Goal: Task Accomplishment & Management: Complete application form

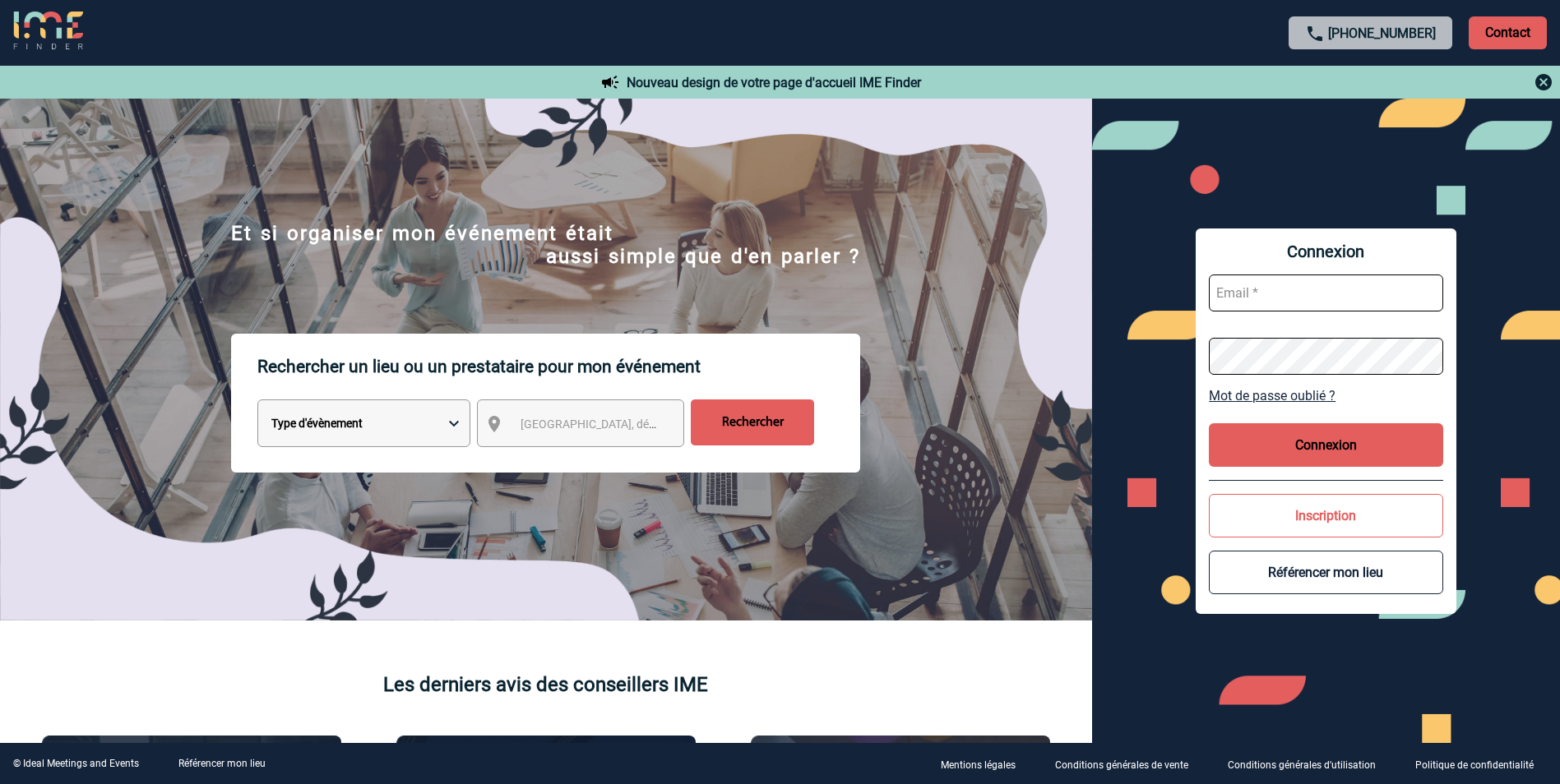
click at [1148, 648] on div "Connexion Mot de passe oublié ? Connexion Inscription Référencer mon lieu" at bounding box center [1326, 420] width 468 height 644
click at [1533, 78] on img at bounding box center [1543, 82] width 20 height 20
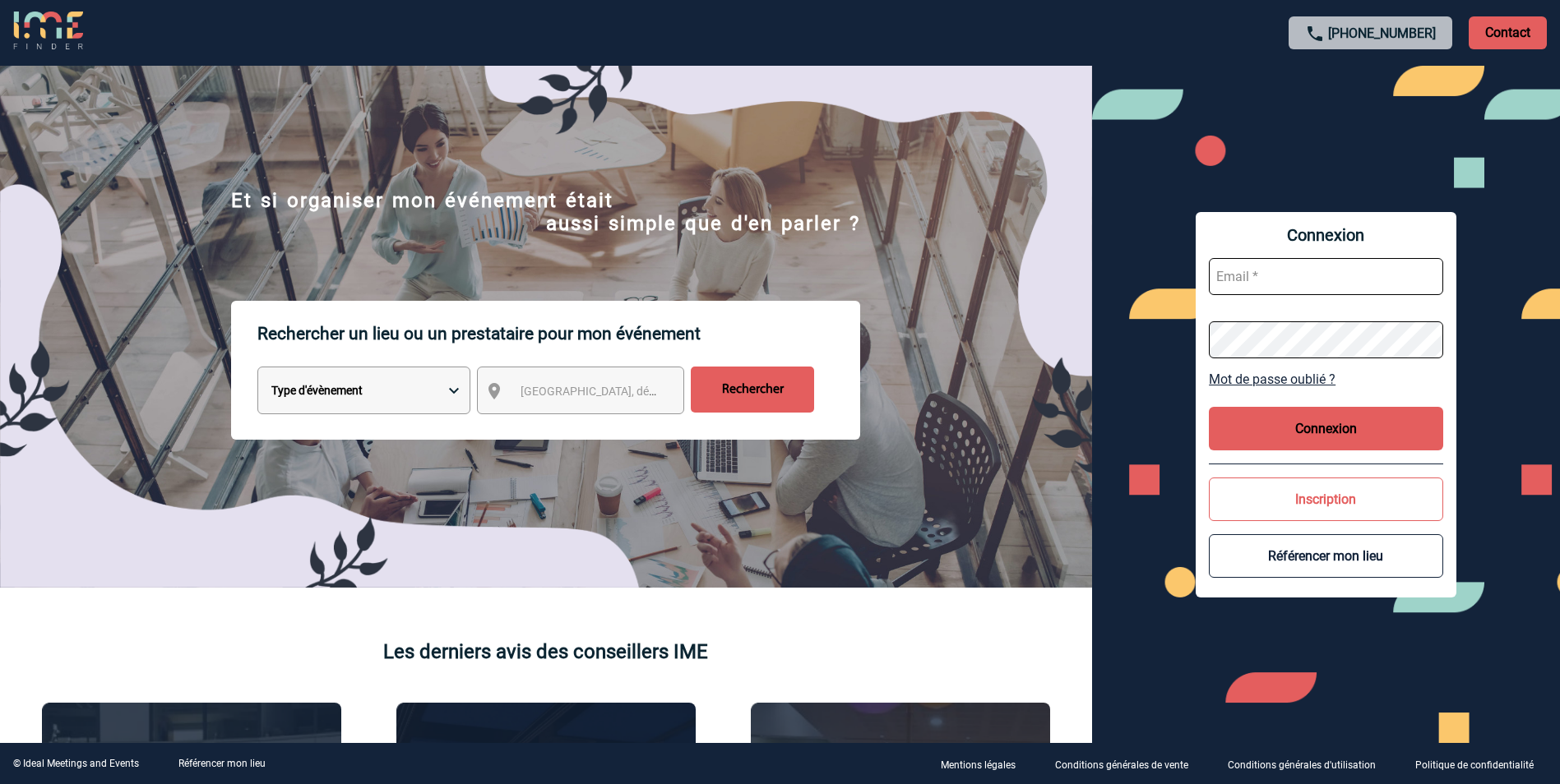
click at [1241, 287] on input "text" at bounding box center [1326, 277] width 234 height 37
click at [1242, 285] on input "text" at bounding box center [1326, 277] width 234 height 37
click at [1240, 282] on input "text" at bounding box center [1326, 277] width 234 height 37
type input "charlotte.mithouard@knds.fr"
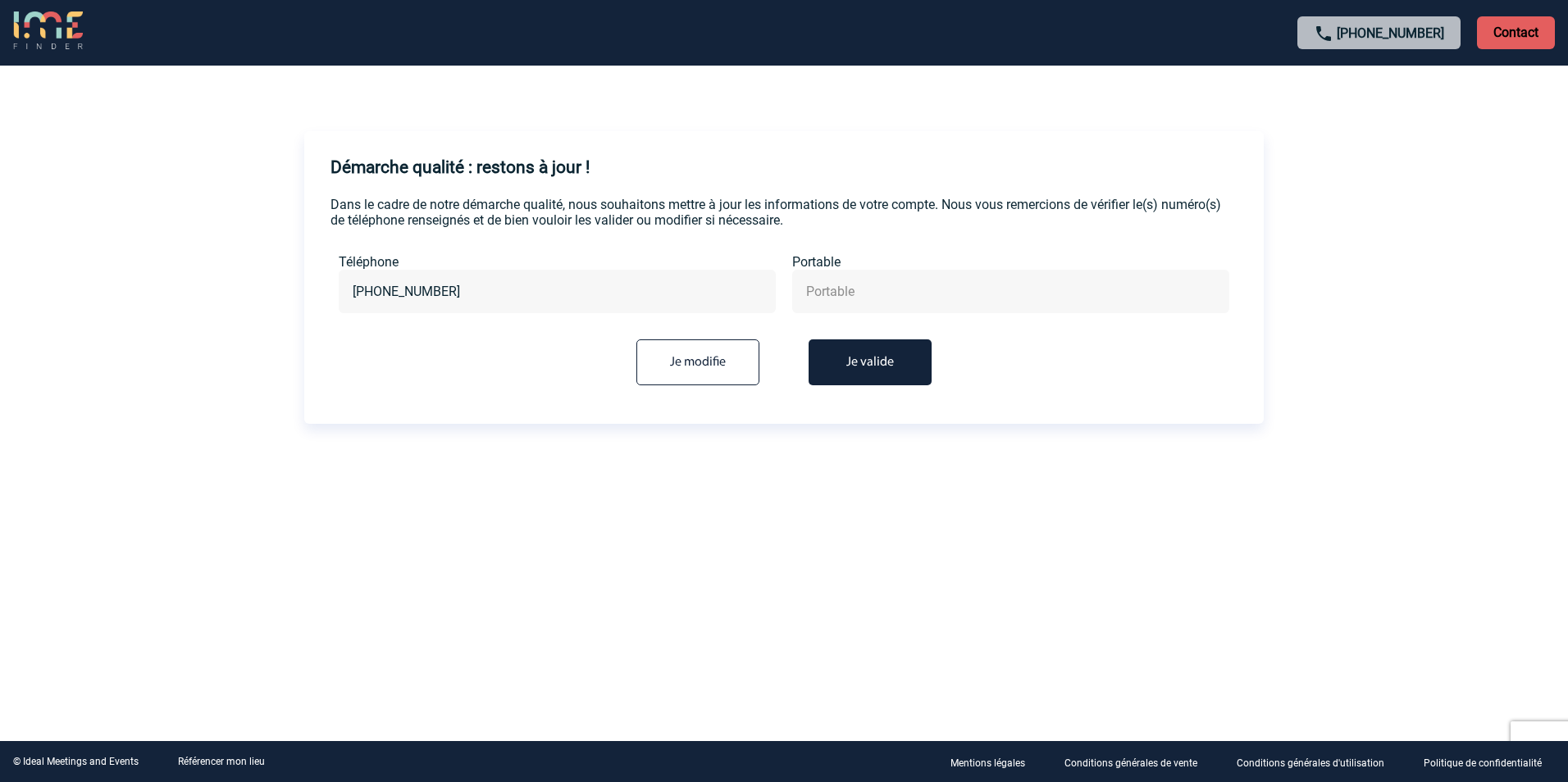
click at [895, 357] on button "Je valide" at bounding box center [870, 362] width 123 height 46
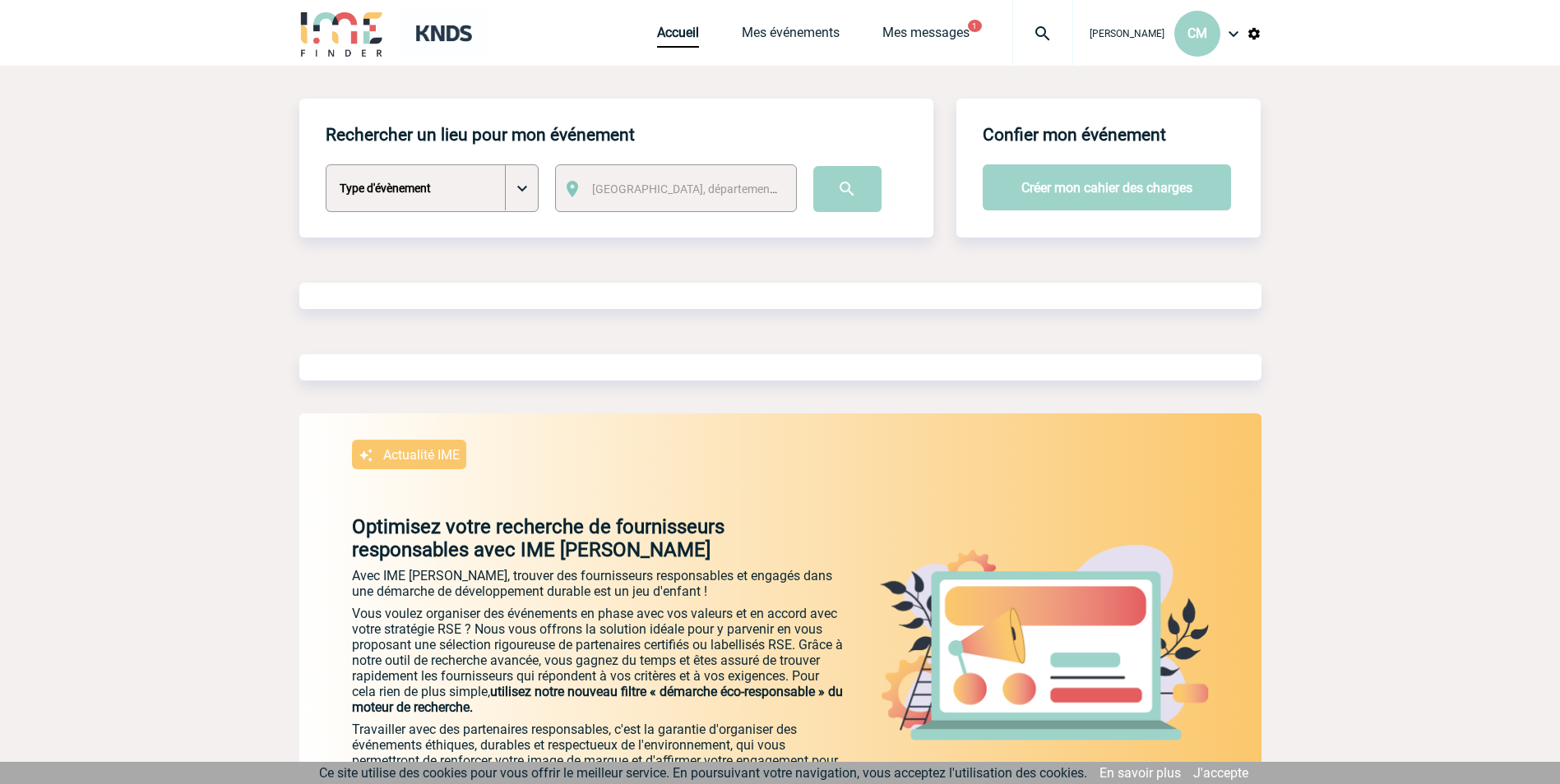
click at [522, 196] on select "Type d'évènement Séminaire avec nuitée Séminaire sans nuitée Repas de groupe Te…" at bounding box center [432, 188] width 213 height 47
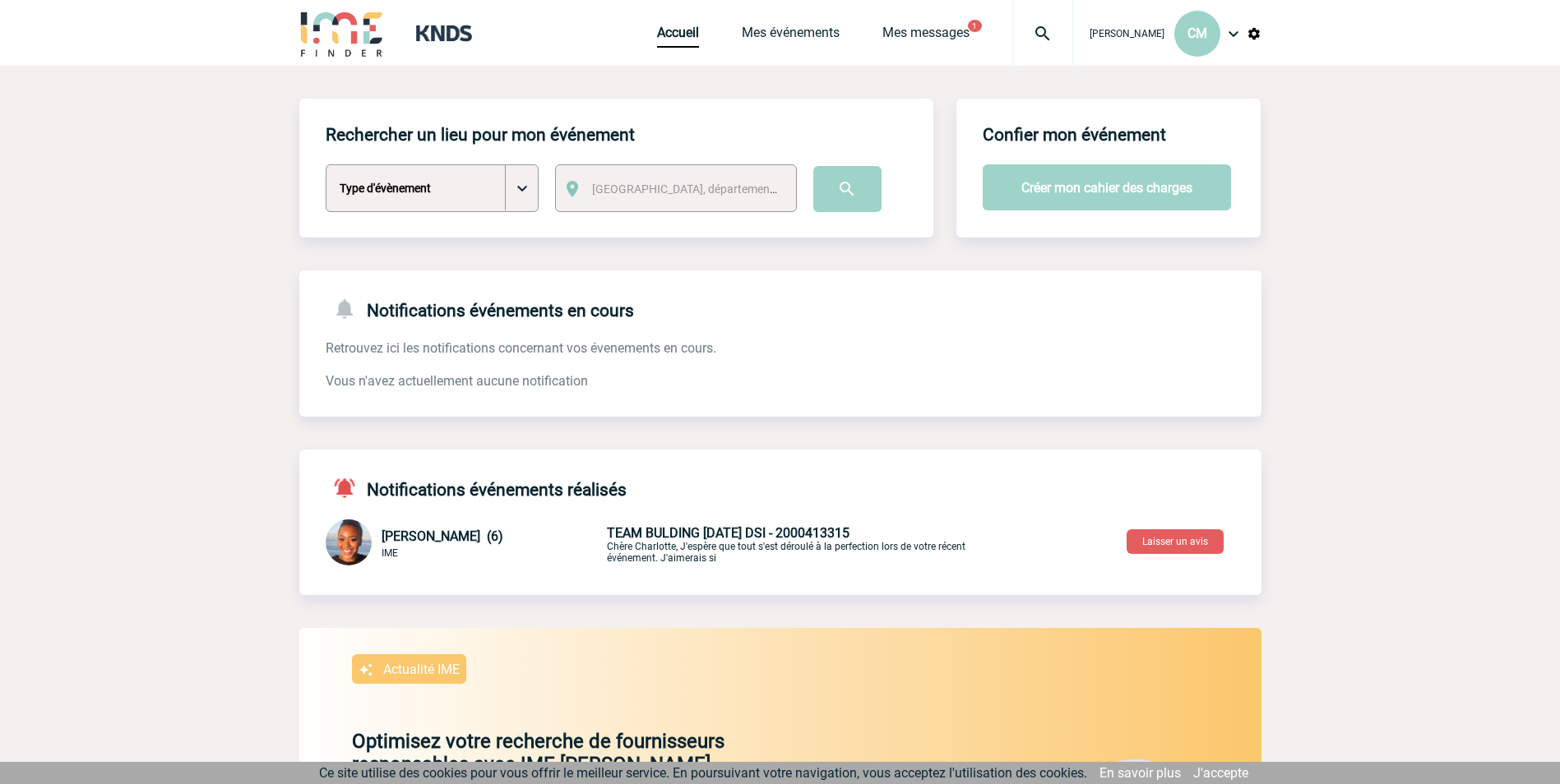
select select "1"
click at [326, 165] on select "Type d'évènement Séminaire avec nuitée Séminaire sans nuitée Repas de groupe Te…" at bounding box center [432, 188] width 213 height 47
click at [630, 183] on span "Ville, département, région..." at bounding box center [706, 189] width 228 height 13
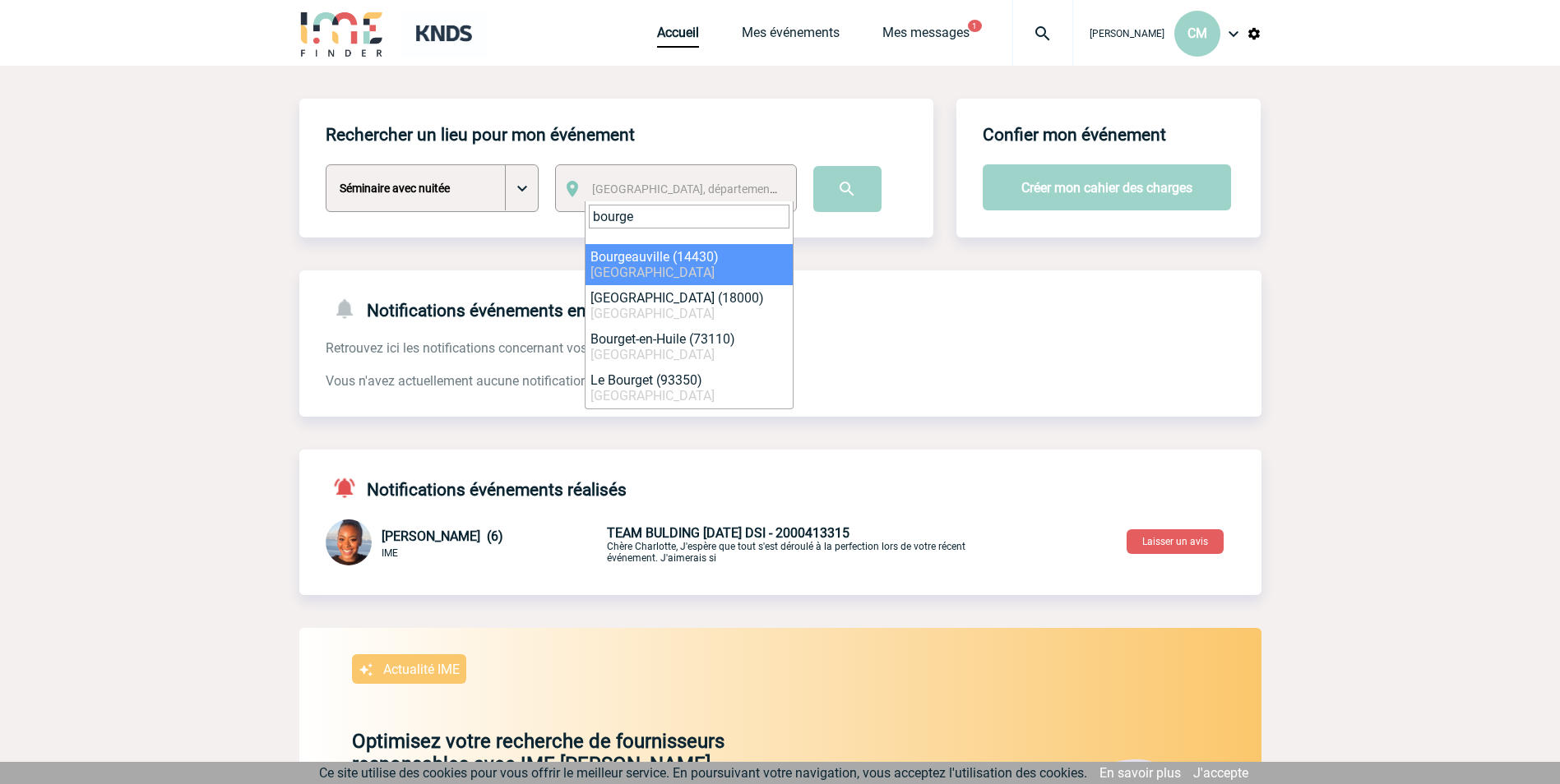
type input "bourges"
select select "2630"
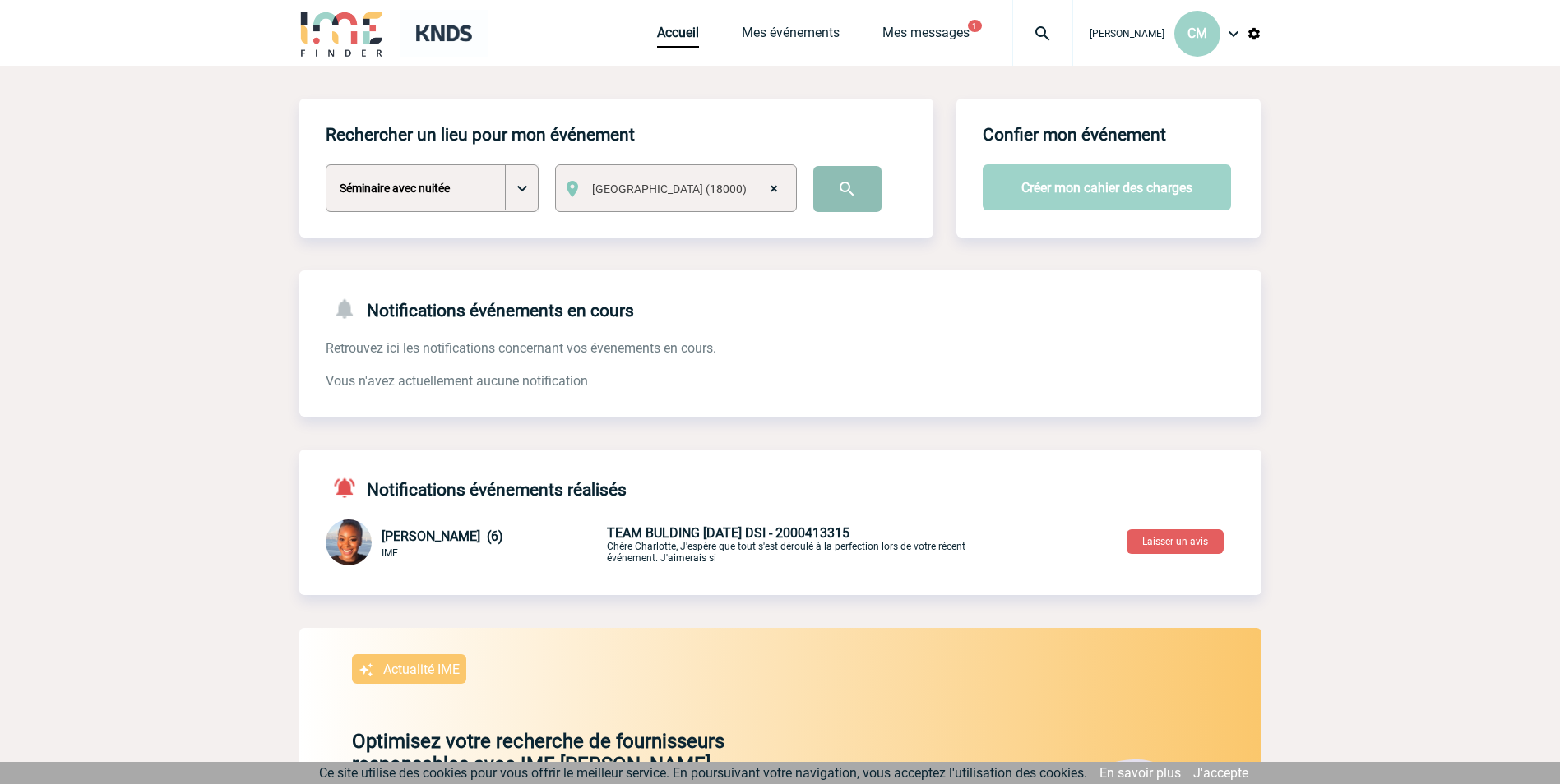
click at [847, 192] on input "image" at bounding box center [847, 189] width 68 height 46
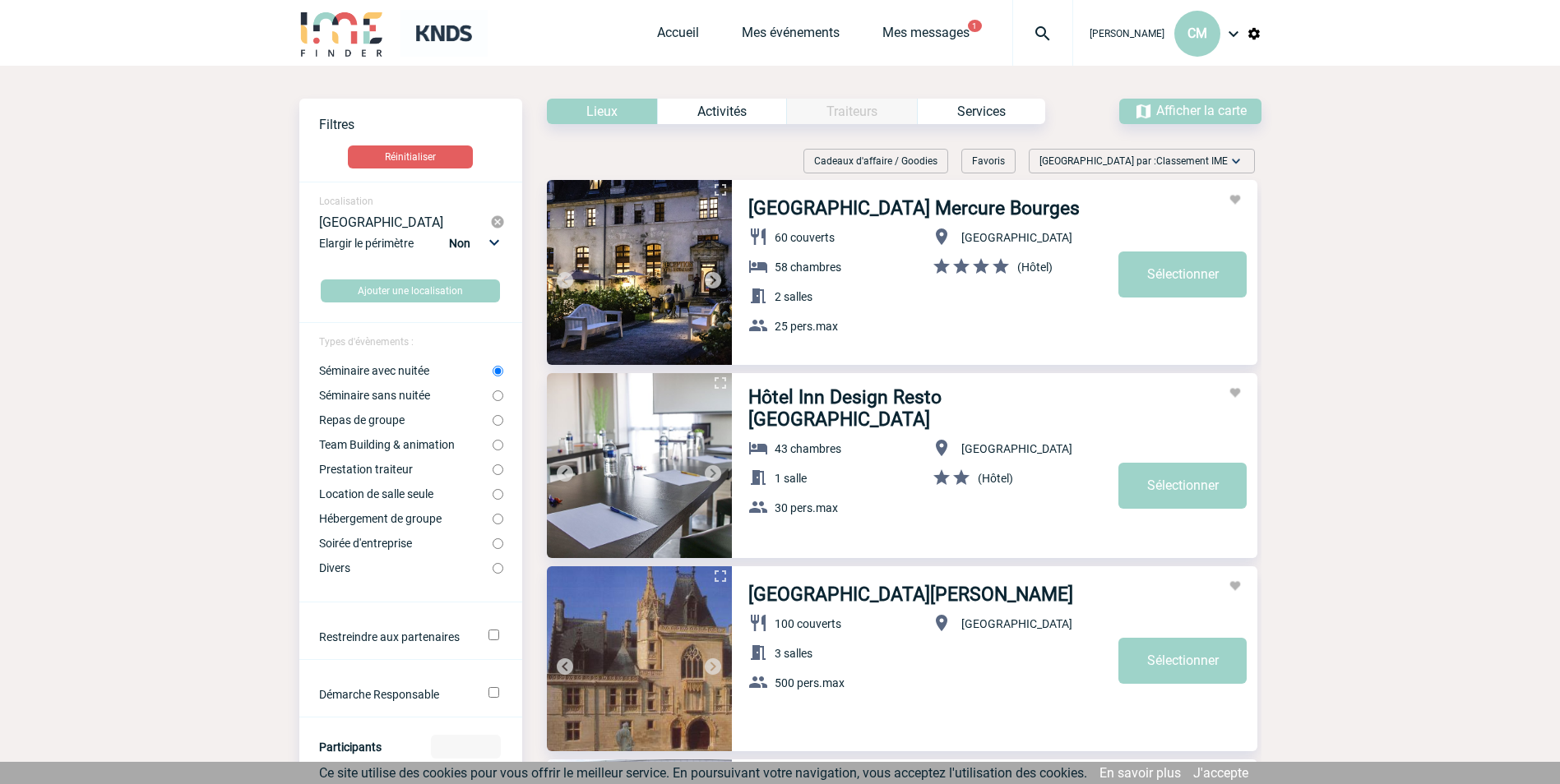
click at [852, 208] on link "[GEOGRAPHIC_DATA] Mercure Bourges" at bounding box center [914, 208] width 331 height 22
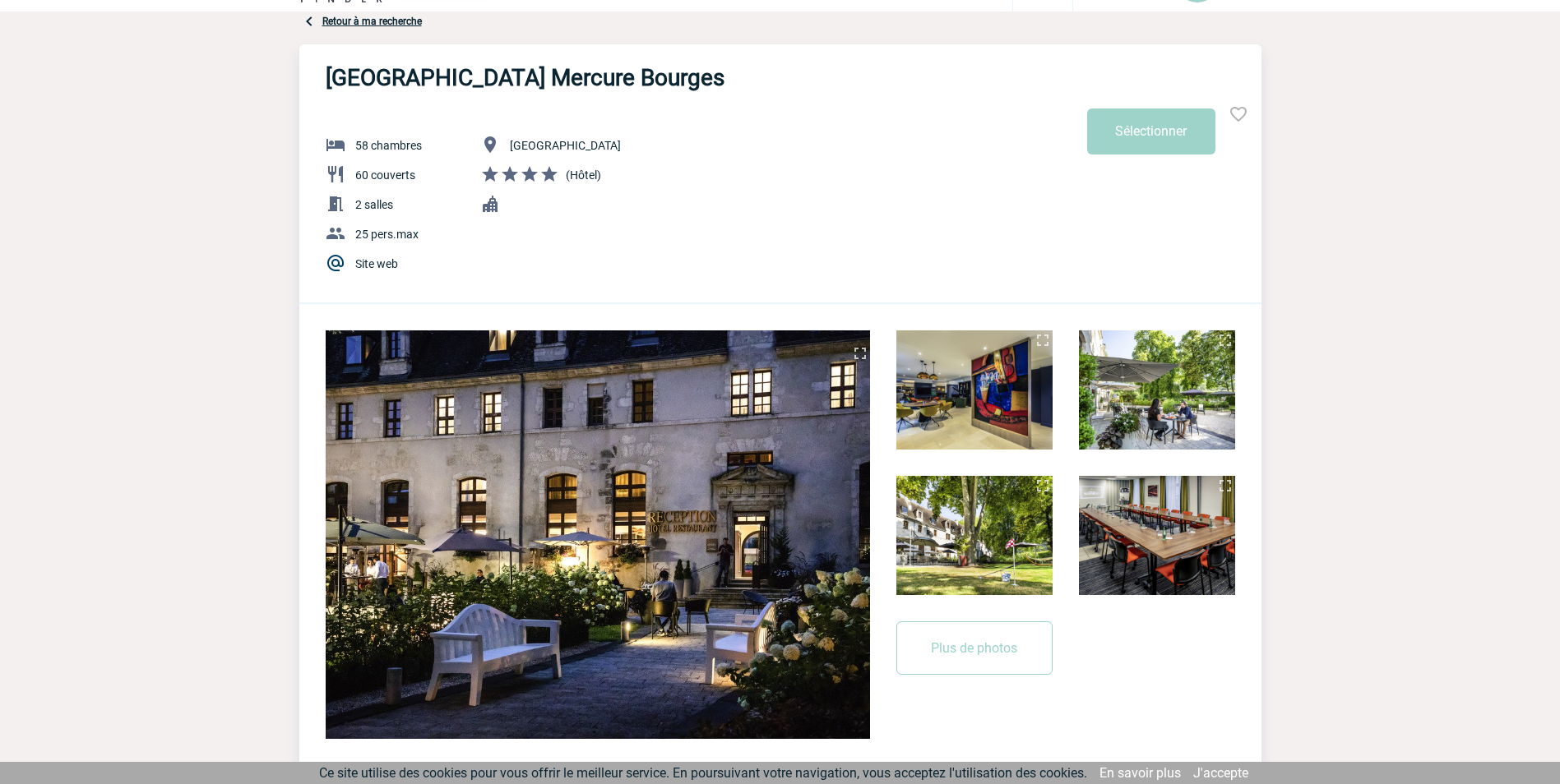
scroll to position [82, 0]
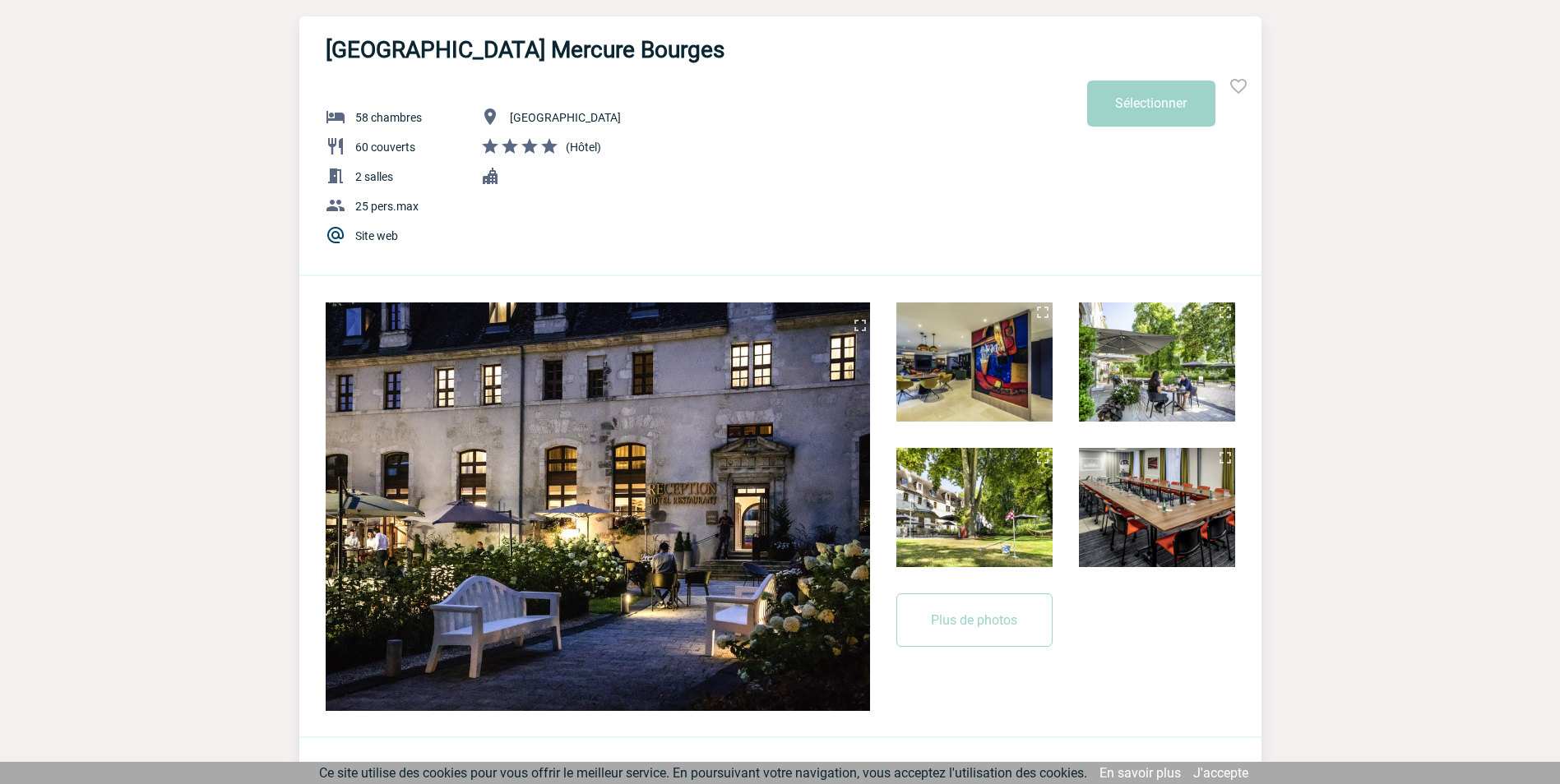
click at [1013, 510] on img at bounding box center [974, 507] width 156 height 119
click at [933, 508] on img at bounding box center [974, 507] width 156 height 119
click at [964, 626] on button "Plus de photos" at bounding box center [974, 620] width 156 height 53
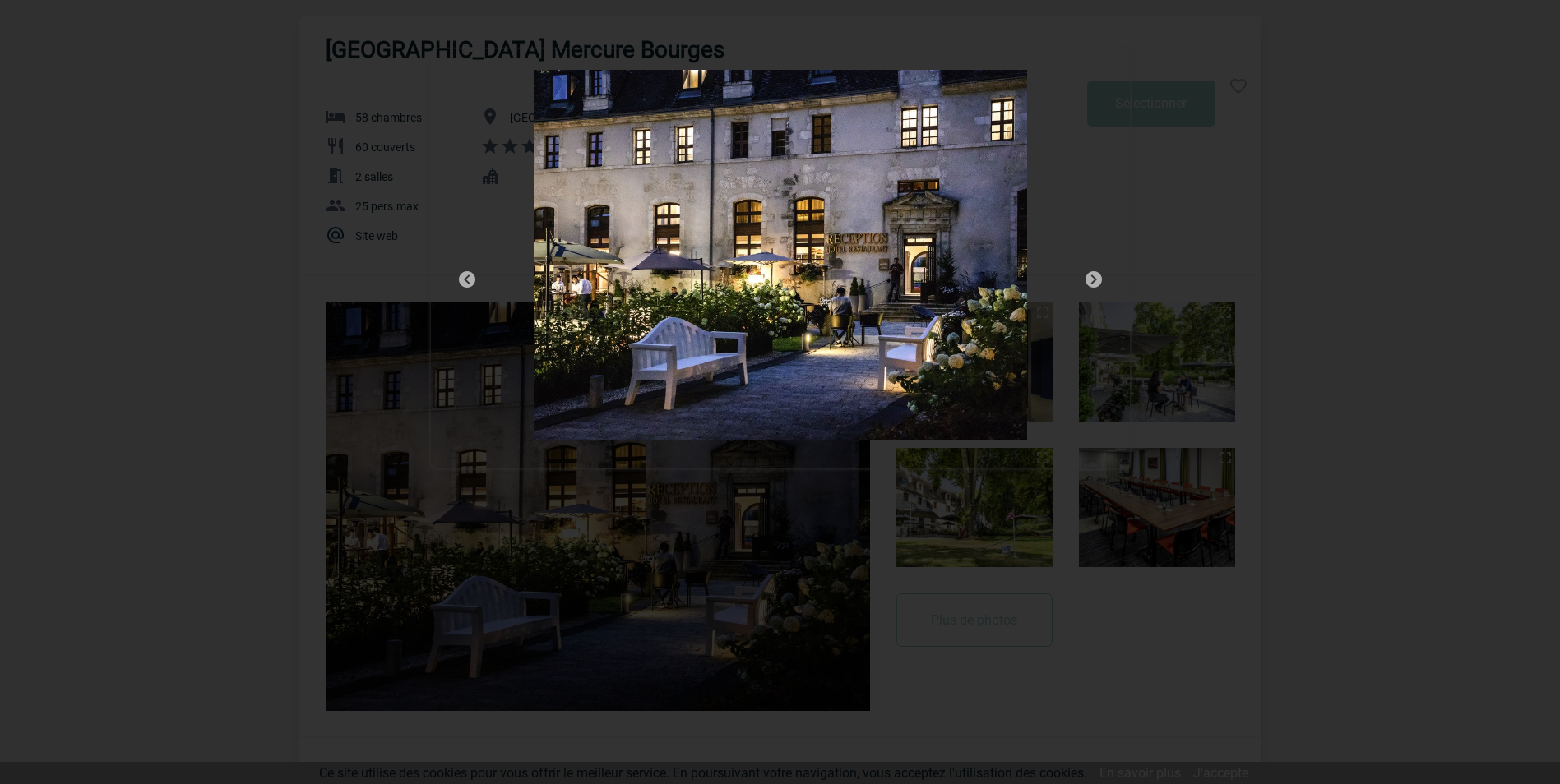
click at [1095, 277] on img at bounding box center [1093, 279] width 20 height 20
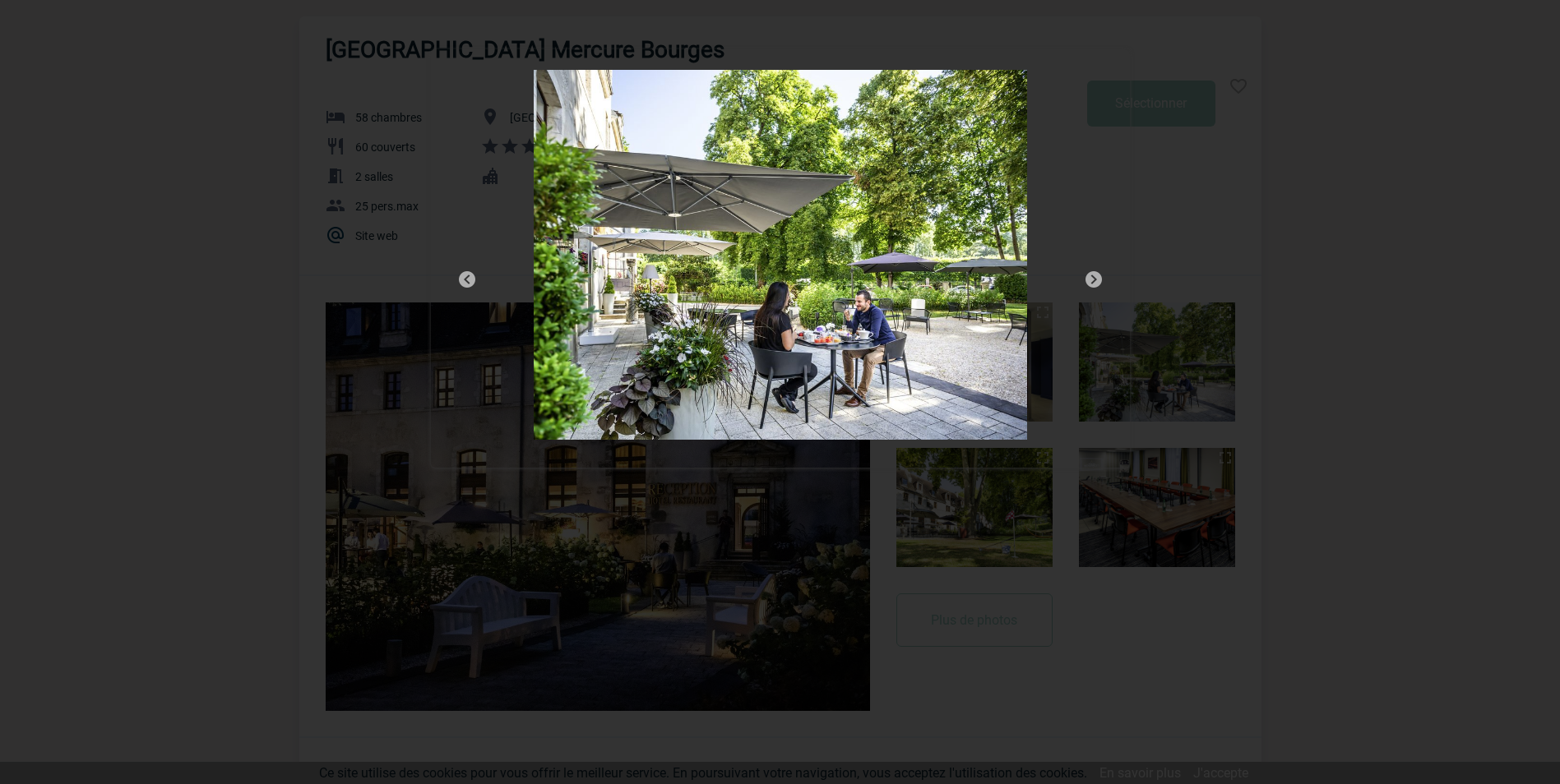
click at [1095, 277] on img at bounding box center [1093, 279] width 20 height 20
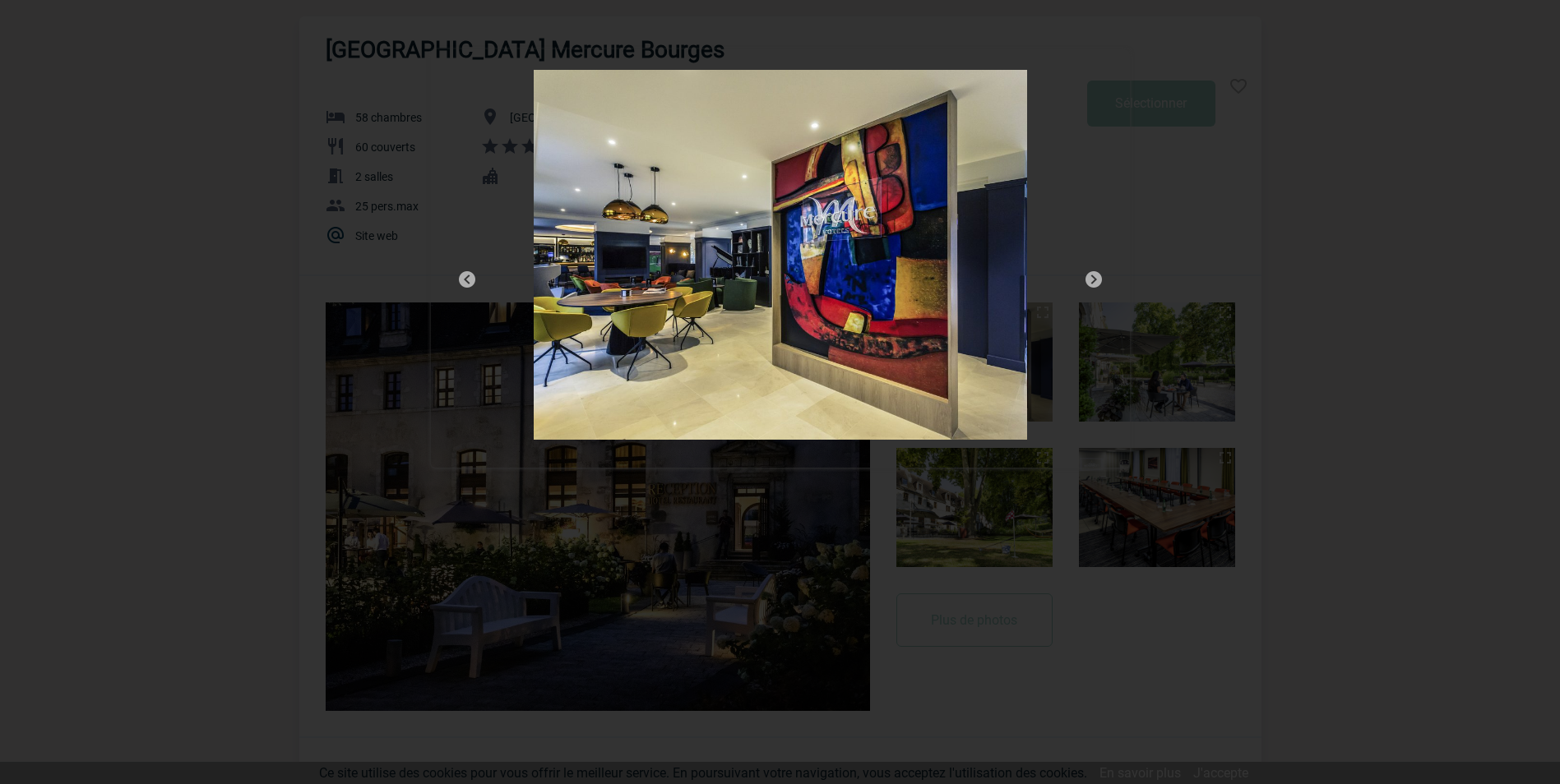
click at [1095, 277] on img at bounding box center [1093, 279] width 20 height 20
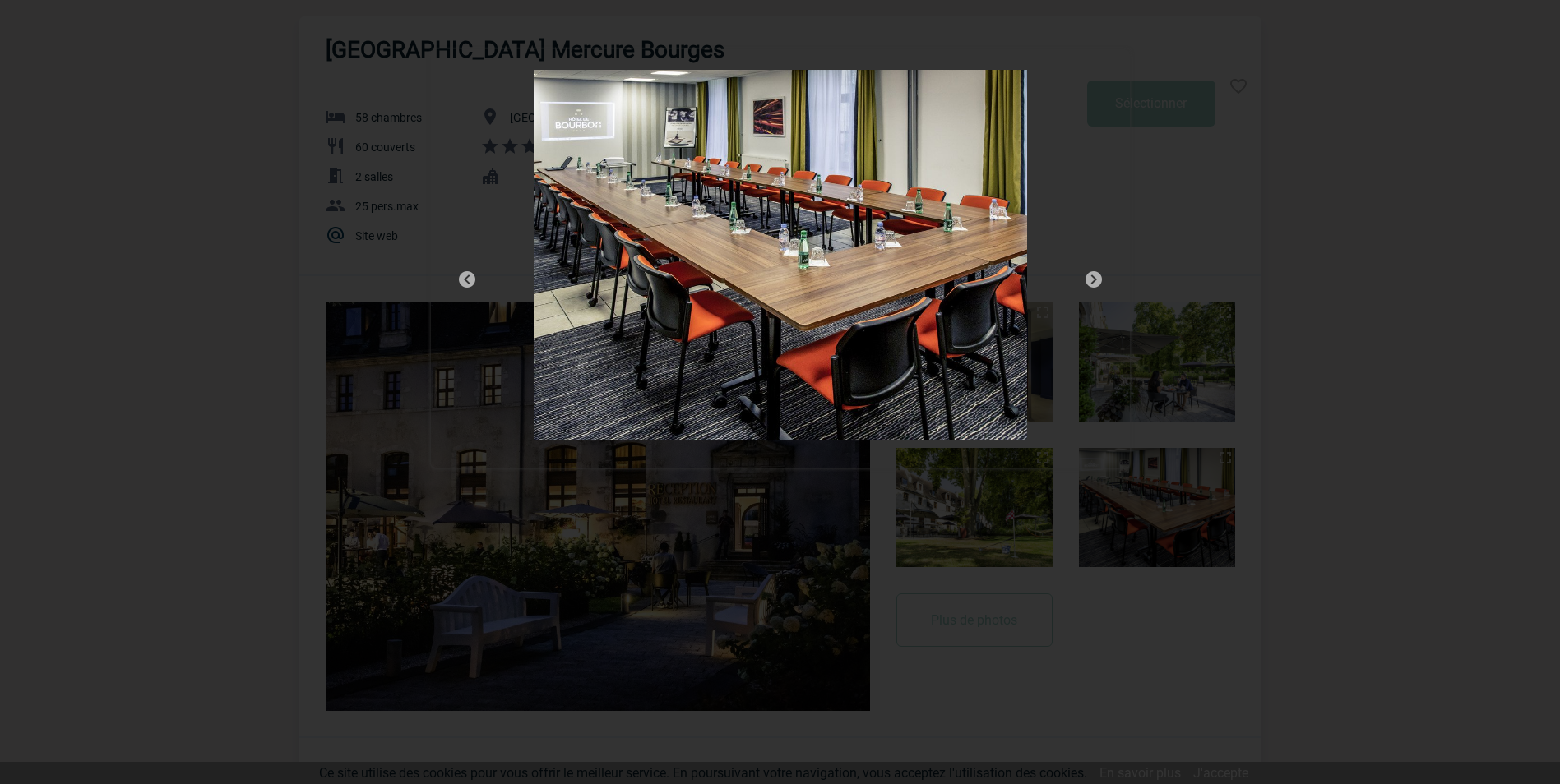
click at [1095, 277] on img at bounding box center [1093, 279] width 20 height 20
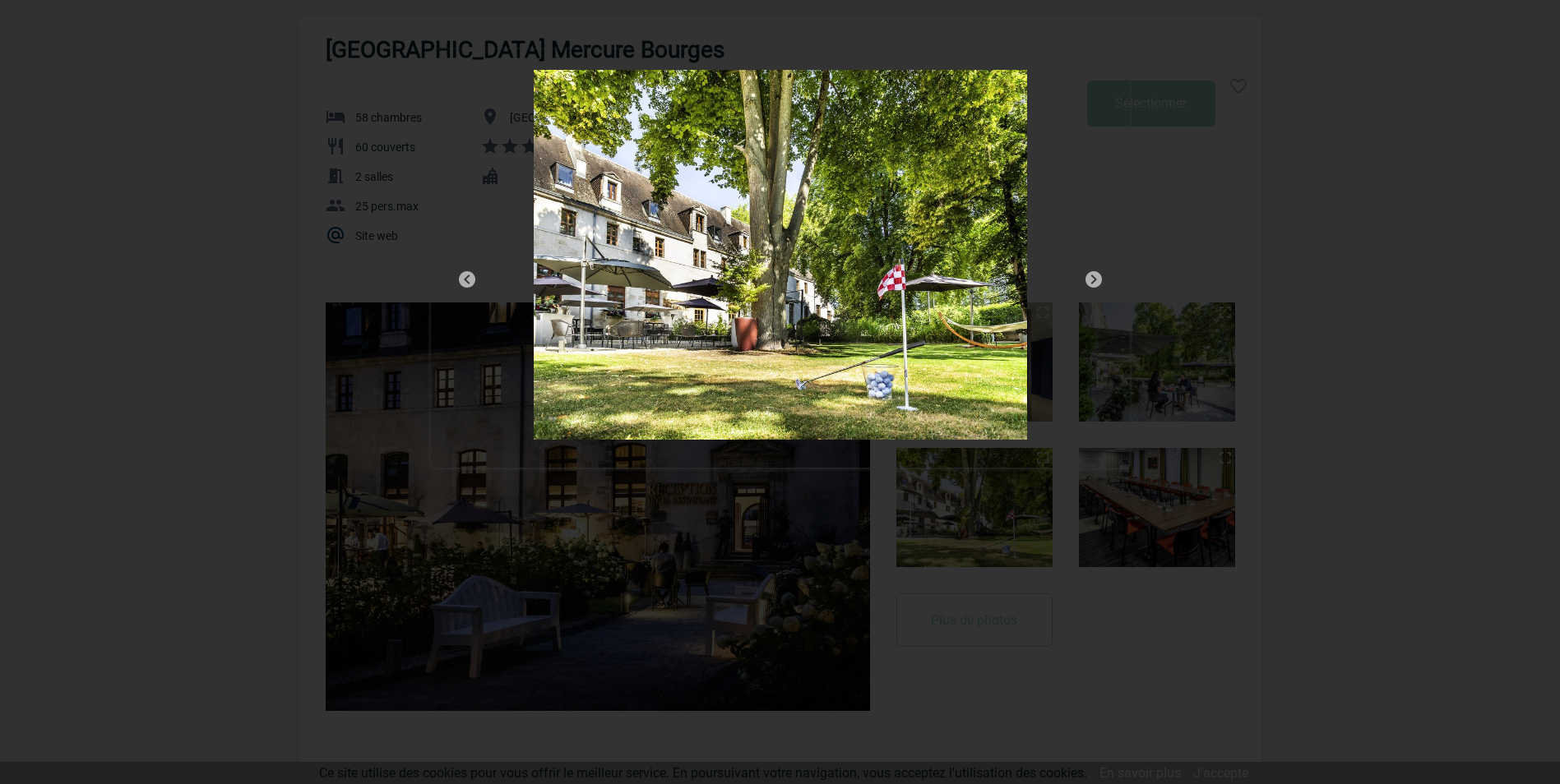
click at [1095, 277] on img at bounding box center [1093, 279] width 20 height 20
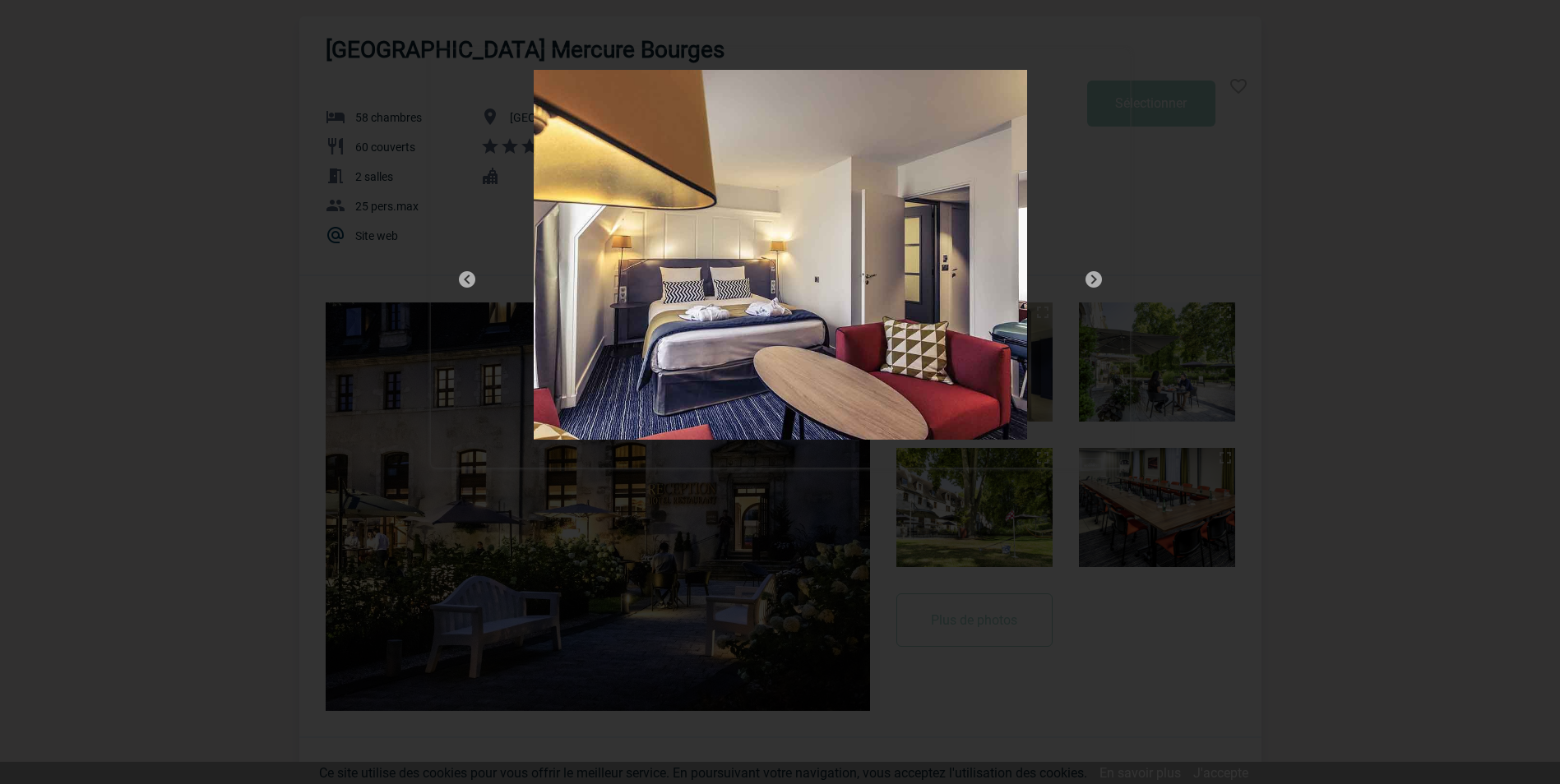
click at [1095, 277] on img at bounding box center [1093, 279] width 20 height 20
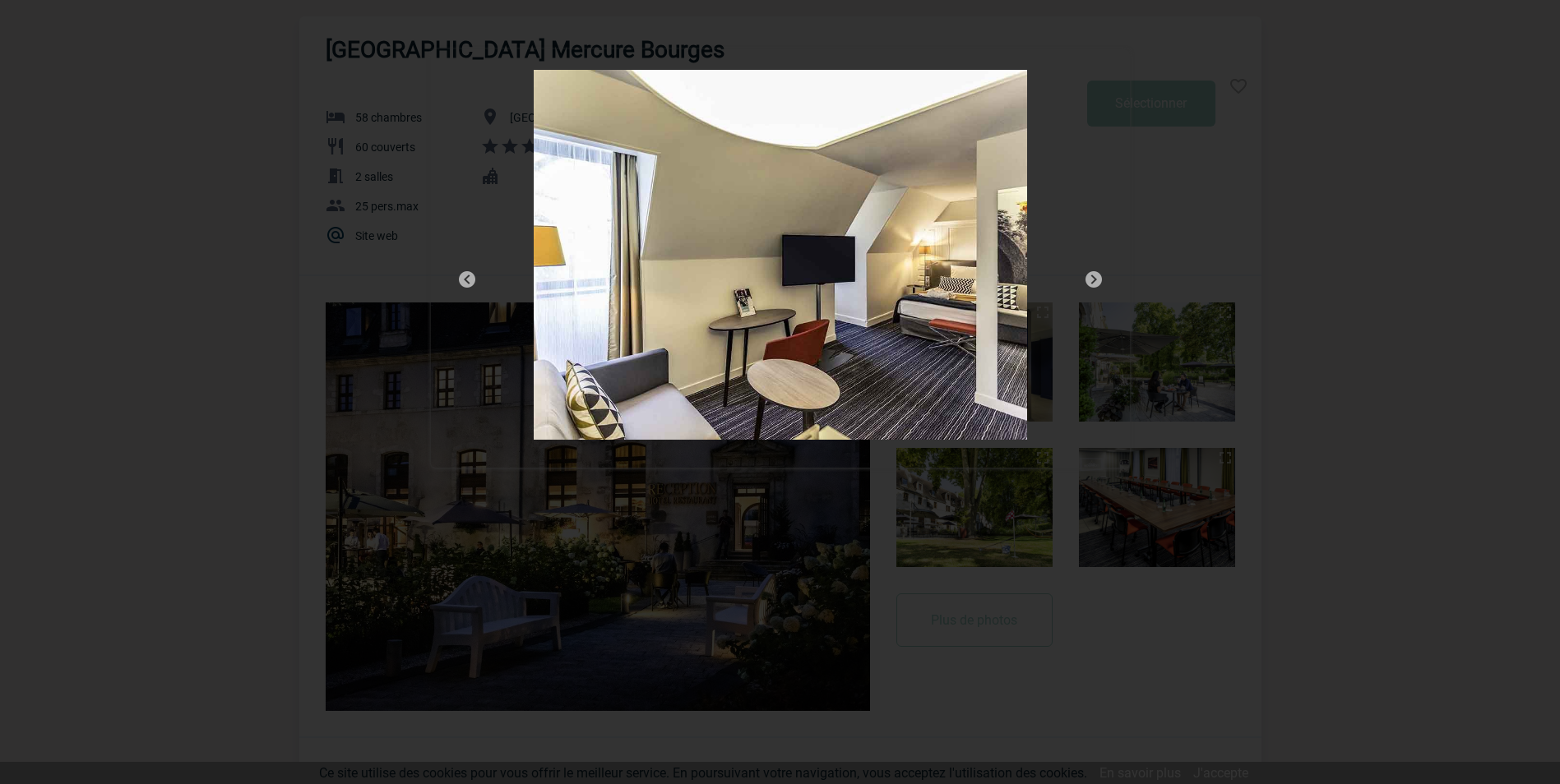
click at [1095, 277] on img at bounding box center [1093, 279] width 20 height 20
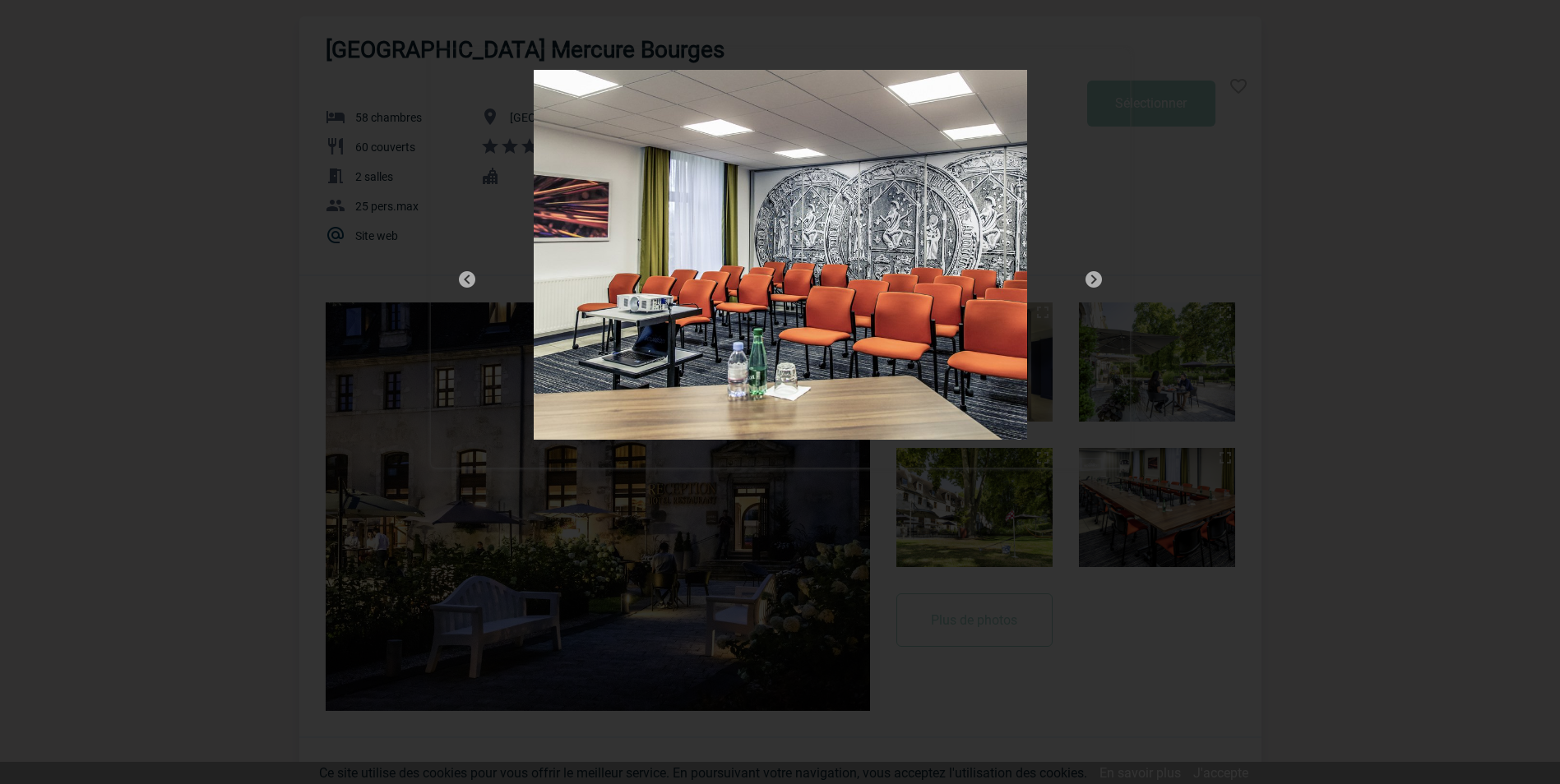
click at [1095, 277] on img at bounding box center [1093, 279] width 20 height 20
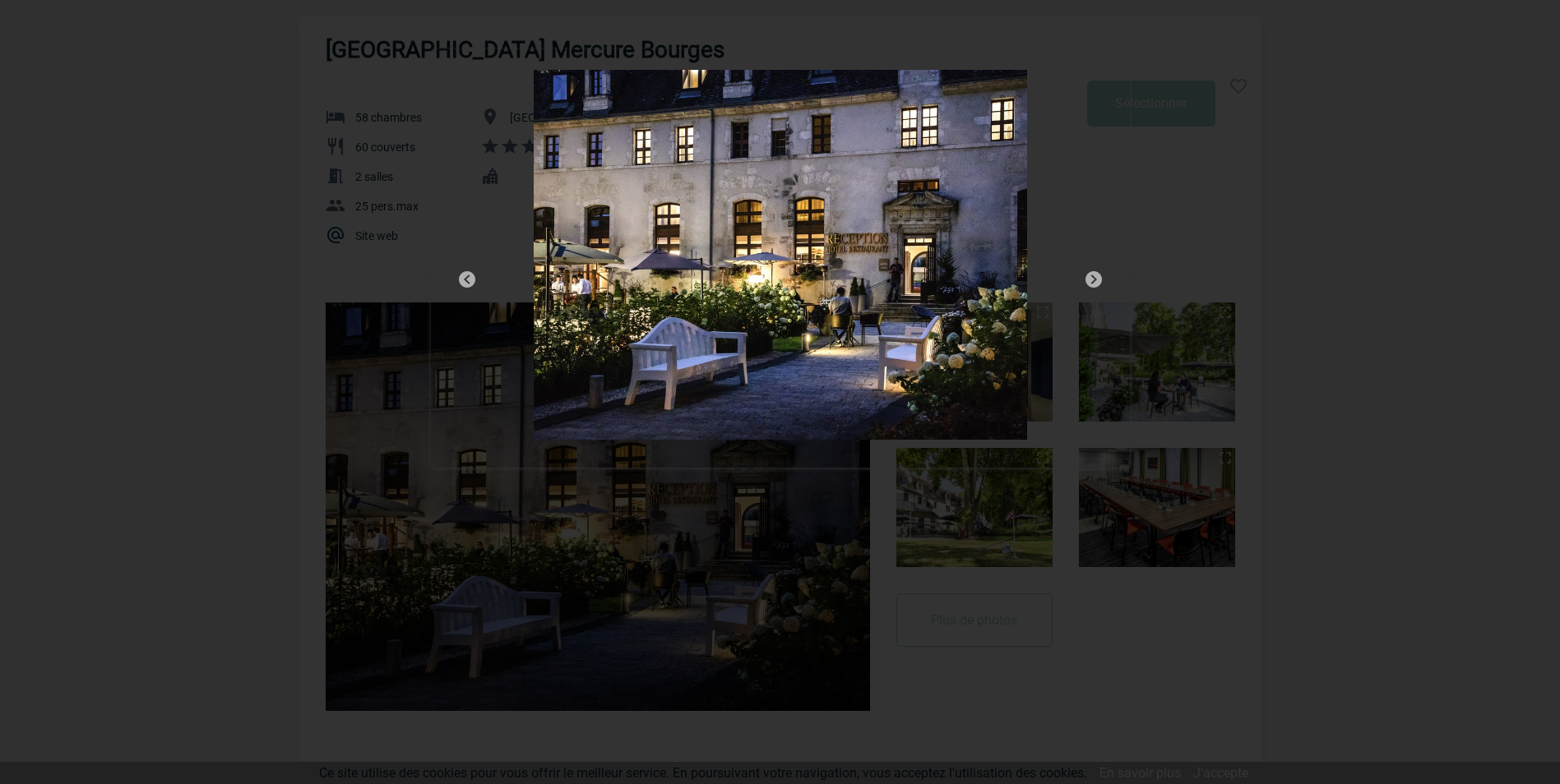
click at [1095, 277] on img at bounding box center [1093, 279] width 20 height 20
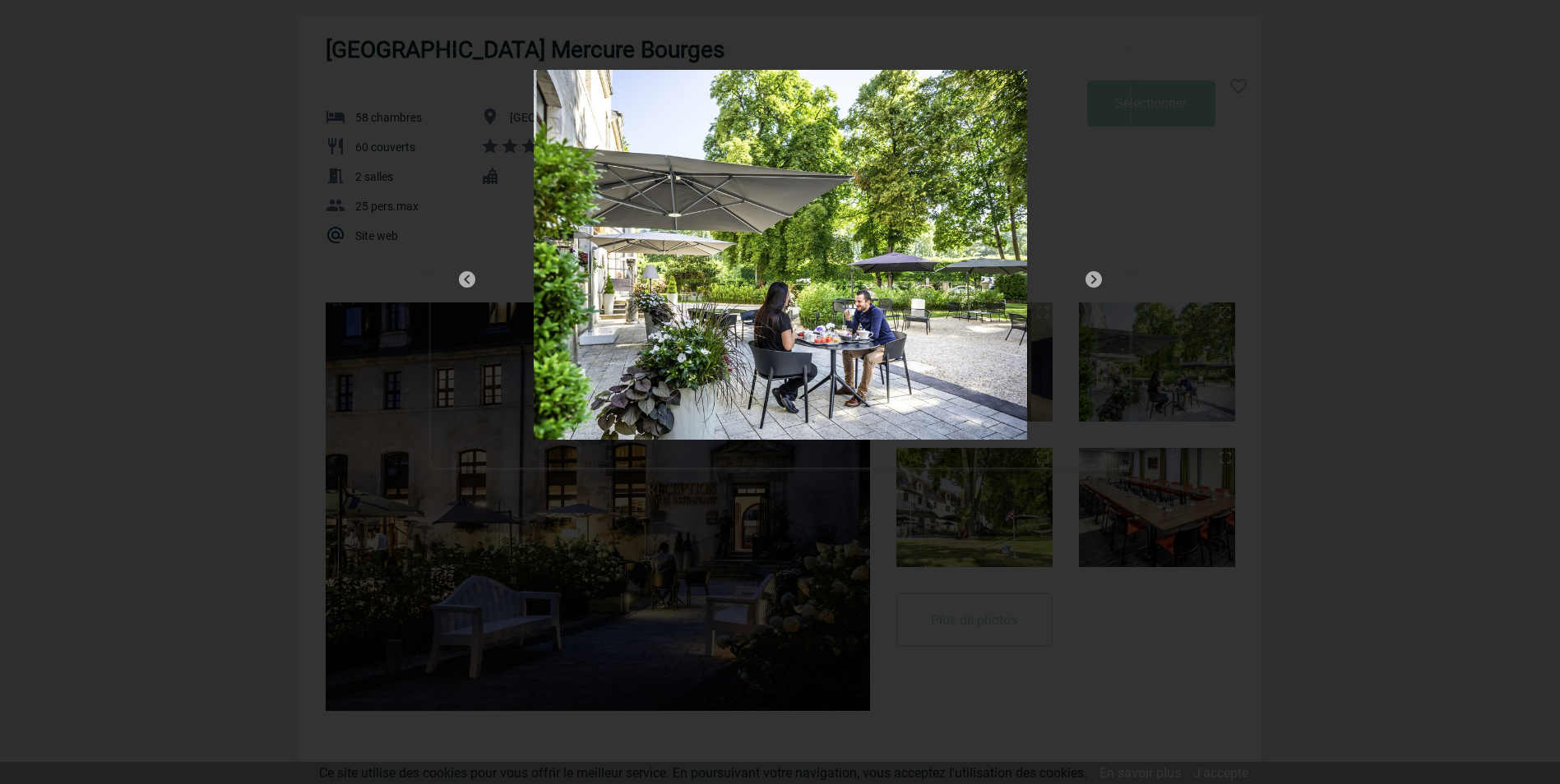
click at [1095, 277] on img at bounding box center [1093, 279] width 20 height 20
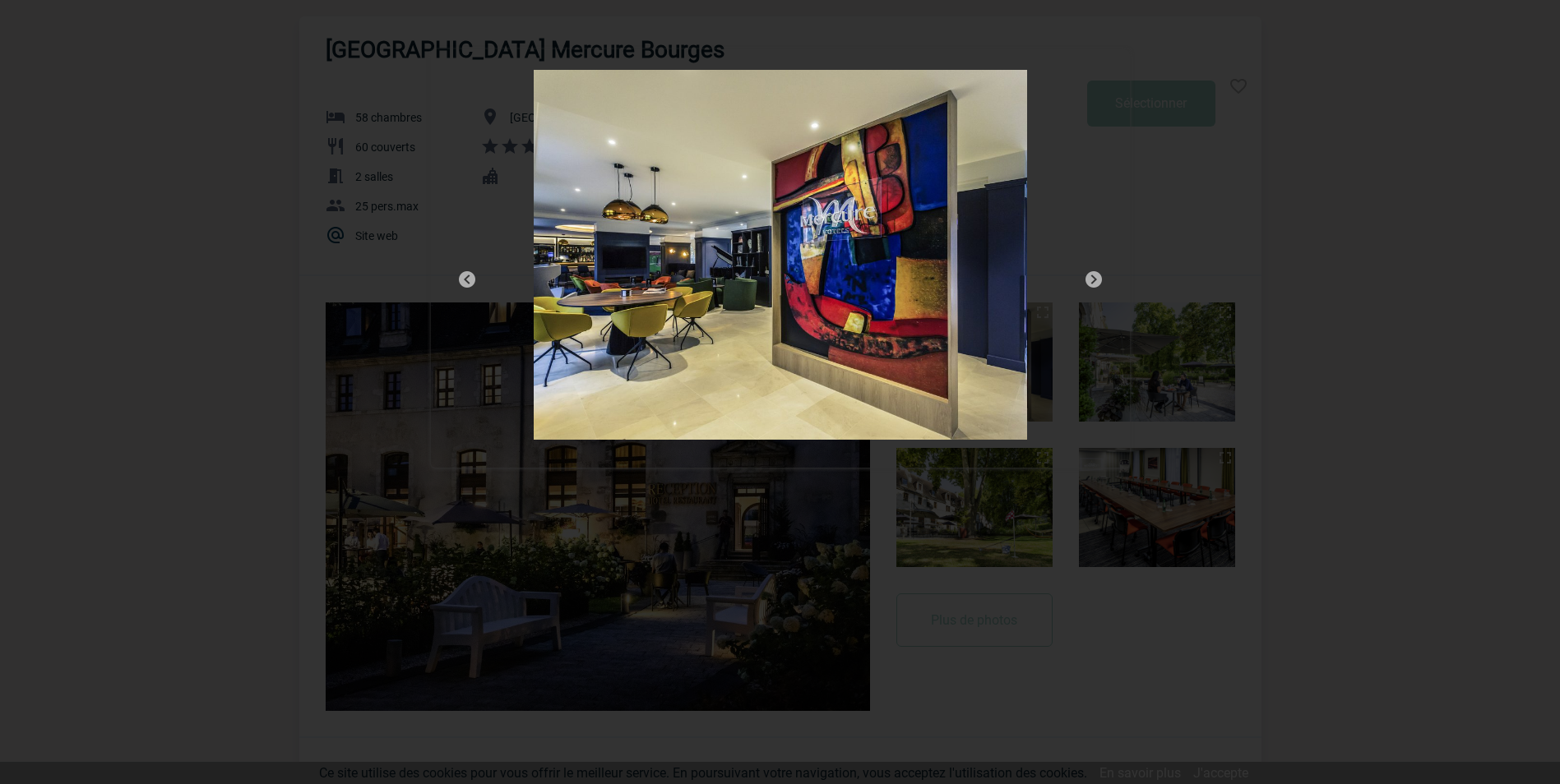
click at [1218, 267] on div at bounding box center [780, 392] width 1560 height 784
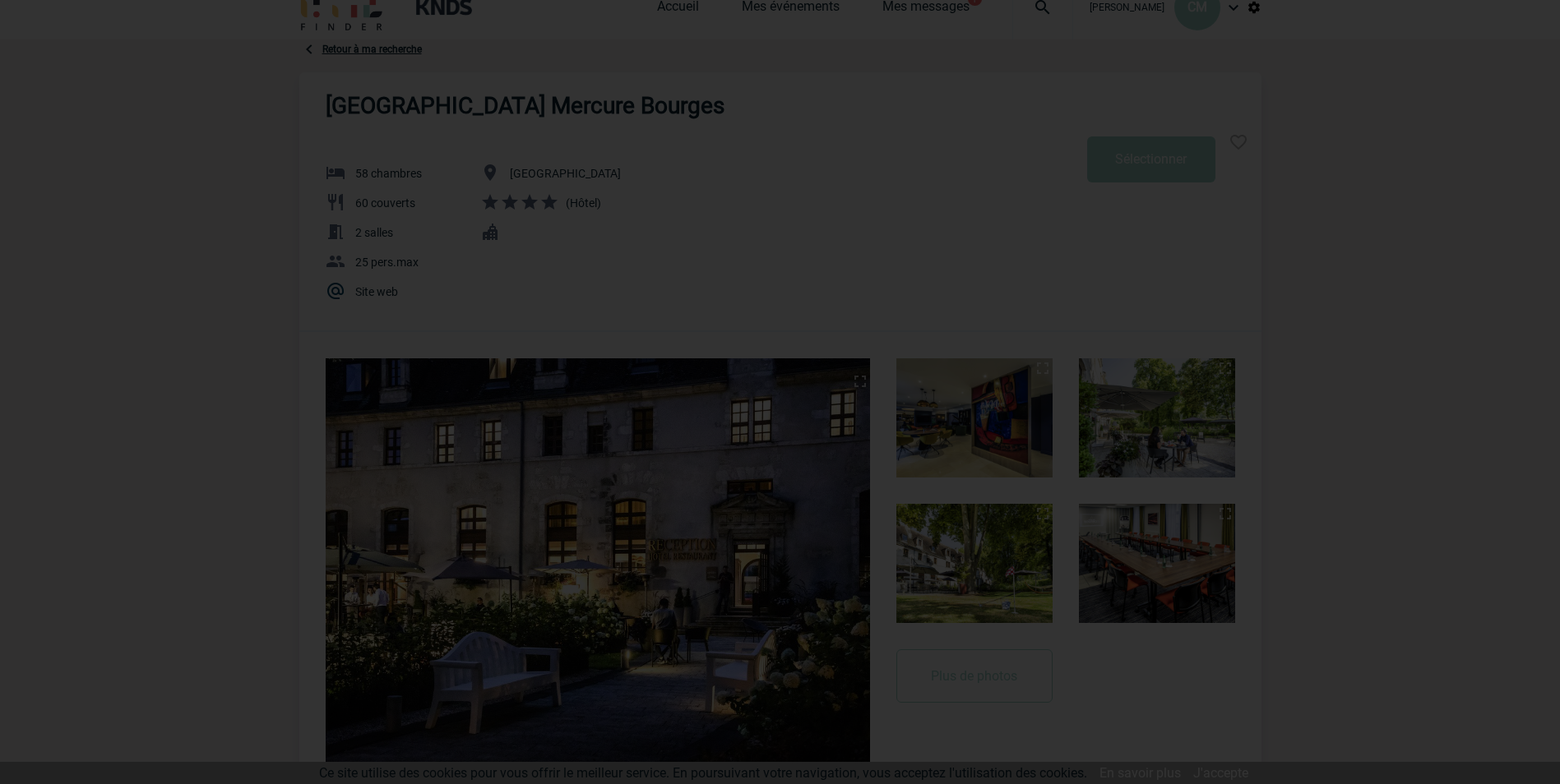
scroll to position [0, 0]
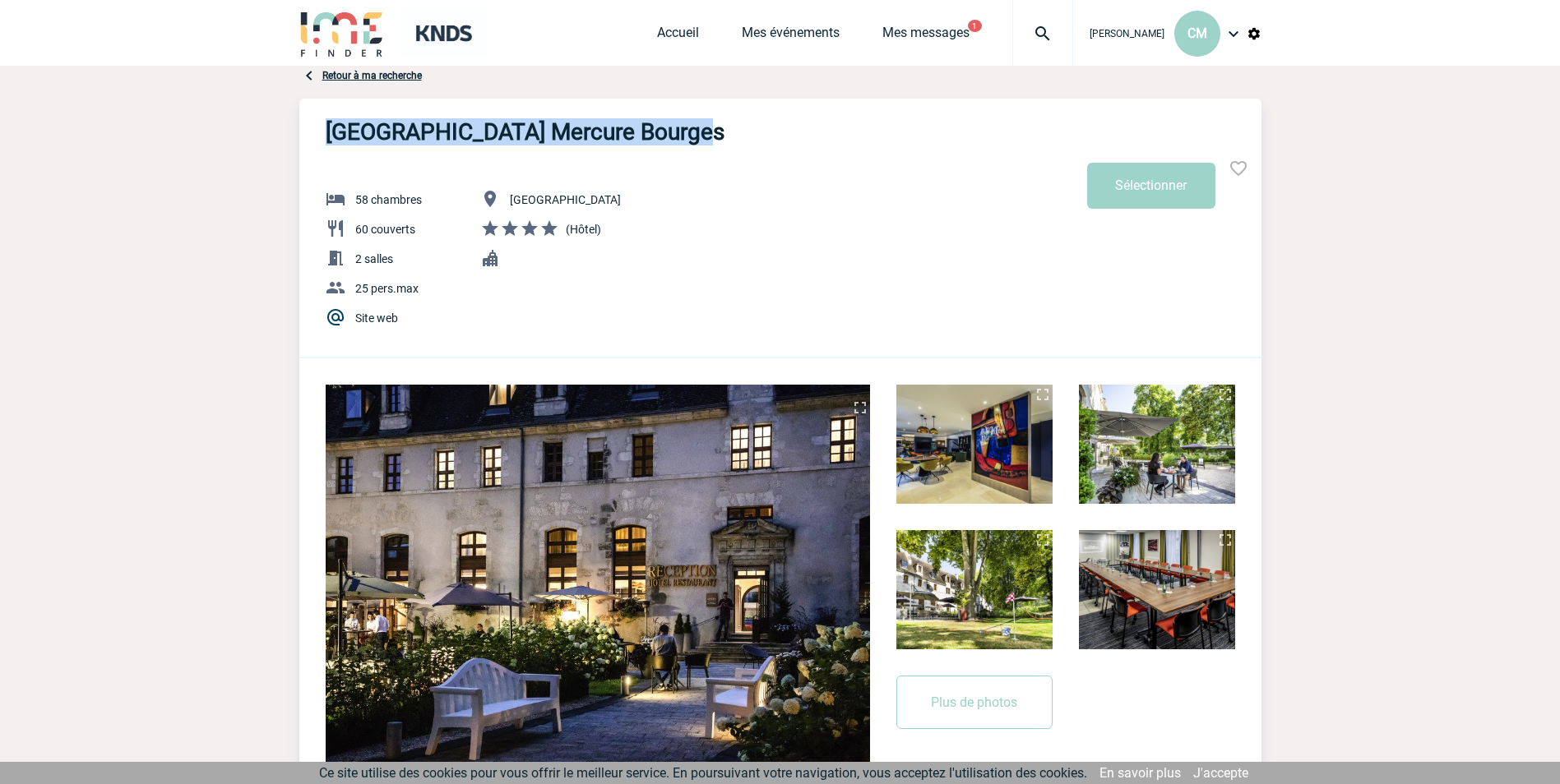
drag, startPoint x: 682, startPoint y: 125, endPoint x: 316, endPoint y: 137, distance: 366.2
click at [316, 137] on div "[GEOGRAPHIC_DATA] Mercure Bourges" at bounding box center [780, 121] width 962 height 47
drag, startPoint x: 316, startPoint y: 137, endPoint x: 332, endPoint y: 134, distance: 16.3
copy h3 "[GEOGRAPHIC_DATA] Mercure Bourges"
click at [961, 313] on div "Hôtel de Bourbon Mercure Bourges 58 chambres 60 couverts 2 salles 25 pers.max S…" at bounding box center [780, 459] width 962 height 722
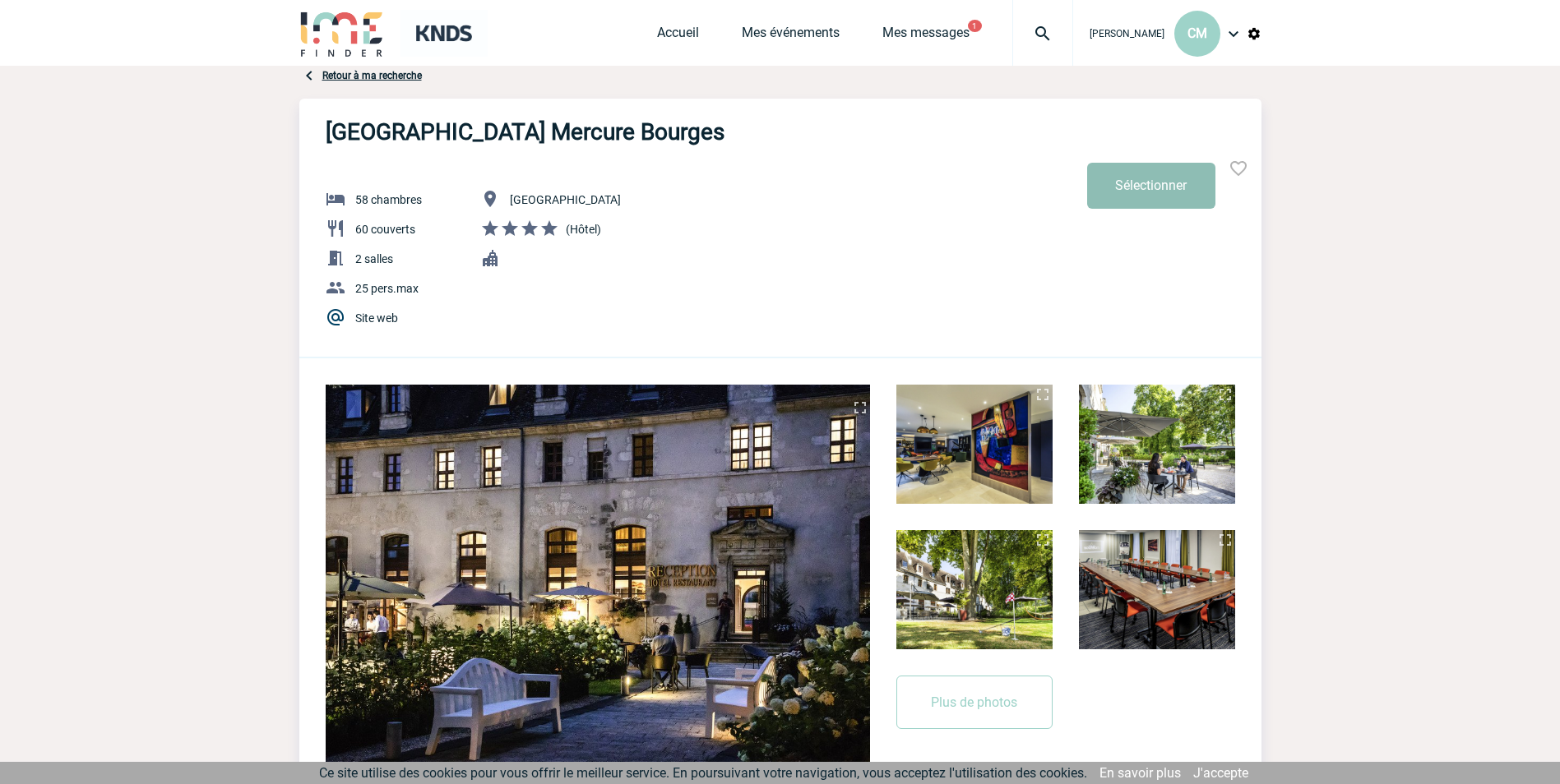
click at [1140, 184] on button "Sélectionner" at bounding box center [1151, 185] width 128 height 46
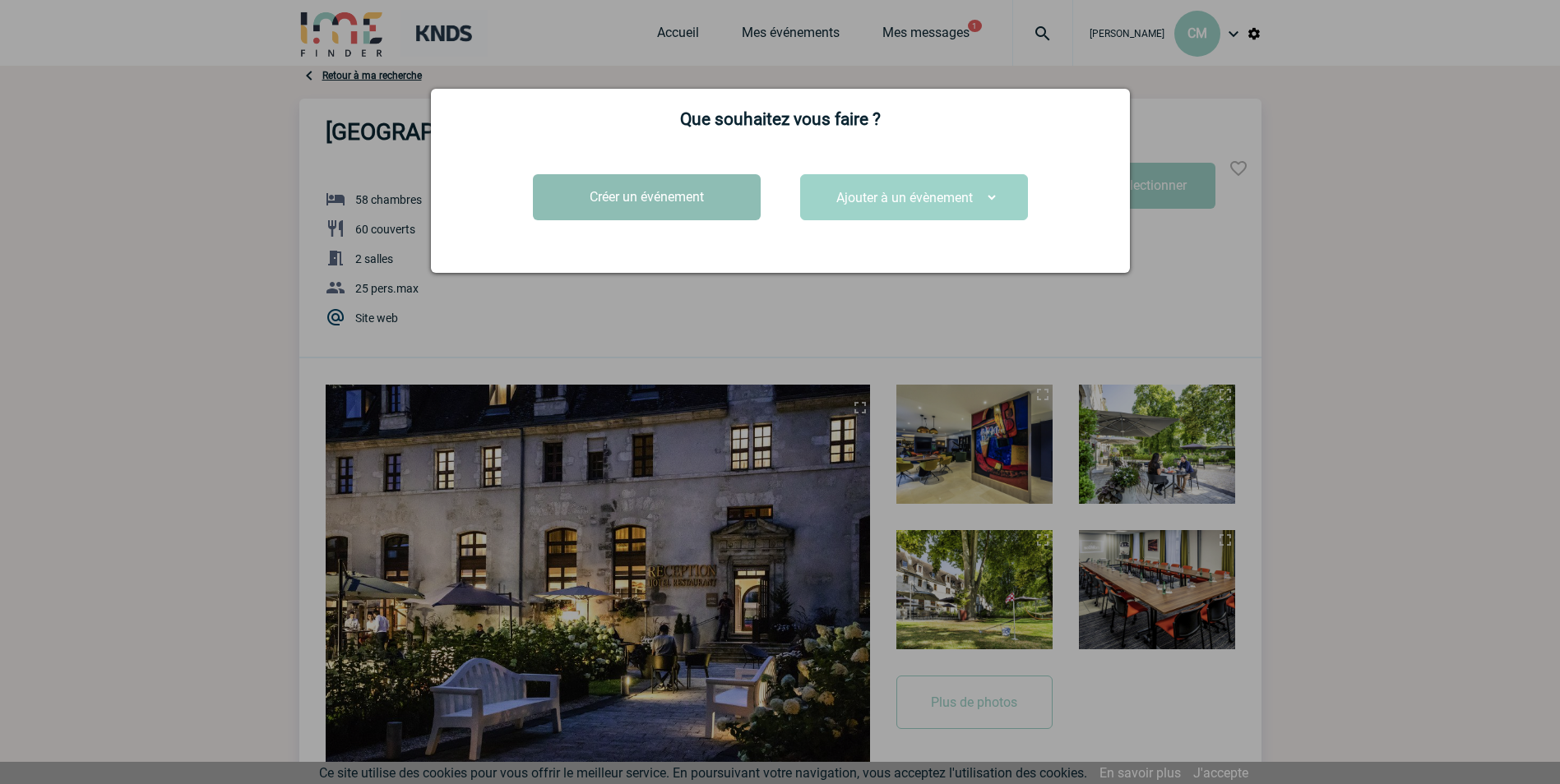
click at [733, 202] on button "Créer un événement" at bounding box center [646, 196] width 228 height 46
click at [780, 215] on div "Ajouter à un évènement" at bounding box center [945, 196] width 329 height 47
click at [620, 203] on button "Créer un événement" at bounding box center [646, 196] width 228 height 46
click at [622, 202] on button "Créer un événement" at bounding box center [646, 196] width 228 height 46
drag, startPoint x: 622, startPoint y: 202, endPoint x: 885, endPoint y: 202, distance: 263.0
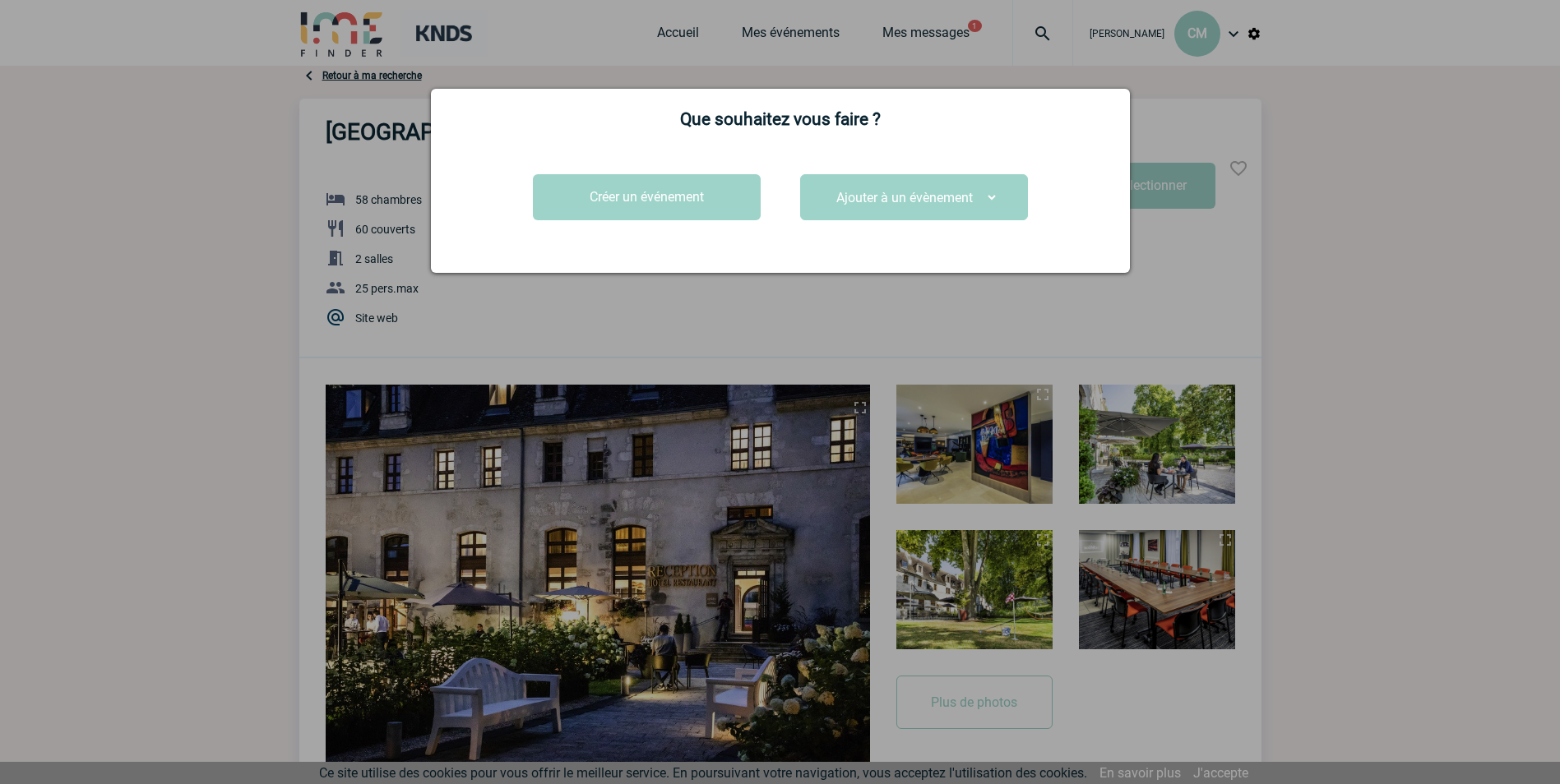
click at [634, 202] on button "Créer un événement" at bounding box center [646, 196] width 228 height 46
click at [911, 202] on select "Ajouter à un évènement" at bounding box center [914, 198] width 170 height 26
click at [829, 186] on select "Ajouter à un évènement" at bounding box center [914, 198] width 170 height 26
click at [671, 221] on button "Créer un événement" at bounding box center [646, 196] width 228 height 46
click at [669, 203] on button "Créer un événement" at bounding box center [646, 196] width 228 height 46
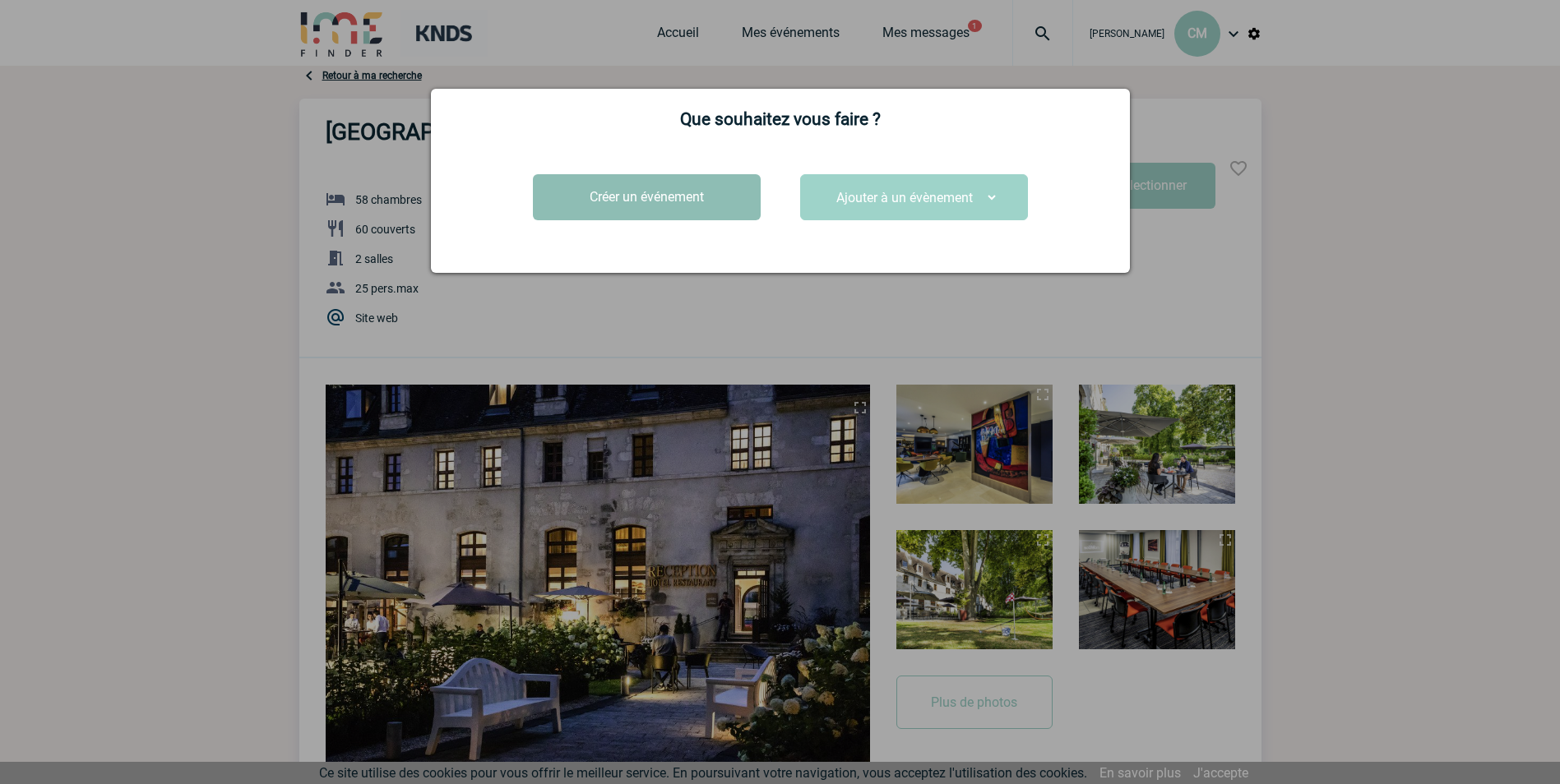
click at [669, 203] on button "Créer un événement" at bounding box center [646, 196] width 228 height 46
click at [1204, 360] on div at bounding box center [780, 392] width 1560 height 784
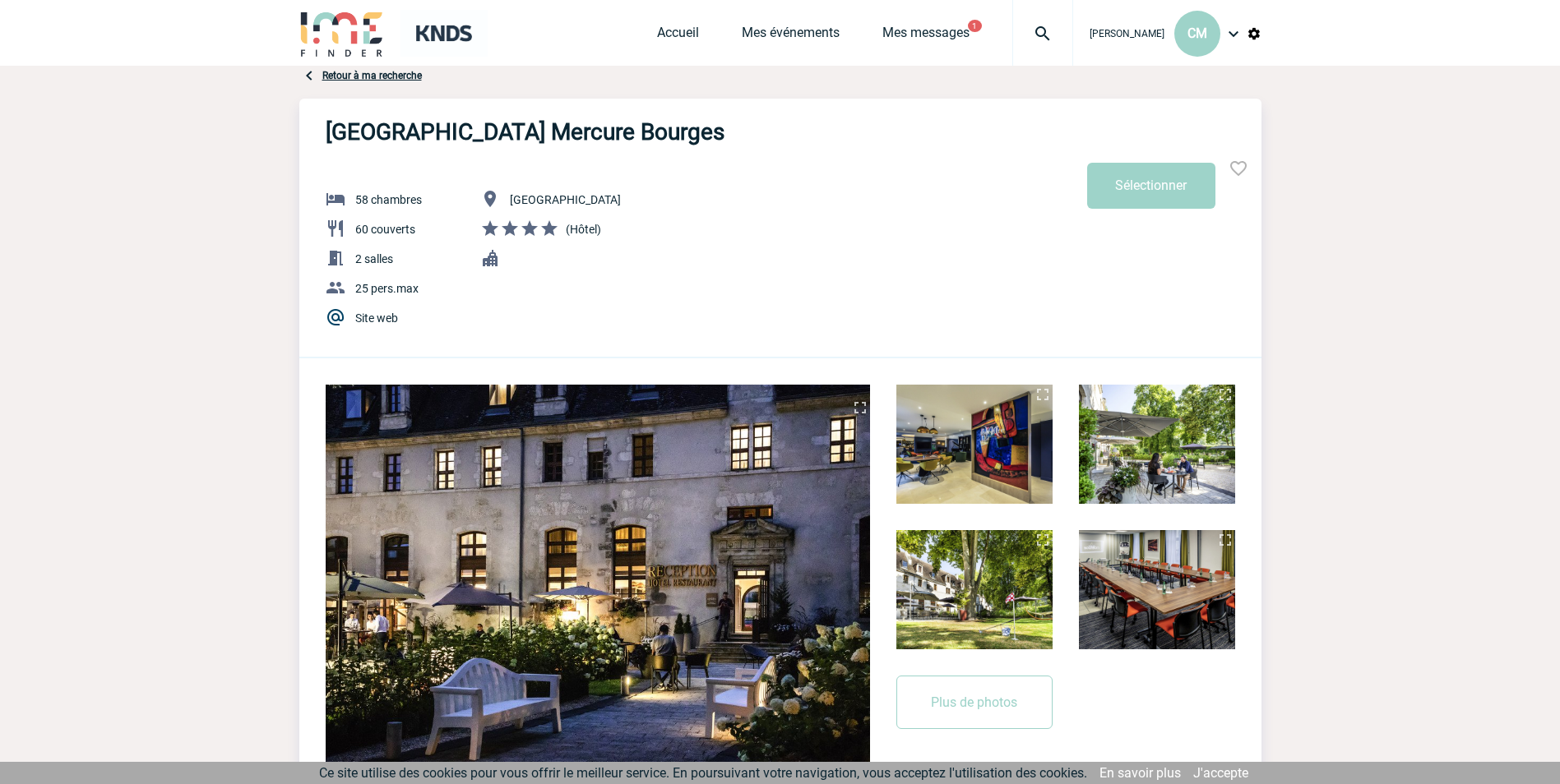
click at [1239, 166] on img at bounding box center [1238, 168] width 20 height 20
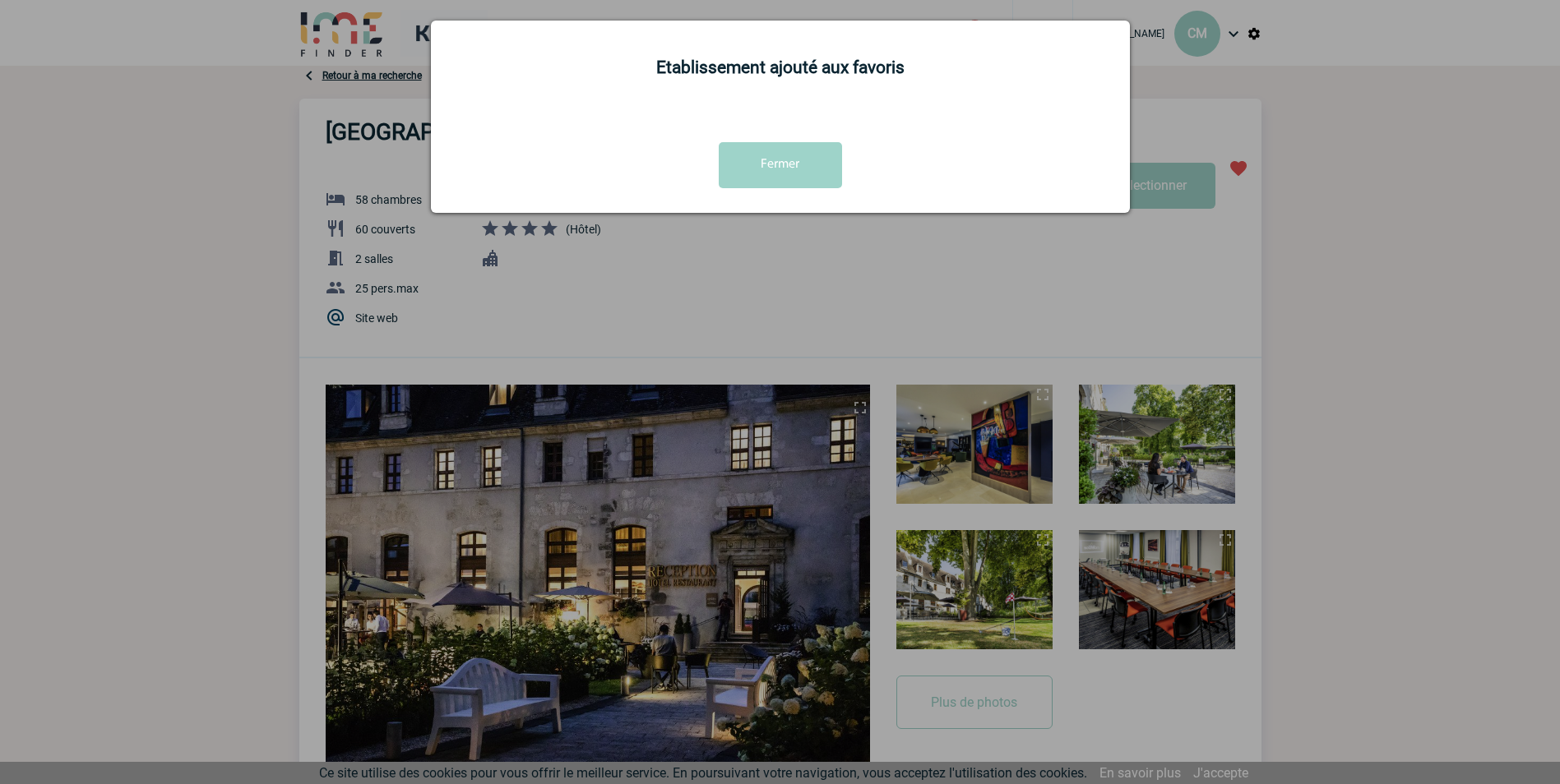
click at [898, 23] on div at bounding box center [780, 392] width 1560 height 784
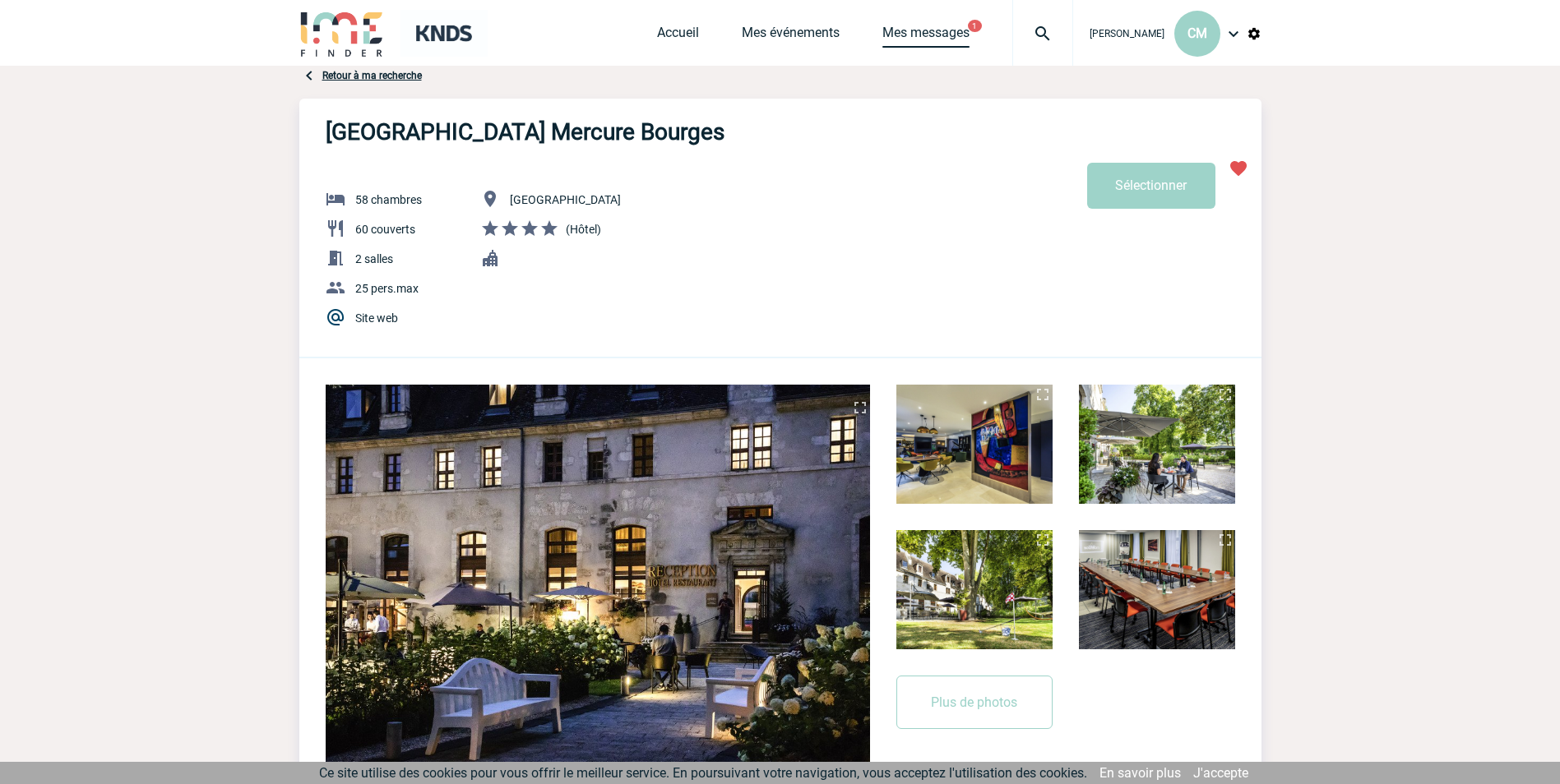
click at [904, 33] on link "Mes messages" at bounding box center [926, 36] width 87 height 23
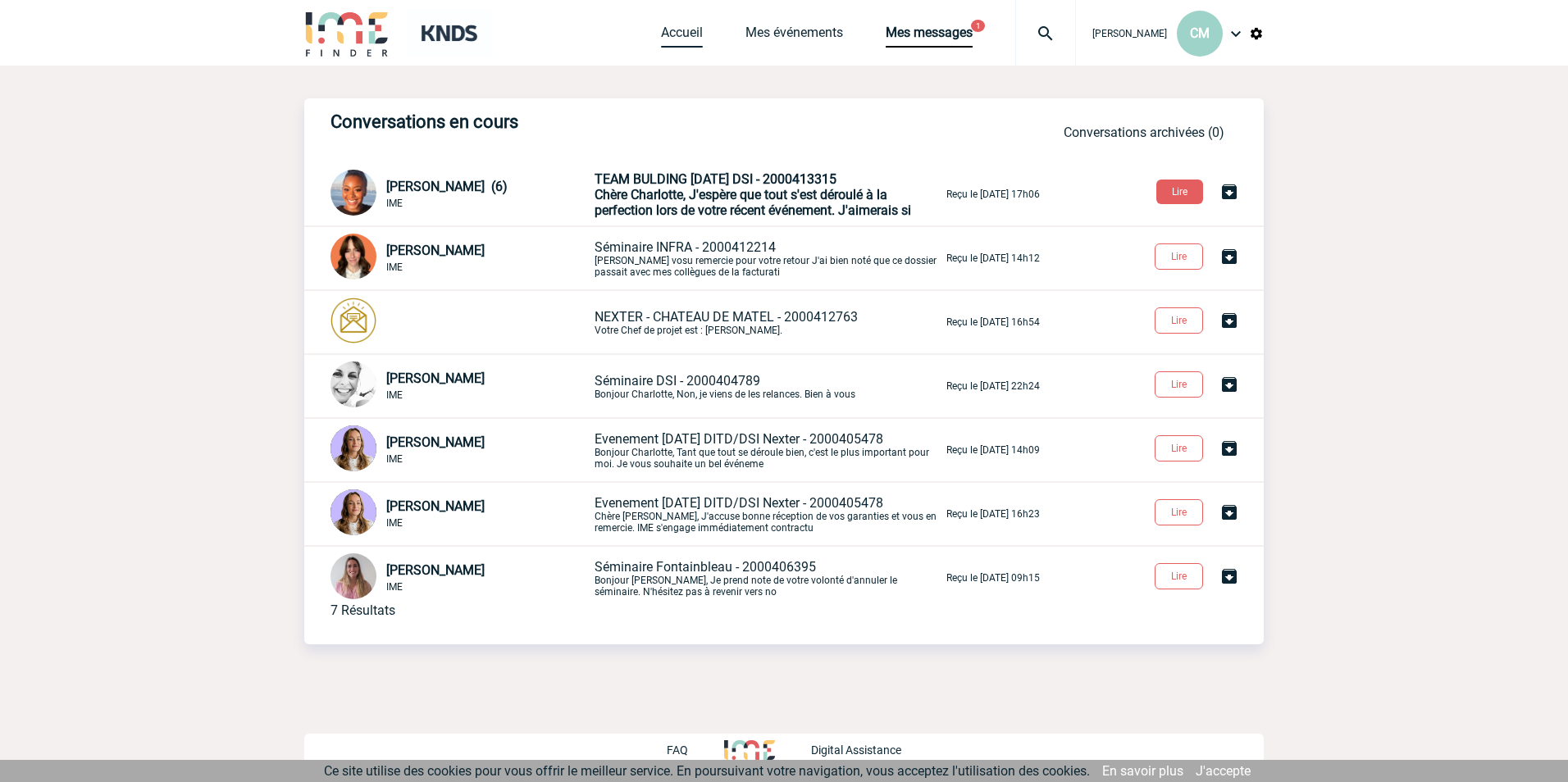
click at [661, 45] on link "Accueil" at bounding box center [682, 36] width 42 height 23
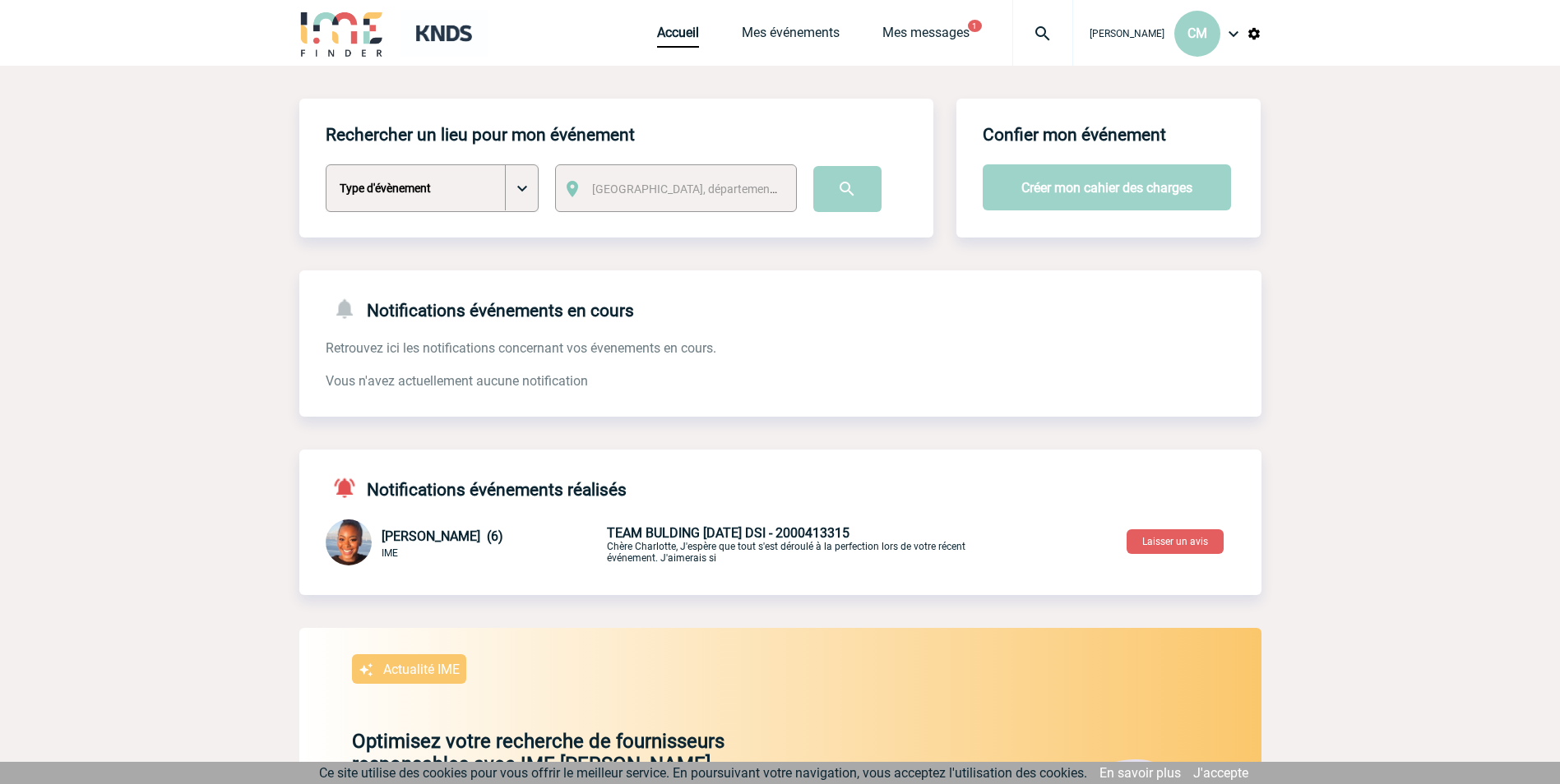
click at [527, 190] on select "Type d'évènement Séminaire avec nuitée Séminaire sans nuitée Repas de groupe Te…" at bounding box center [432, 188] width 213 height 47
select select "1"
click at [326, 165] on select "Type d'évènement Séminaire avec nuitée Séminaire sans nuitée Repas de groupe Te…" at bounding box center [432, 188] width 213 height 47
click at [659, 181] on span "[GEOGRAPHIC_DATA], département, région..." at bounding box center [690, 189] width 209 height 23
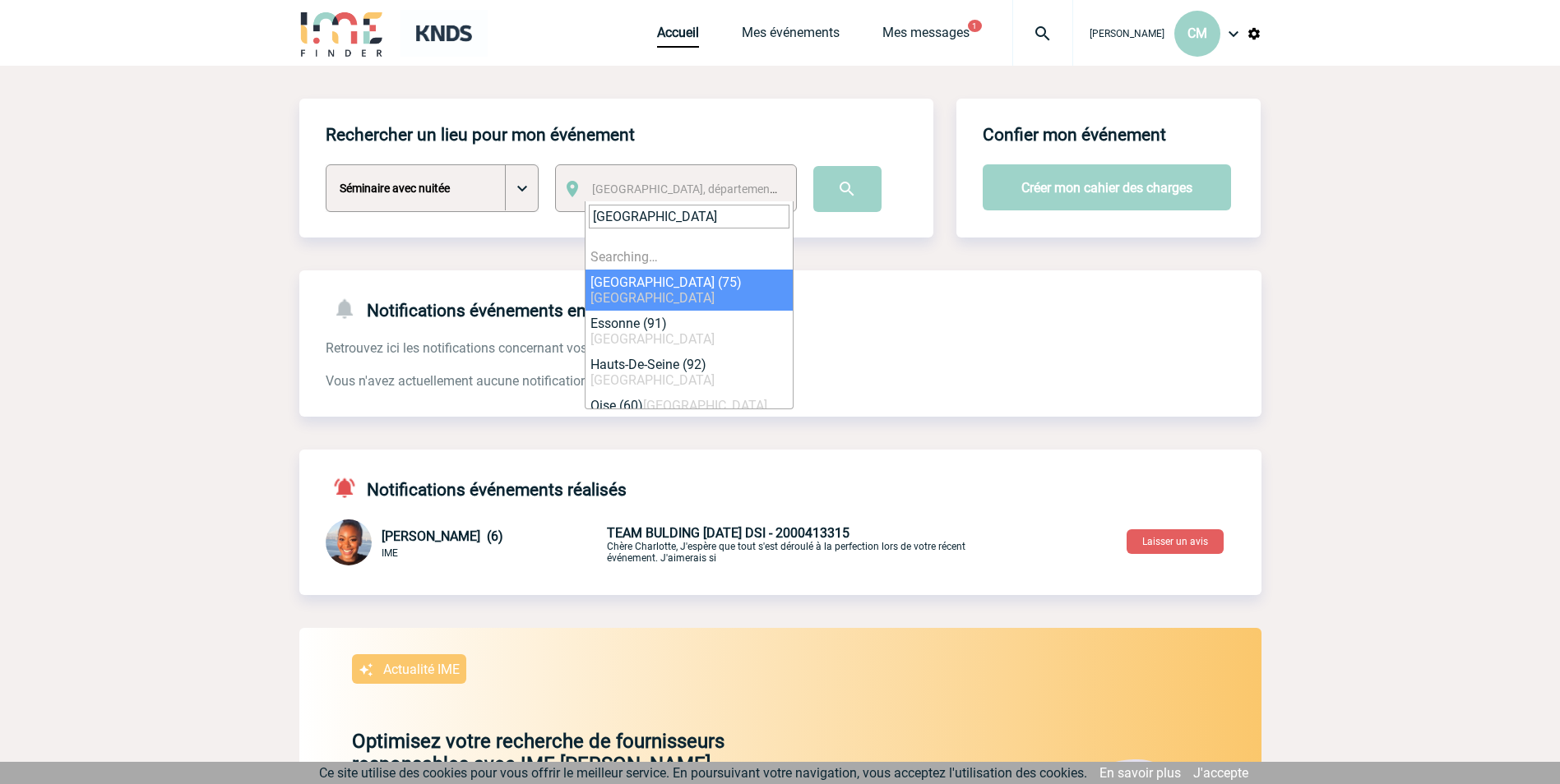
type input "[GEOGRAPHIC_DATA]"
select select "3"
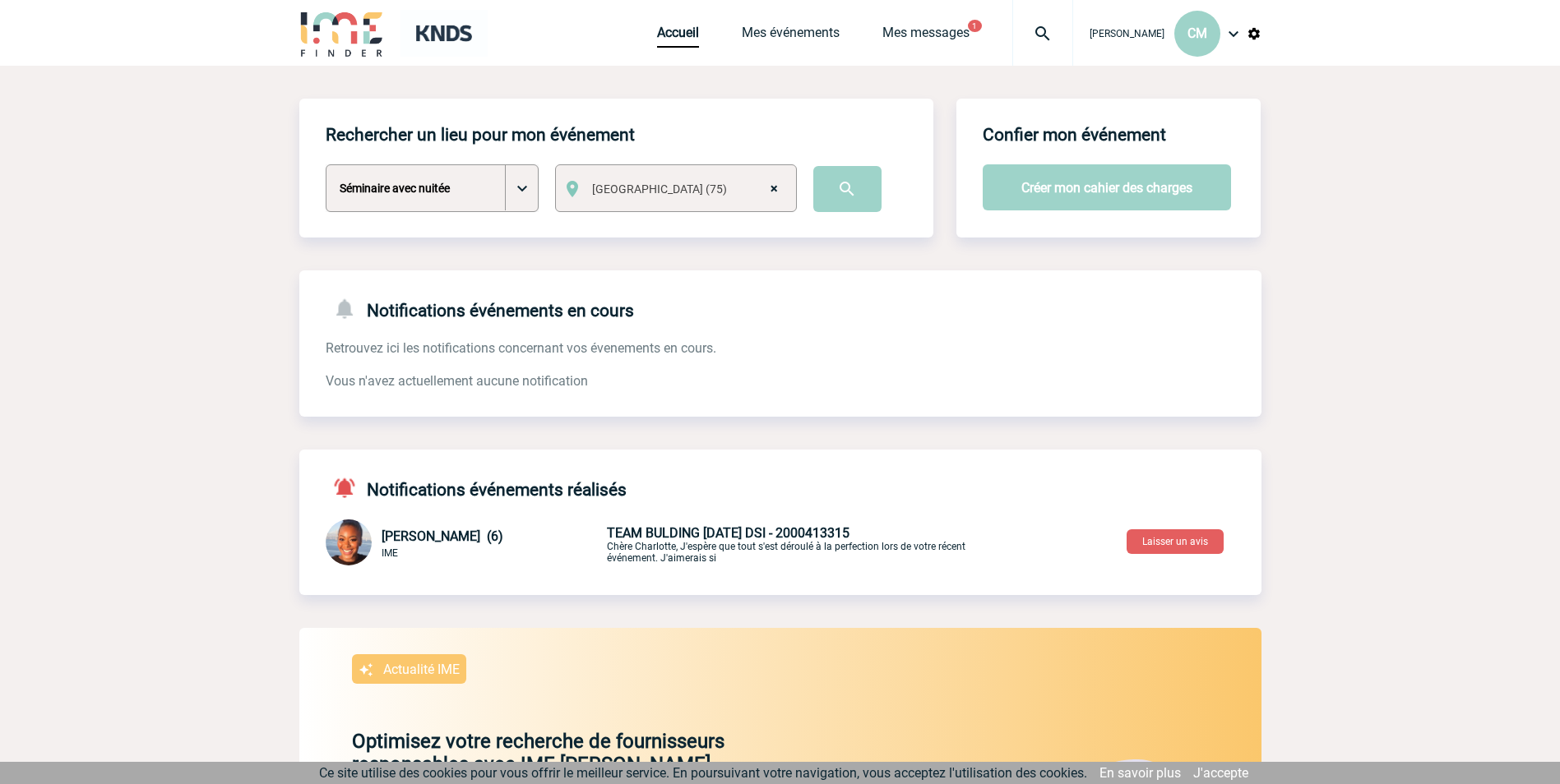
click at [655, 191] on span "× Paris (75)" at bounding box center [690, 189] width 209 height 23
type input "[GEOGRAPHIC_DATA]"
select select "2630"
click at [834, 195] on input "image" at bounding box center [847, 189] width 68 height 46
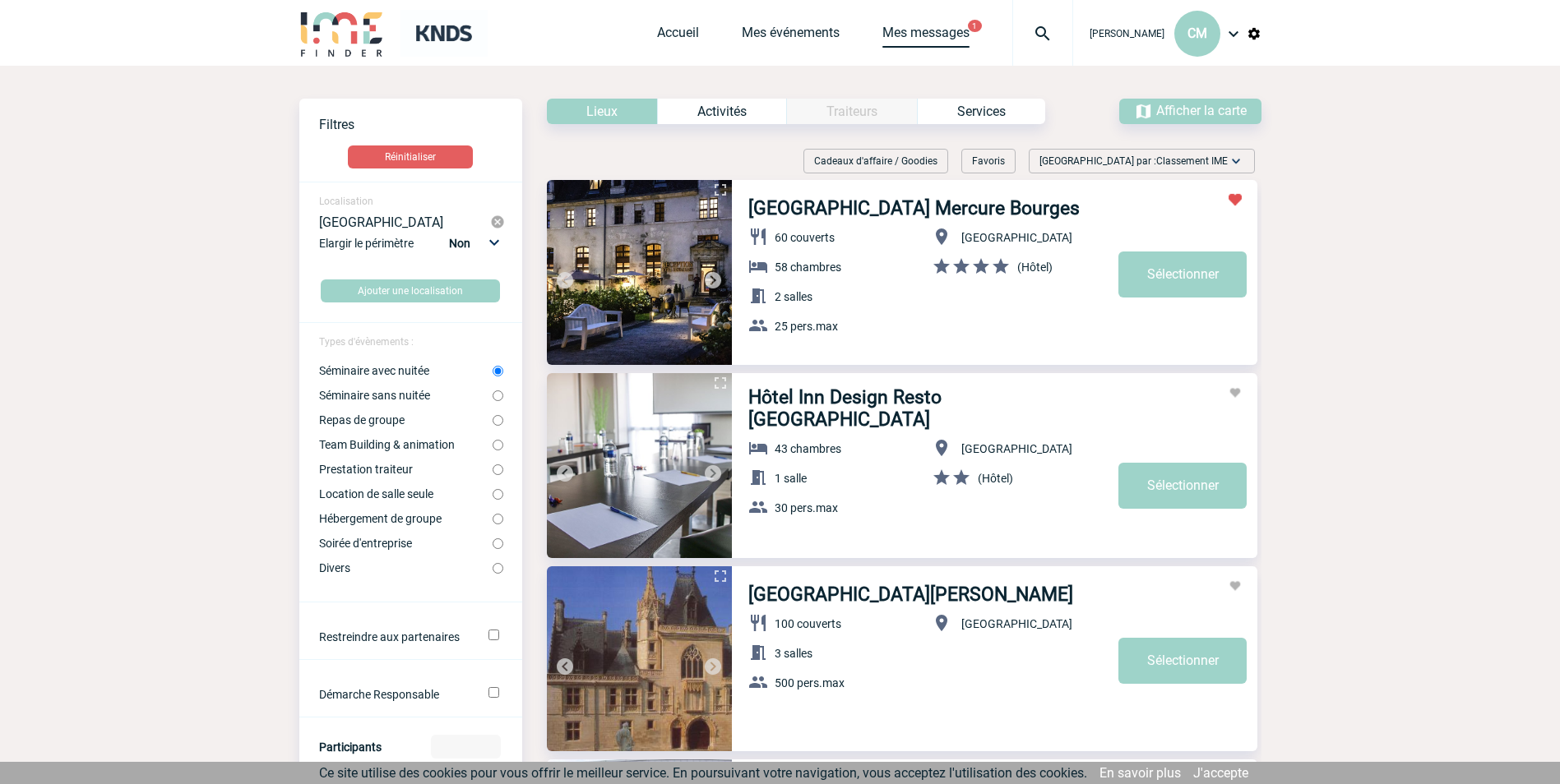
click at [929, 29] on link "Mes messages" at bounding box center [926, 36] width 87 height 23
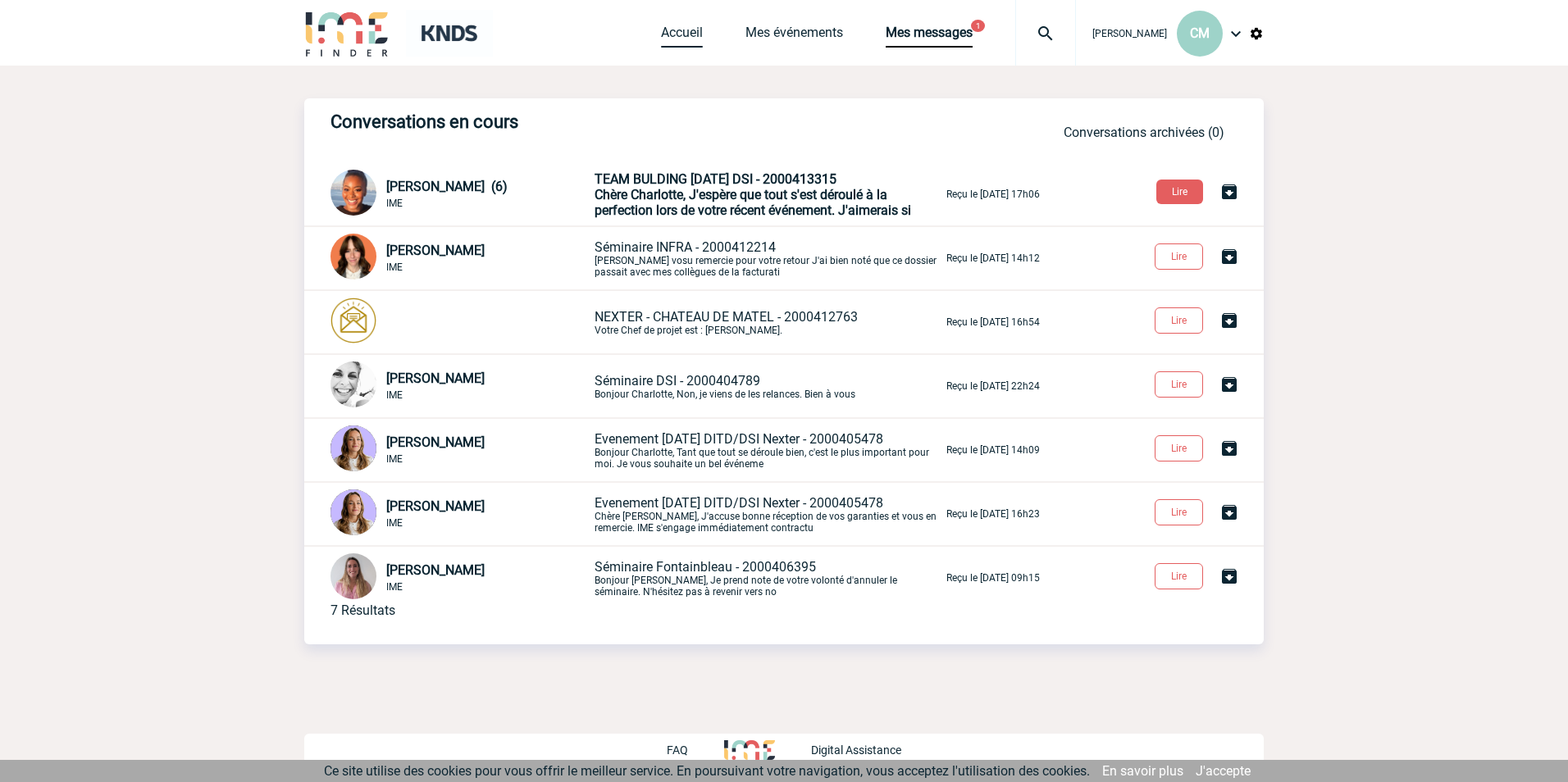
click at [670, 33] on link "Accueil" at bounding box center [682, 36] width 42 height 23
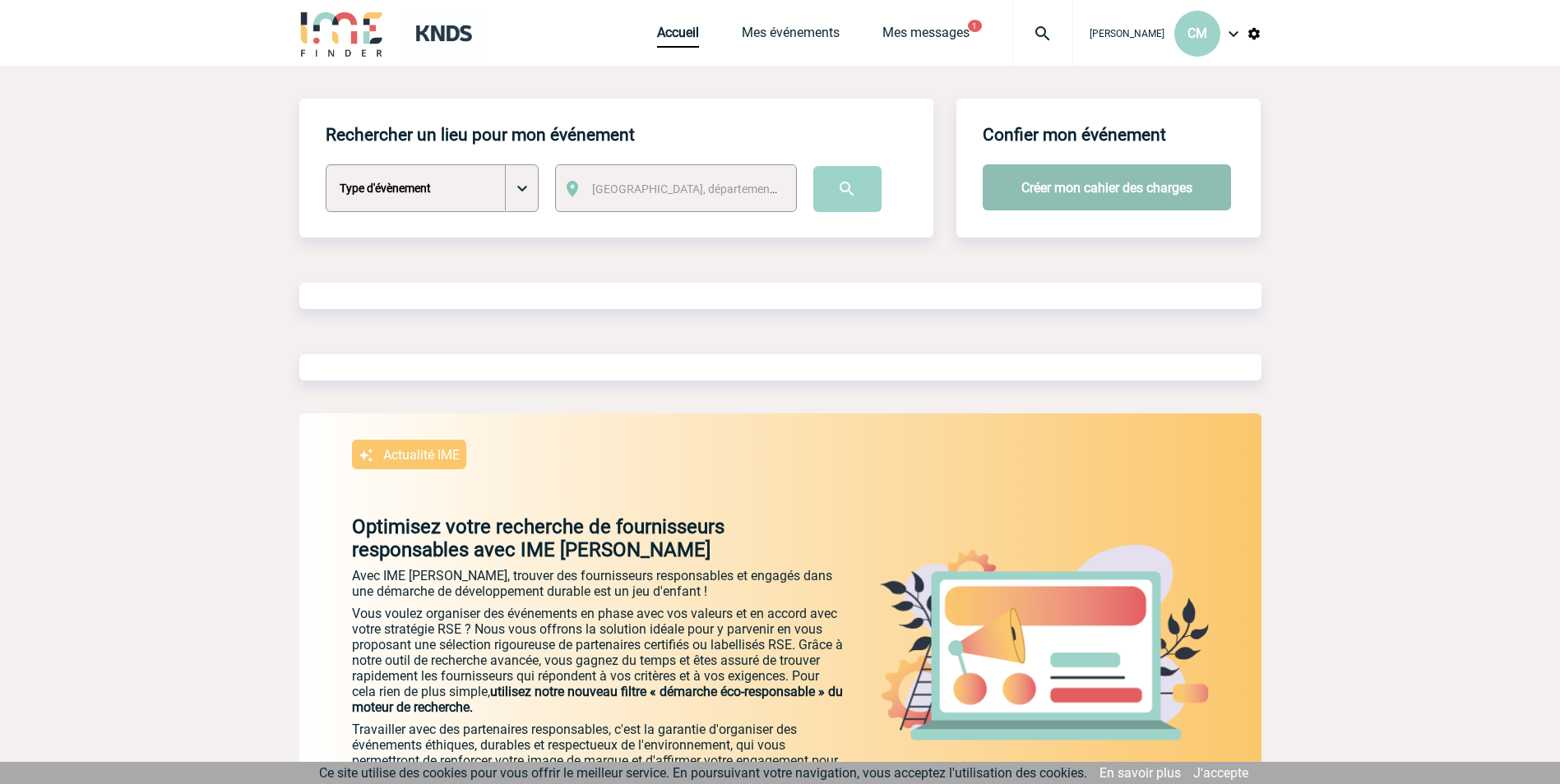
click at [1016, 196] on button "Créer mon cahier des charges" at bounding box center [1107, 187] width 248 height 46
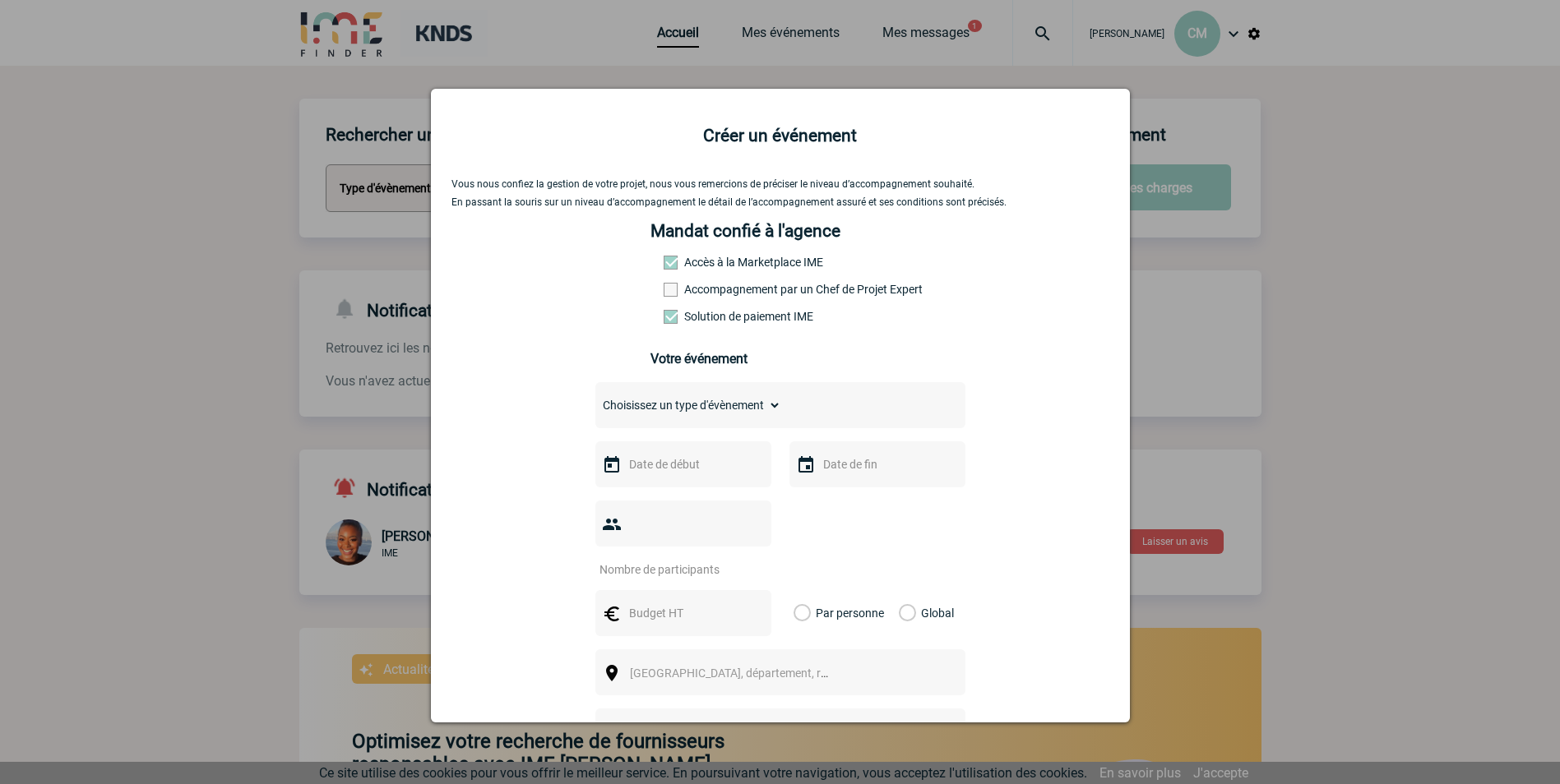
click at [692, 409] on select "Choisissez un type d'évènement Séminaire avec nuitée Séminaire sans nuitée Repa…" at bounding box center [689, 405] width 186 height 23
select select "1"
click at [596, 398] on select "Choisissez un type d'évènement Séminaire avec nuitée Séminaire sans nuitée Repa…" at bounding box center [689, 405] width 186 height 23
click at [659, 470] on input "text" at bounding box center [682, 464] width 114 height 22
click at [673, 455] on div at bounding box center [683, 464] width 176 height 46
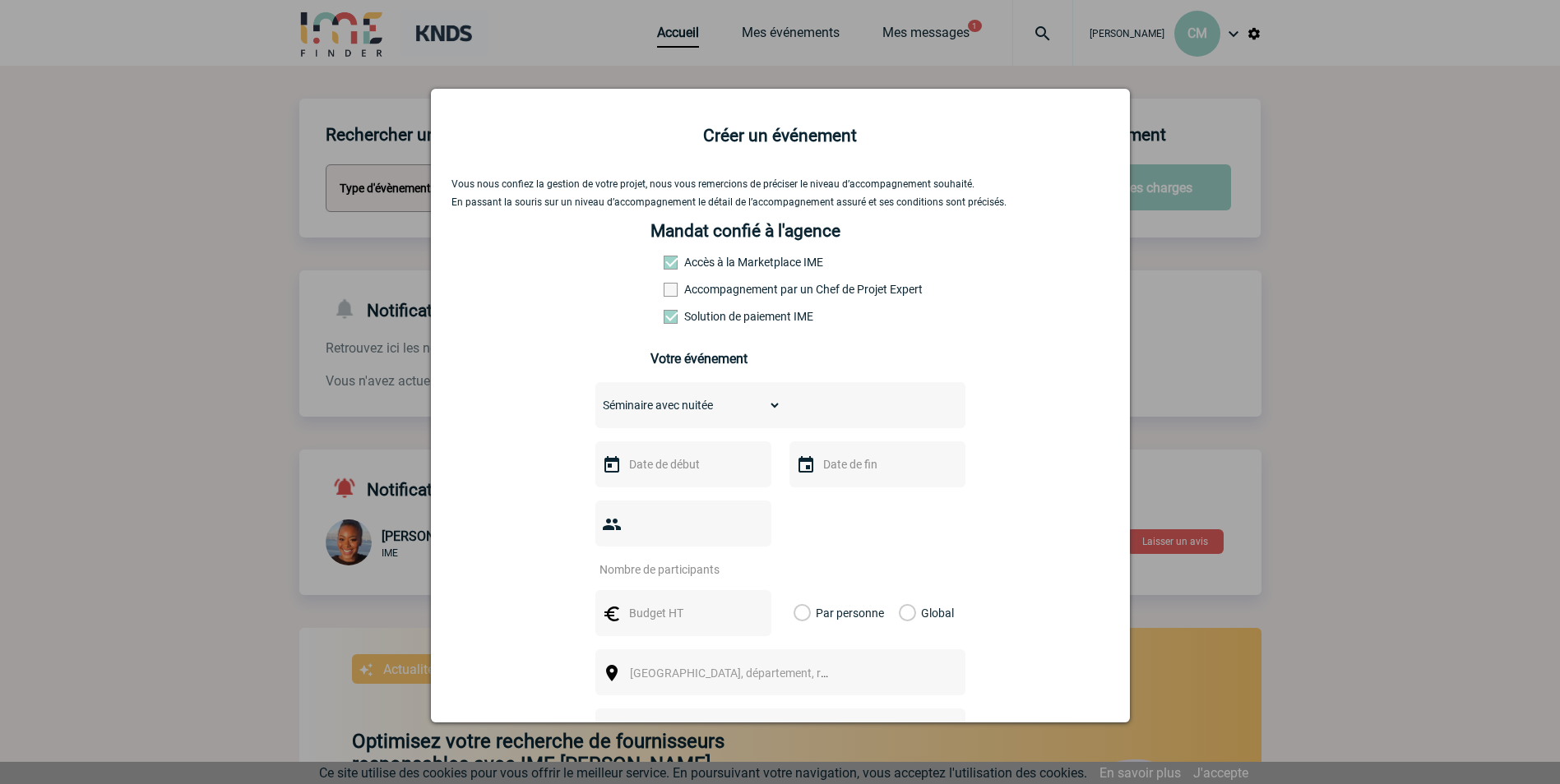
click at [651, 467] on input "text" at bounding box center [682, 464] width 114 height 22
drag, startPoint x: 702, startPoint y: 469, endPoint x: 547, endPoint y: 469, distance: 155.0
click at [547, 469] on div "Vous nous confiez la gestion de votre projet, nous vous remercions de préciser …" at bounding box center [780, 553] width 658 height 750
click at [819, 474] on input "text" at bounding box center [876, 464] width 114 height 22
click at [674, 480] on div "09122025" at bounding box center [683, 464] width 176 height 46
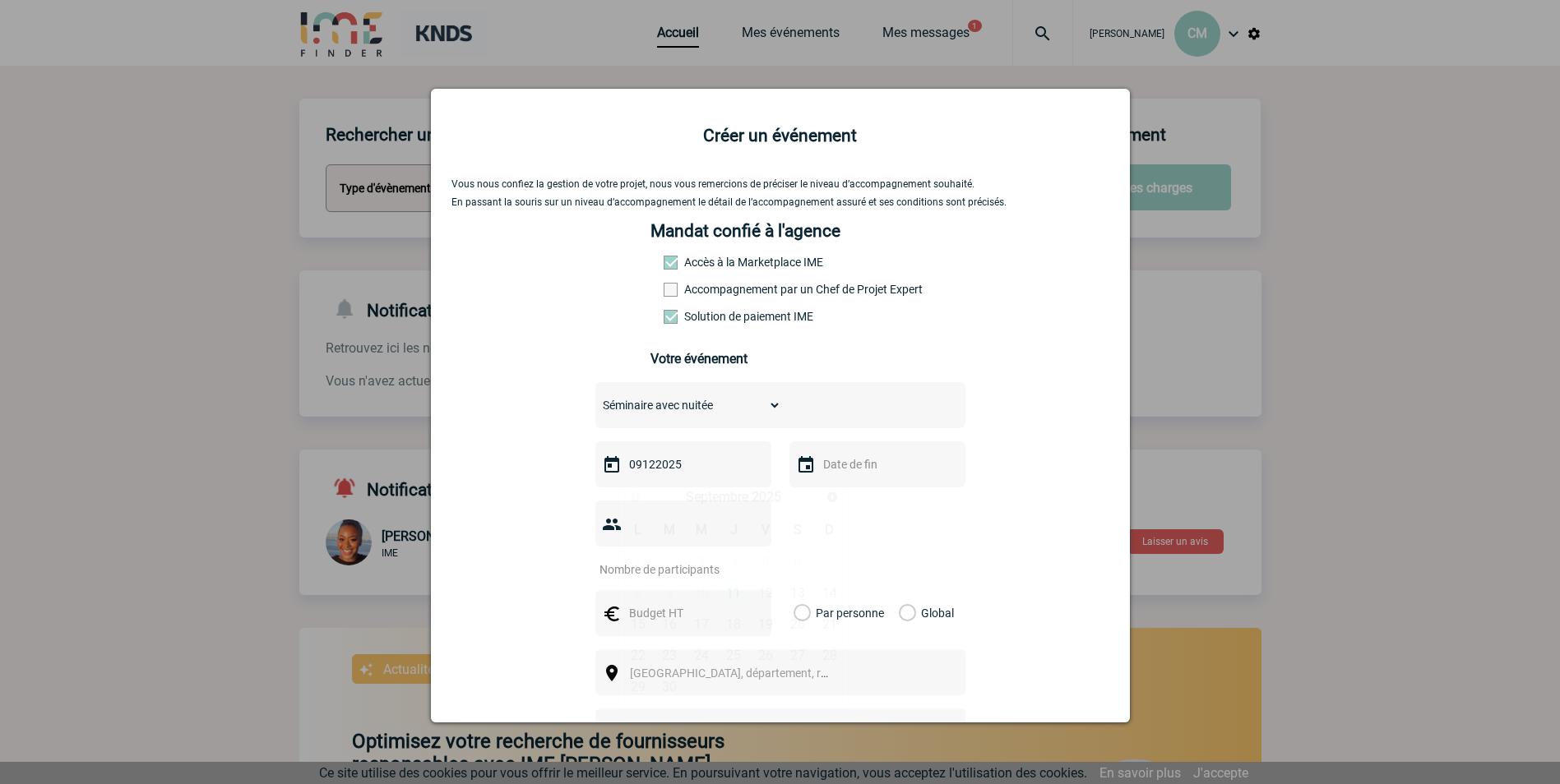
click at [689, 475] on input "09122025" at bounding box center [682, 464] width 114 height 22
click at [827, 504] on link "Suivant" at bounding box center [832, 497] width 26 height 26
click at [827, 504] on link "Suivant" at bounding box center [832, 497] width 26 height 26
click at [678, 592] on link "9" at bounding box center [669, 594] width 30 height 29
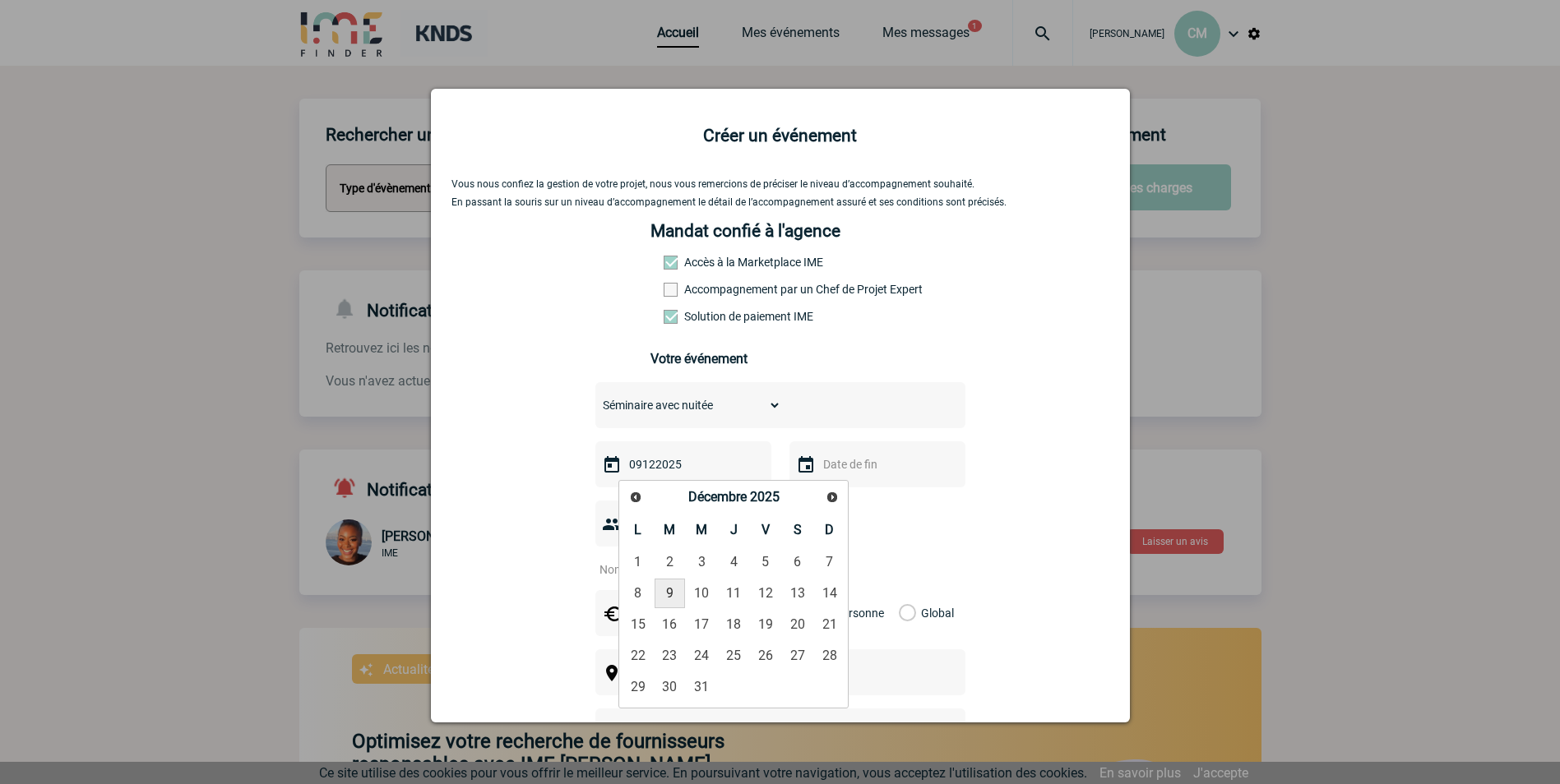
type input "09-12-2025"
click at [841, 475] on input "text" at bounding box center [876, 464] width 114 height 22
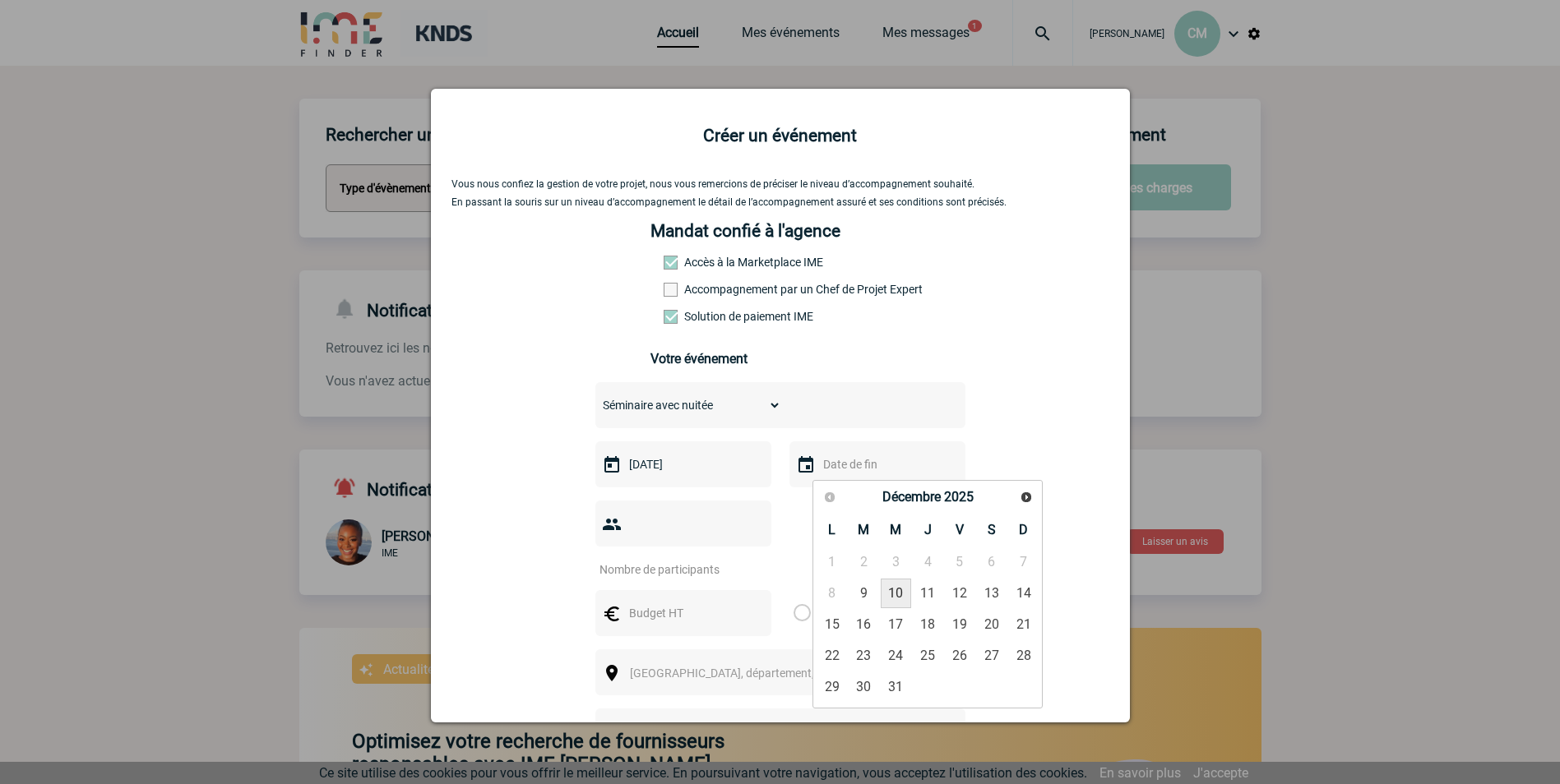
click at [897, 590] on link "10" at bounding box center [895, 594] width 30 height 29
type input "10-12-2025"
click at [692, 515] on div at bounding box center [683, 523] width 176 height 46
click at [692, 559] on input "number" at bounding box center [672, 569] width 154 height 22
type input "7"
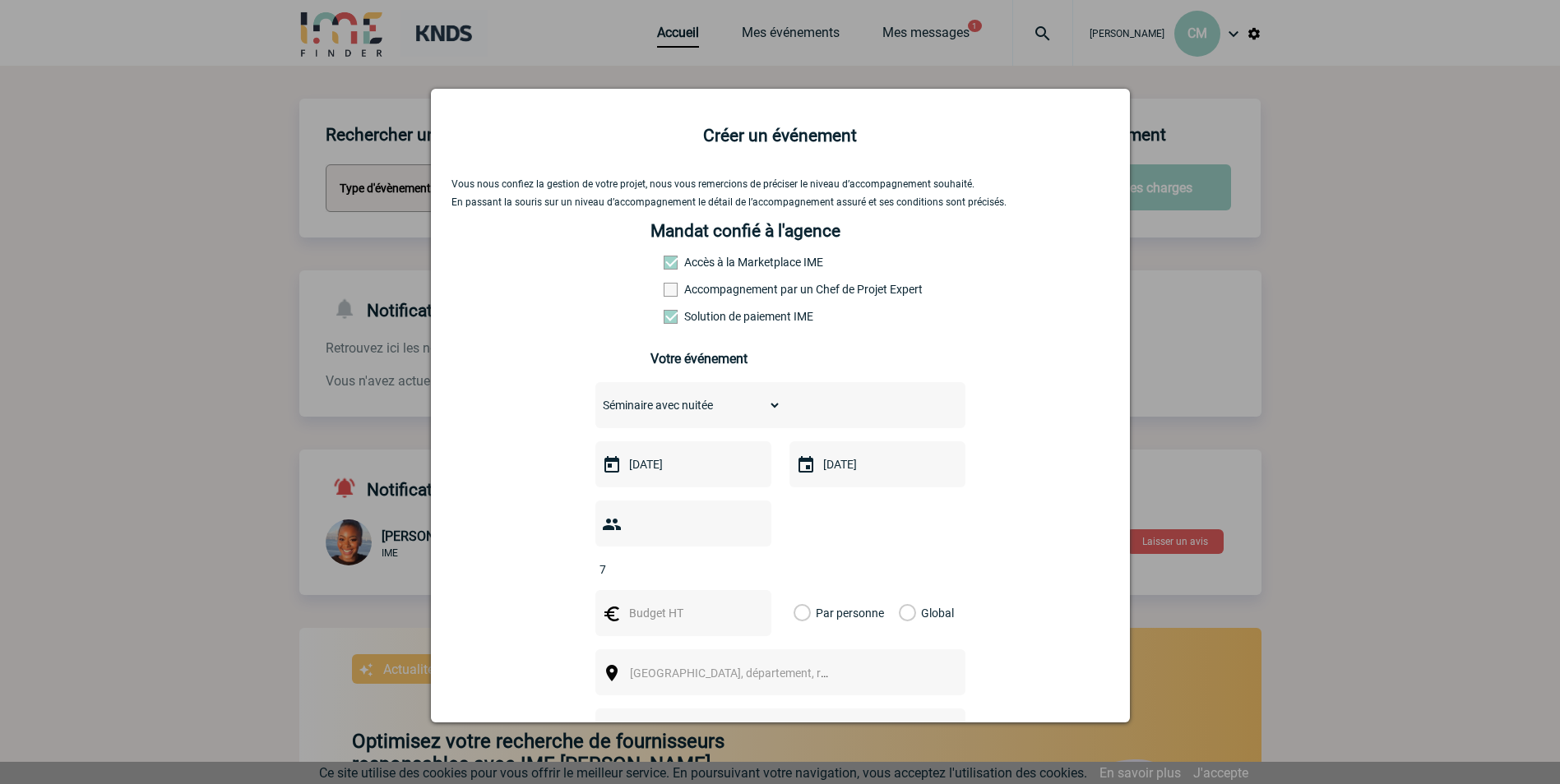
click at [688, 590] on div at bounding box center [683, 613] width 176 height 46
click at [685, 602] on input "text" at bounding box center [682, 613] width 114 height 22
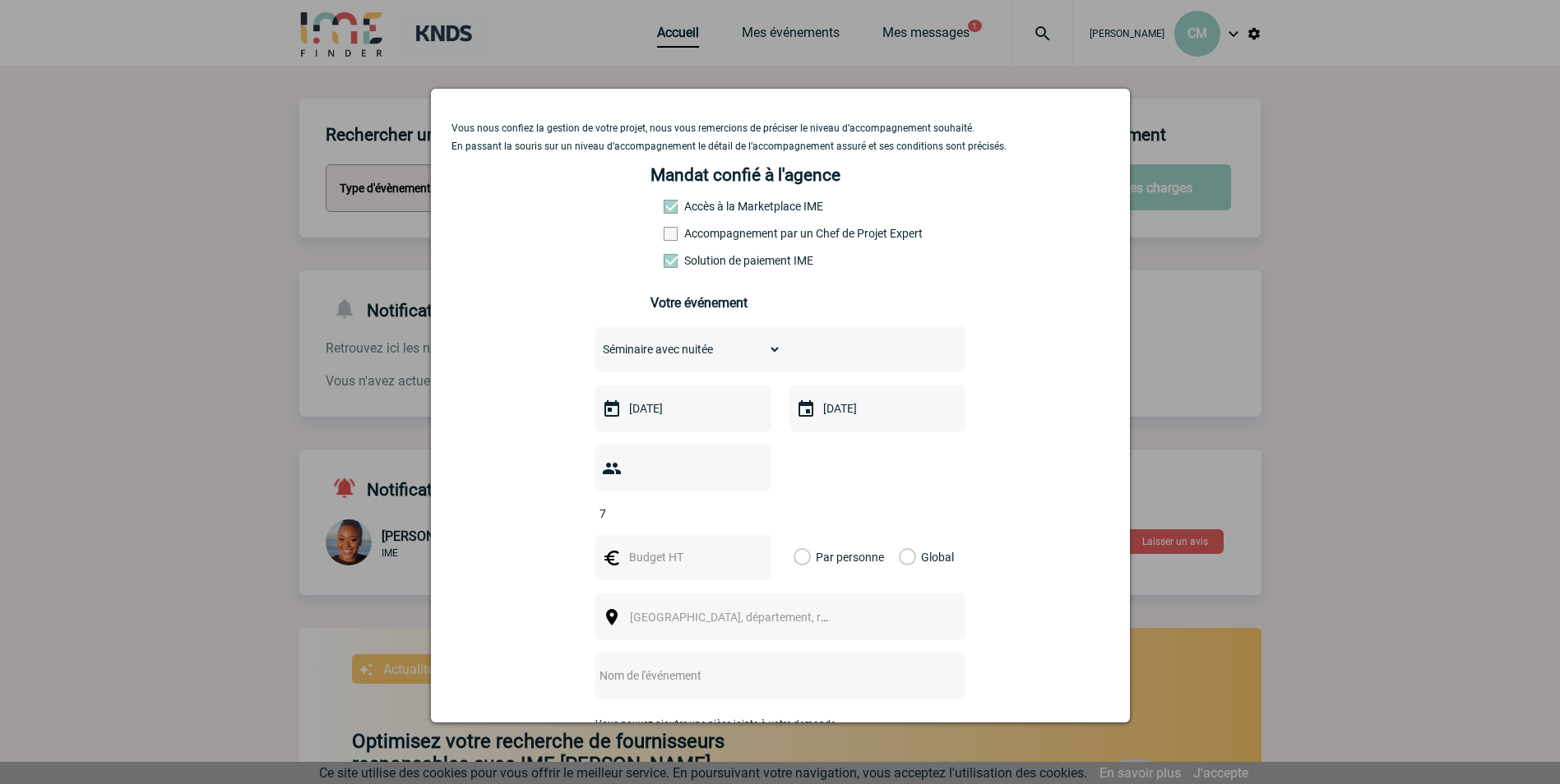
scroll to position [82, 0]
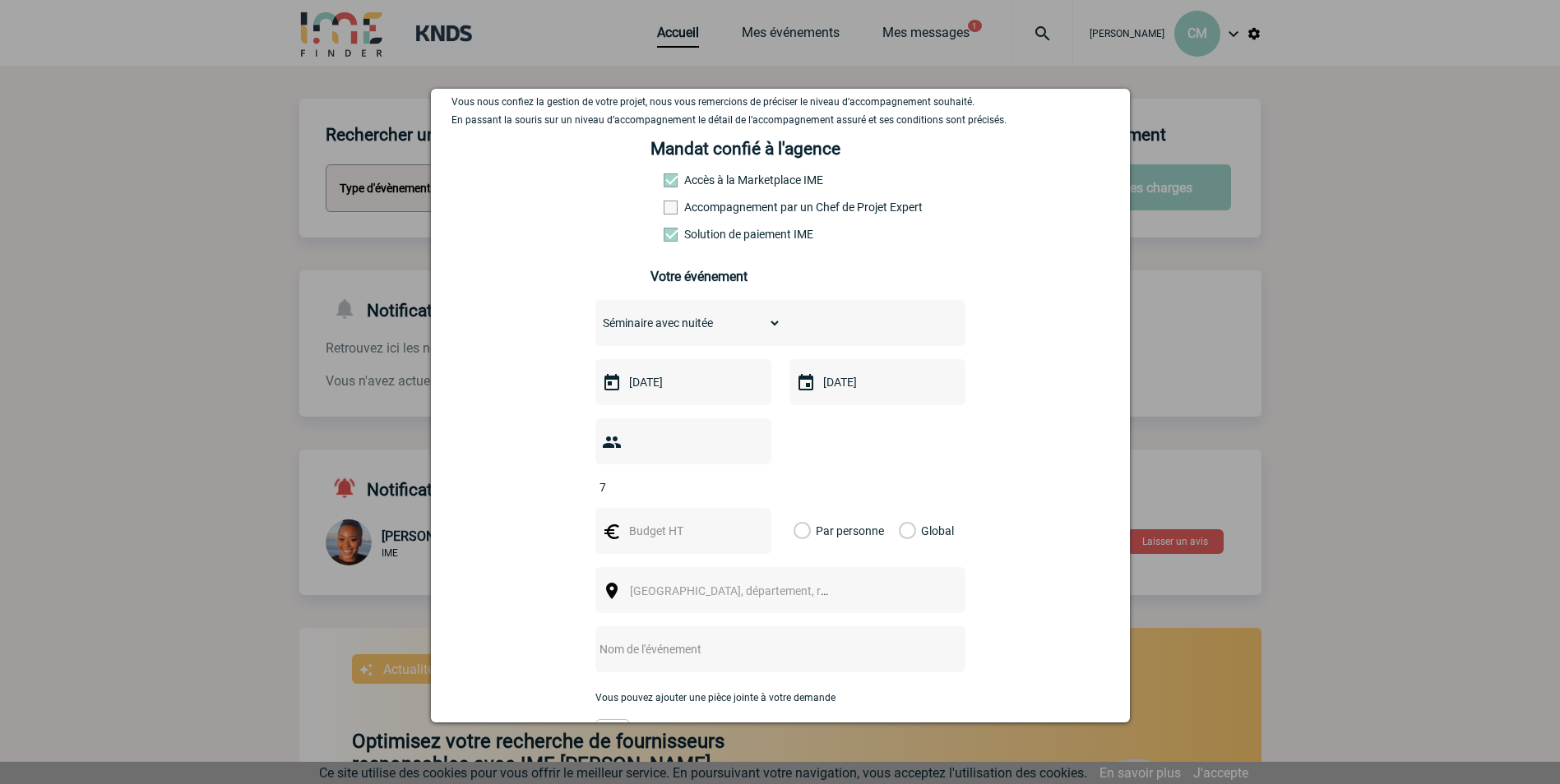
click at [899, 509] on label "Global" at bounding box center [904, 531] width 10 height 46
click at [0, 0] on input "Global" at bounding box center [0, 0] width 0 height 0
click at [734, 580] on span "Ville, département, région..." at bounding box center [736, 591] width 226 height 23
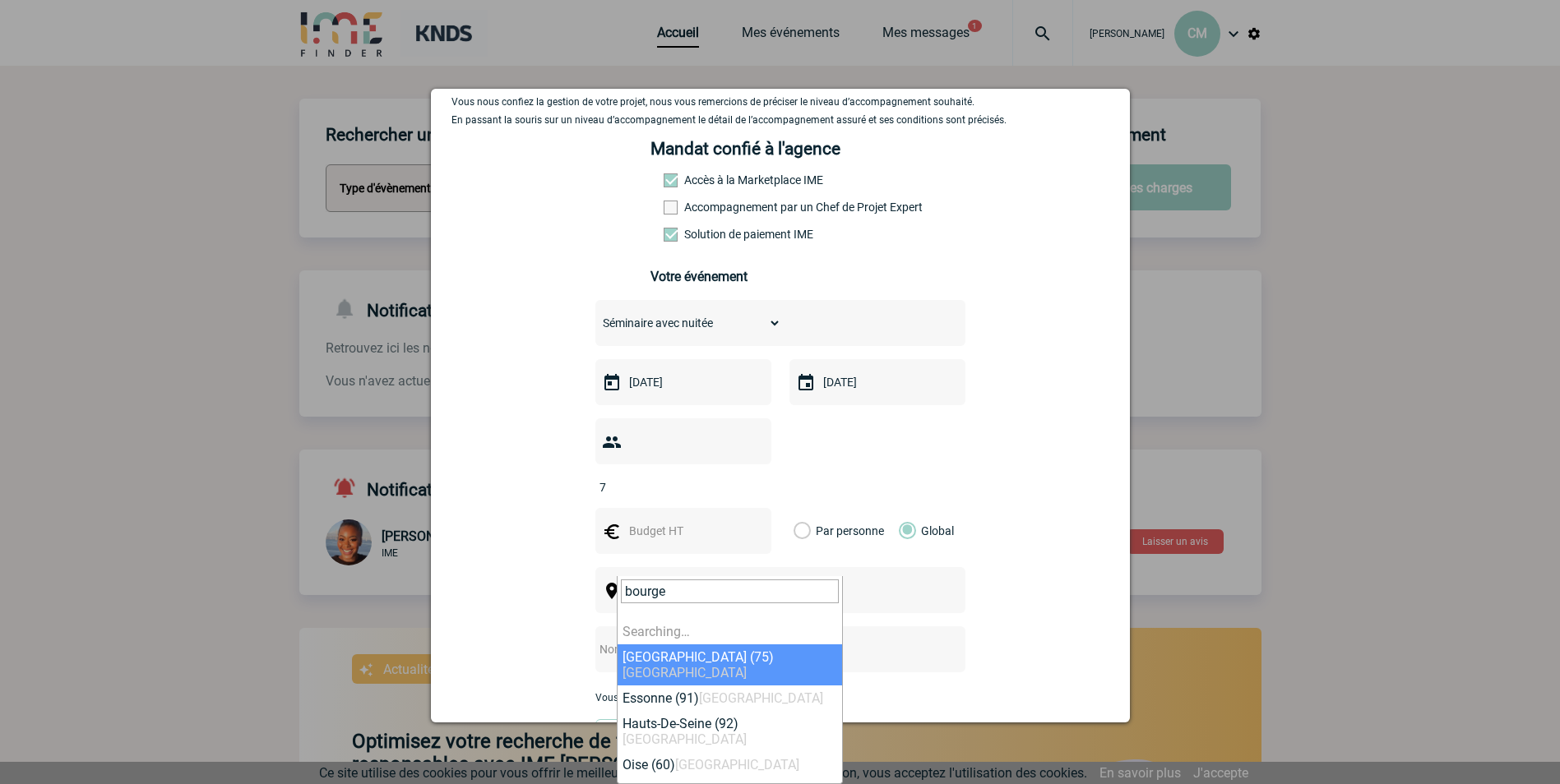
type input "bourges"
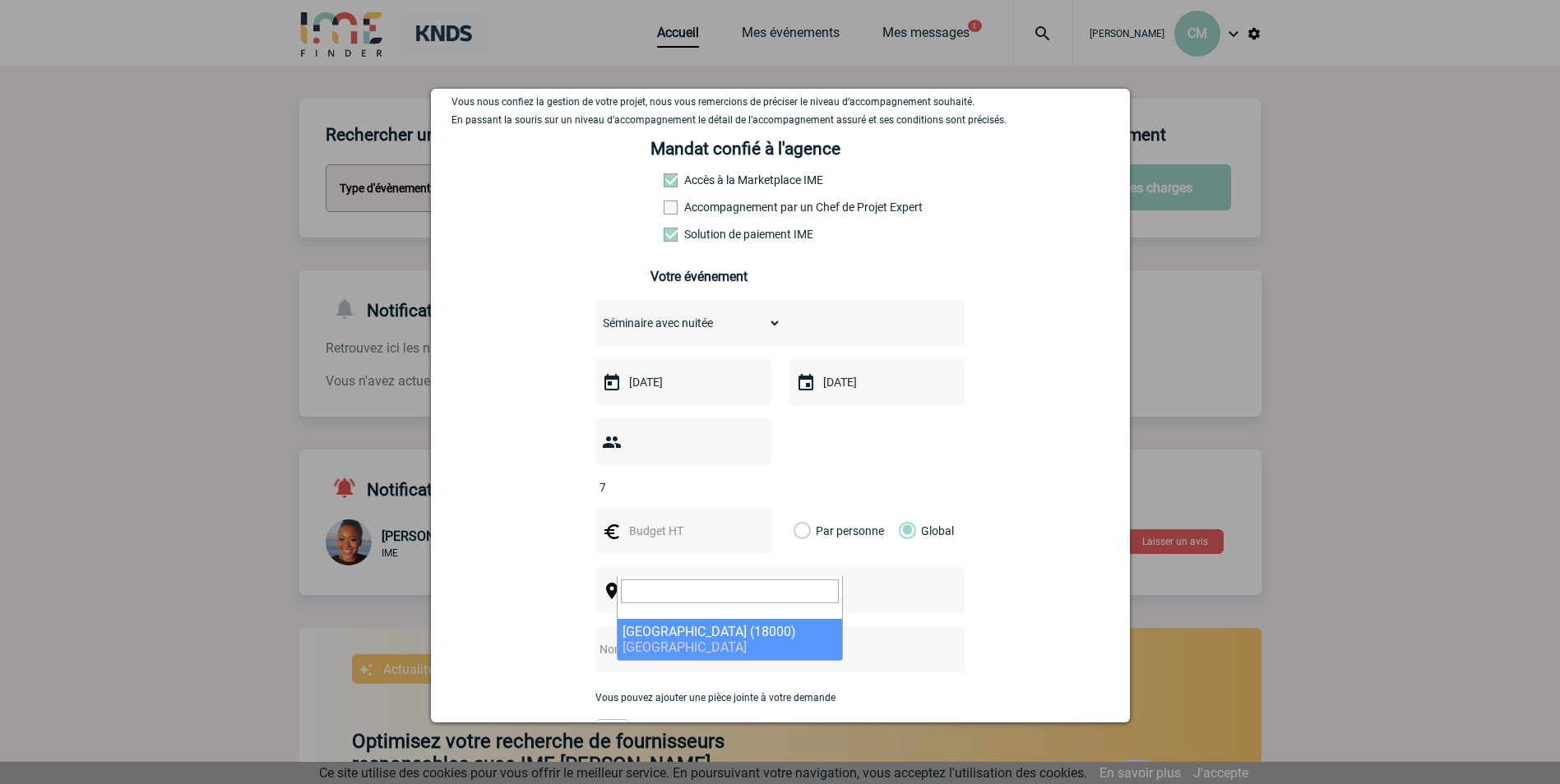
select select "2630"
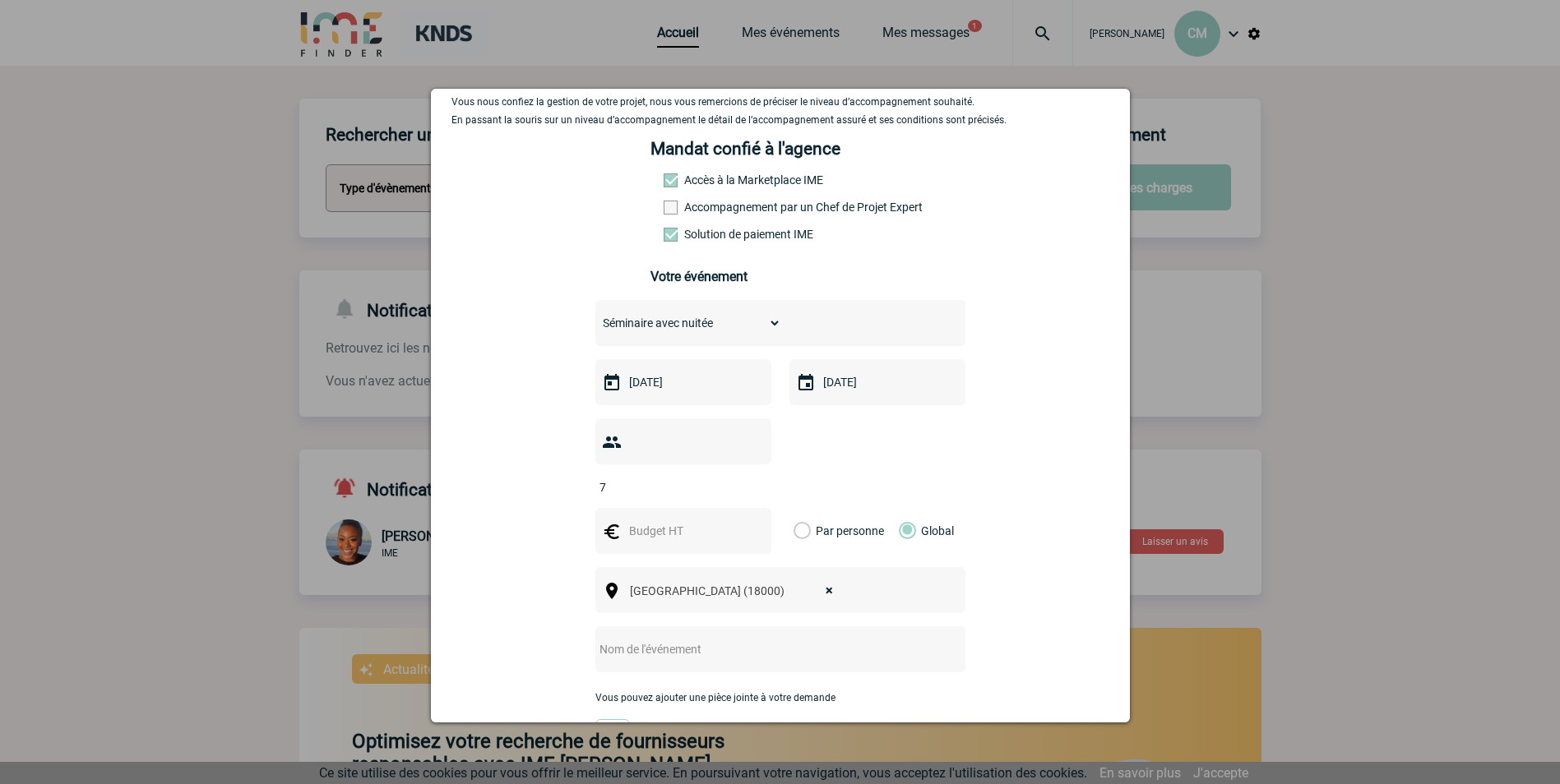
click at [652, 638] on input "text" at bounding box center [758, 649] width 327 height 22
click at [624, 638] on input "text" at bounding box center [758, 649] width 327 height 22
paste input "Séminaire DSI/ERP"
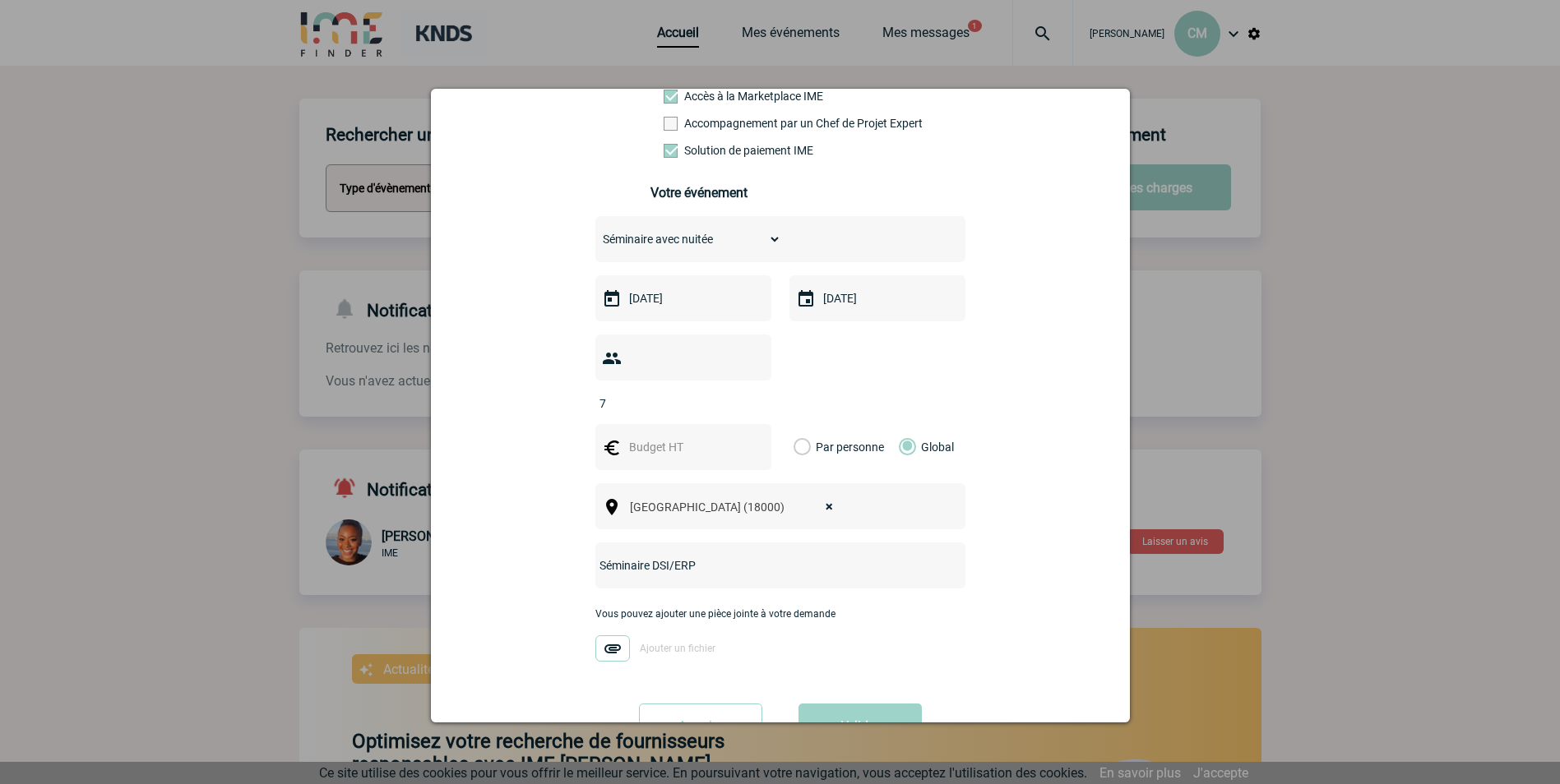
scroll to position [204, 0]
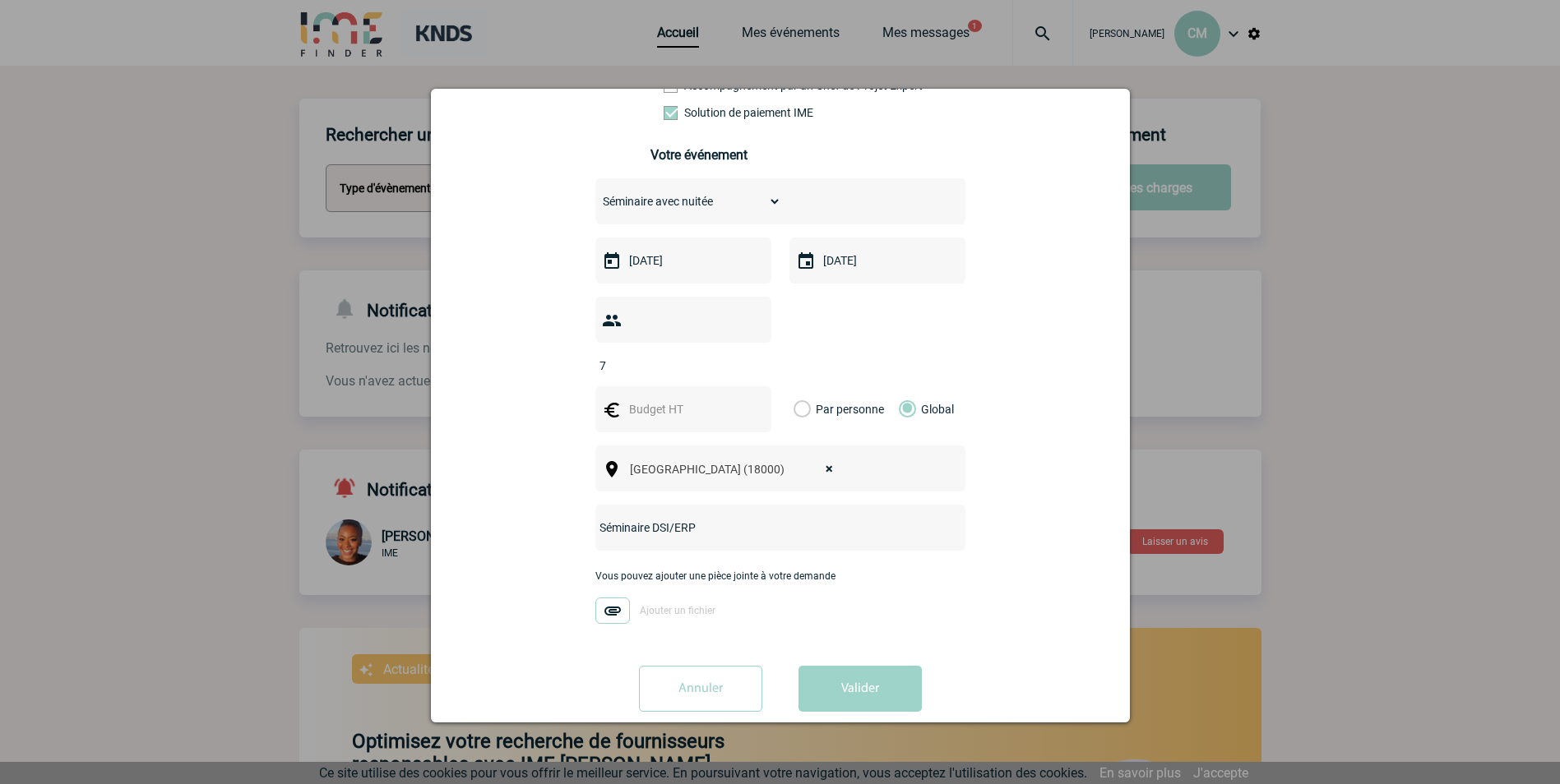
type input "Séminaire DSI/ERP"
click at [714, 666] on input "Annuler" at bounding box center [700, 688] width 123 height 46
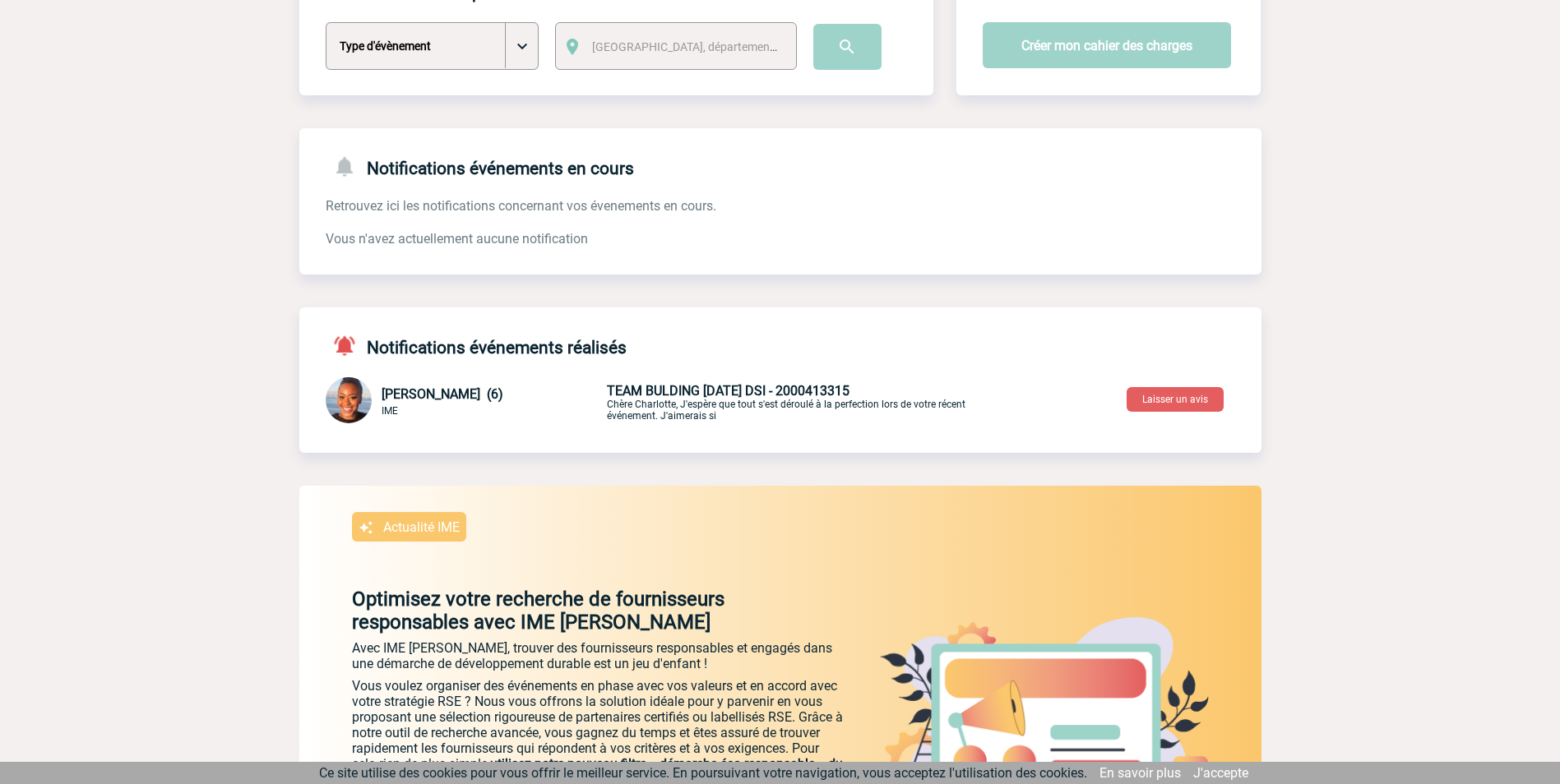
scroll to position [0, 0]
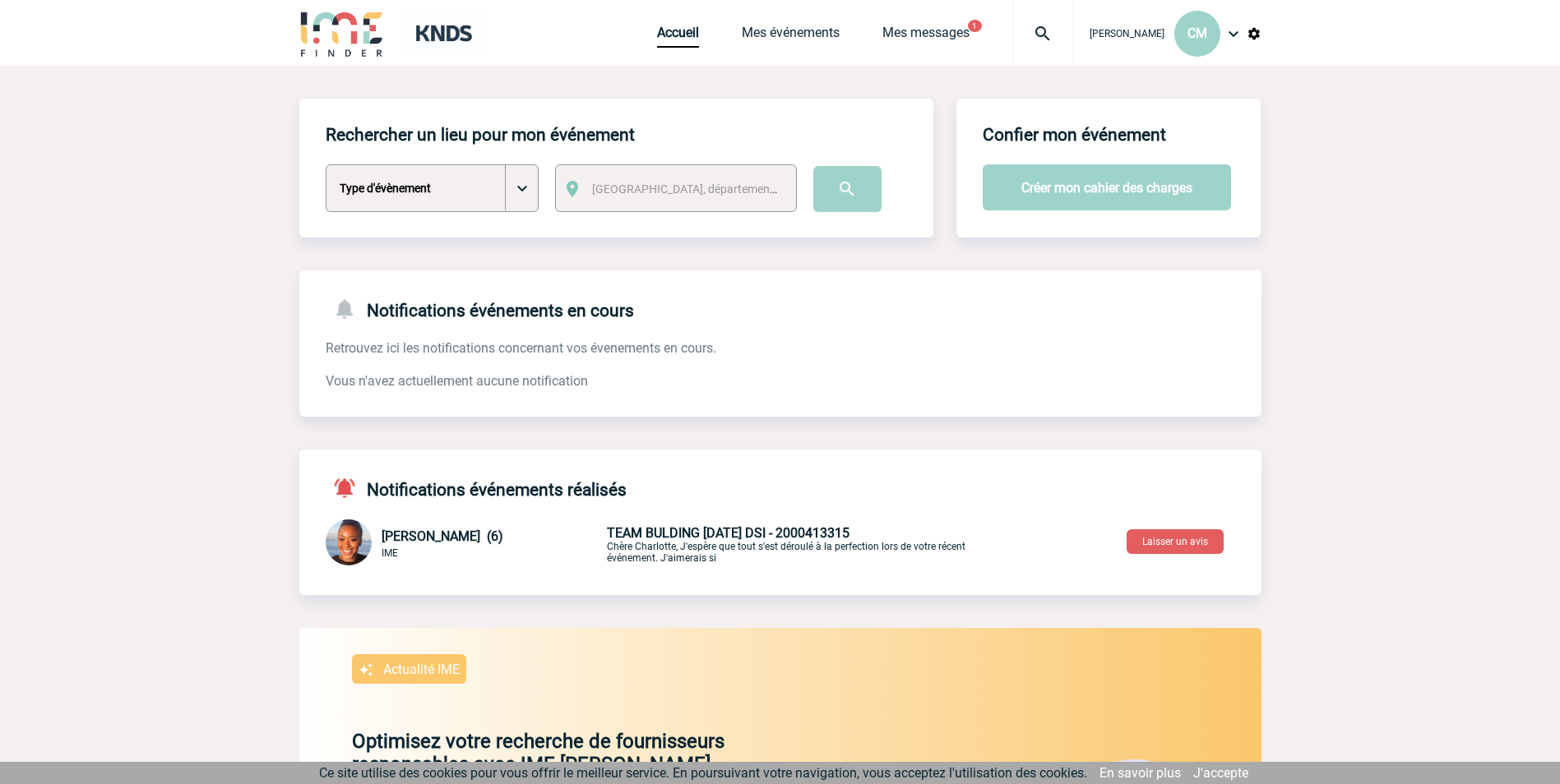
click at [621, 184] on span "Ville, département, région..." at bounding box center [706, 189] width 228 height 13
type input "biurges"
click at [653, 214] on input "biurges" at bounding box center [689, 217] width 201 height 24
drag, startPoint x: 653, startPoint y: 214, endPoint x: 552, endPoint y: 214, distance: 101.0
click at [552, 214] on body "Charlotte MITHOUARD CM Accueil Mes événements" at bounding box center [780, 577] width 1560 height 1154
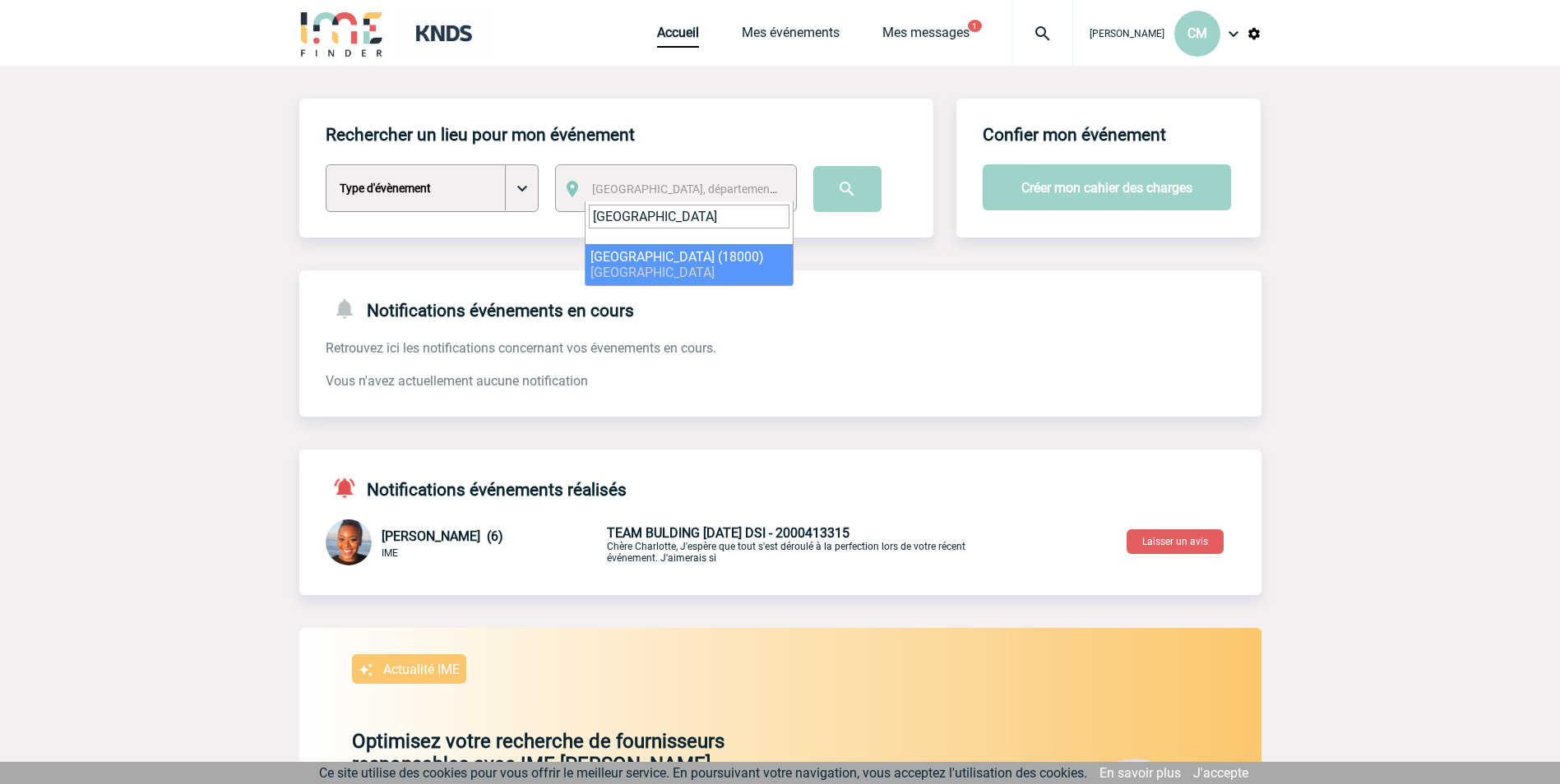
type input "bourges"
select select "2630"
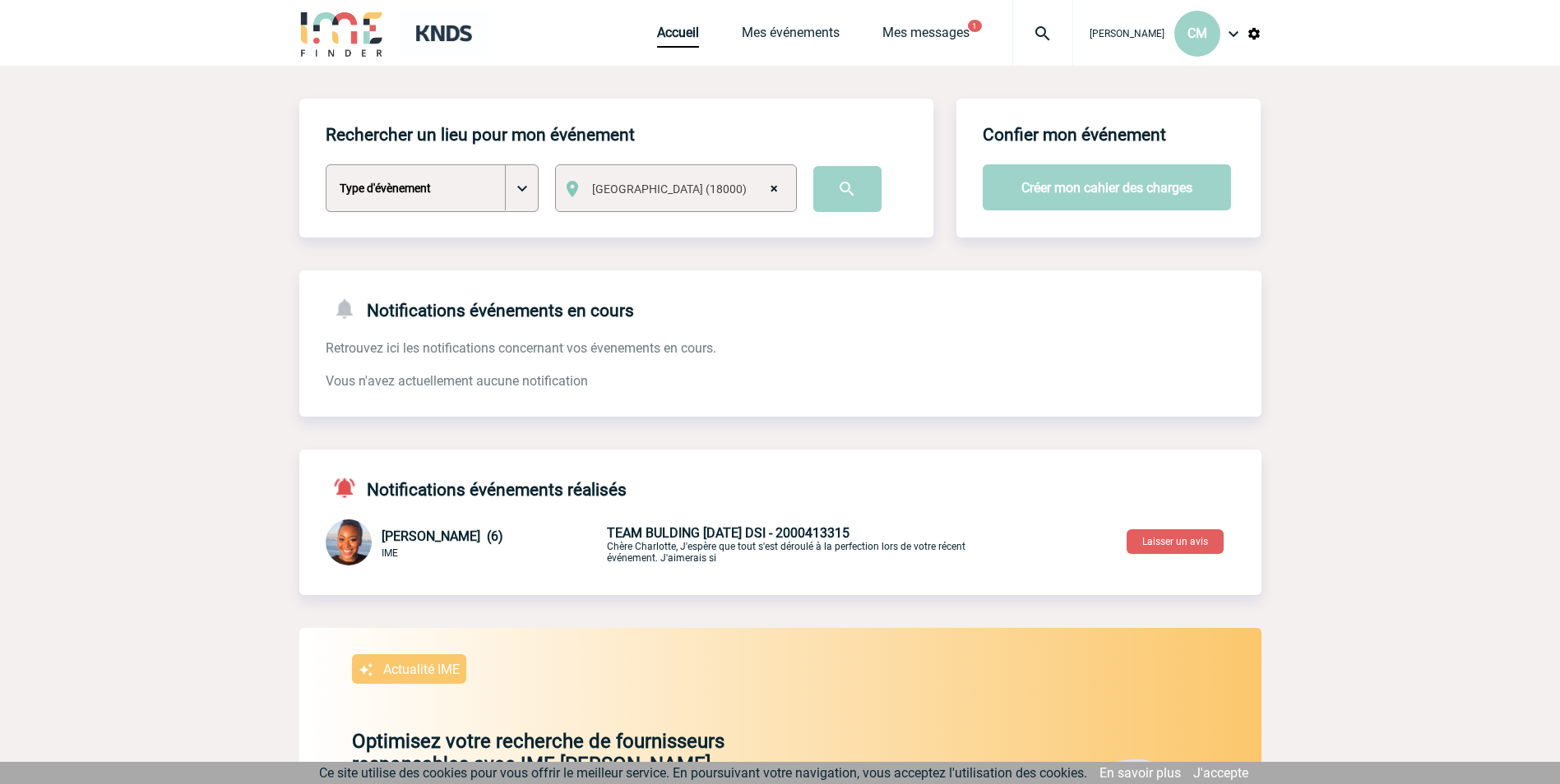
click at [789, 197] on span "× Bourges (18000)" at bounding box center [690, 189] width 209 height 23
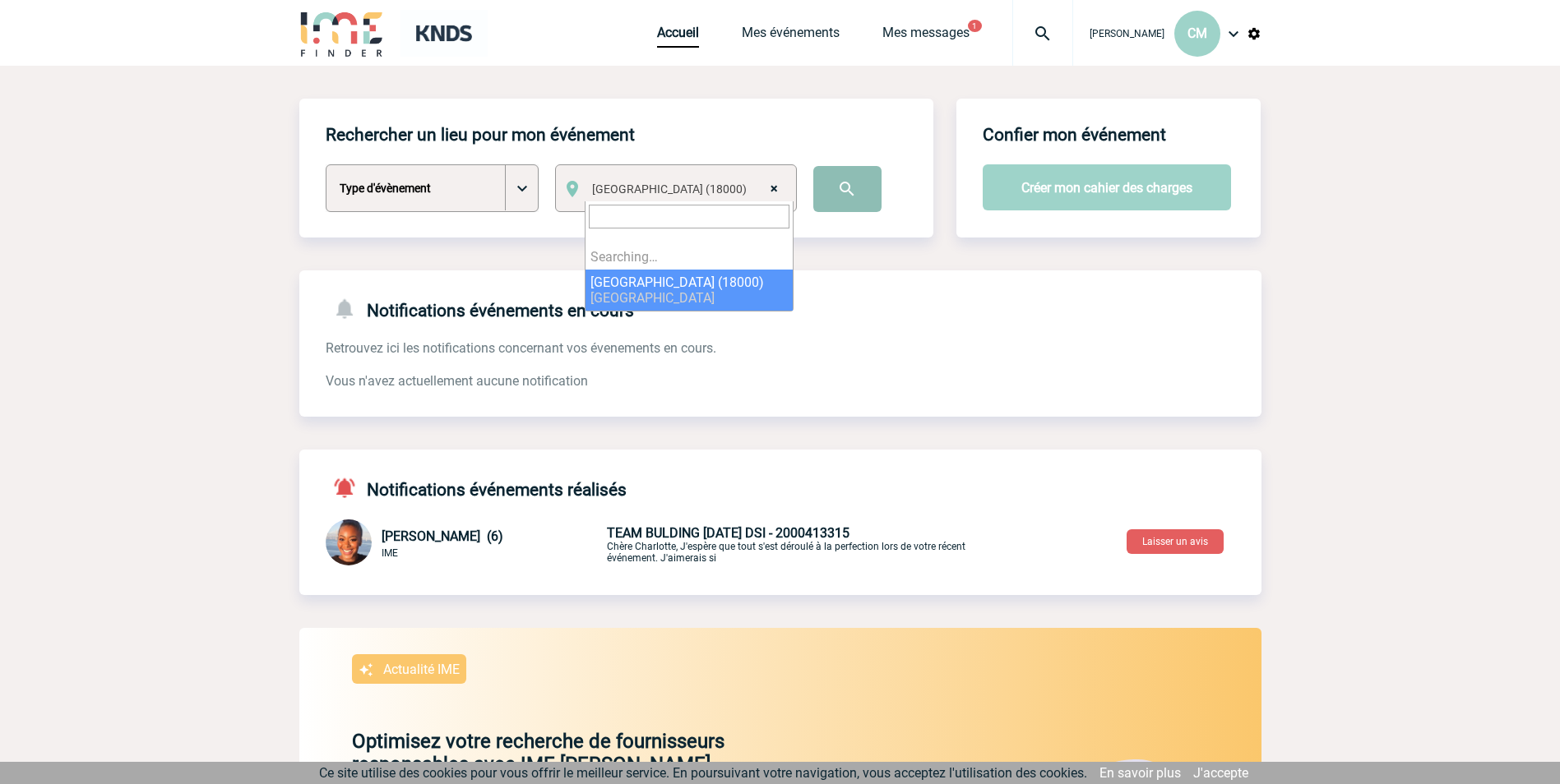
click at [841, 193] on input "image" at bounding box center [847, 189] width 68 height 46
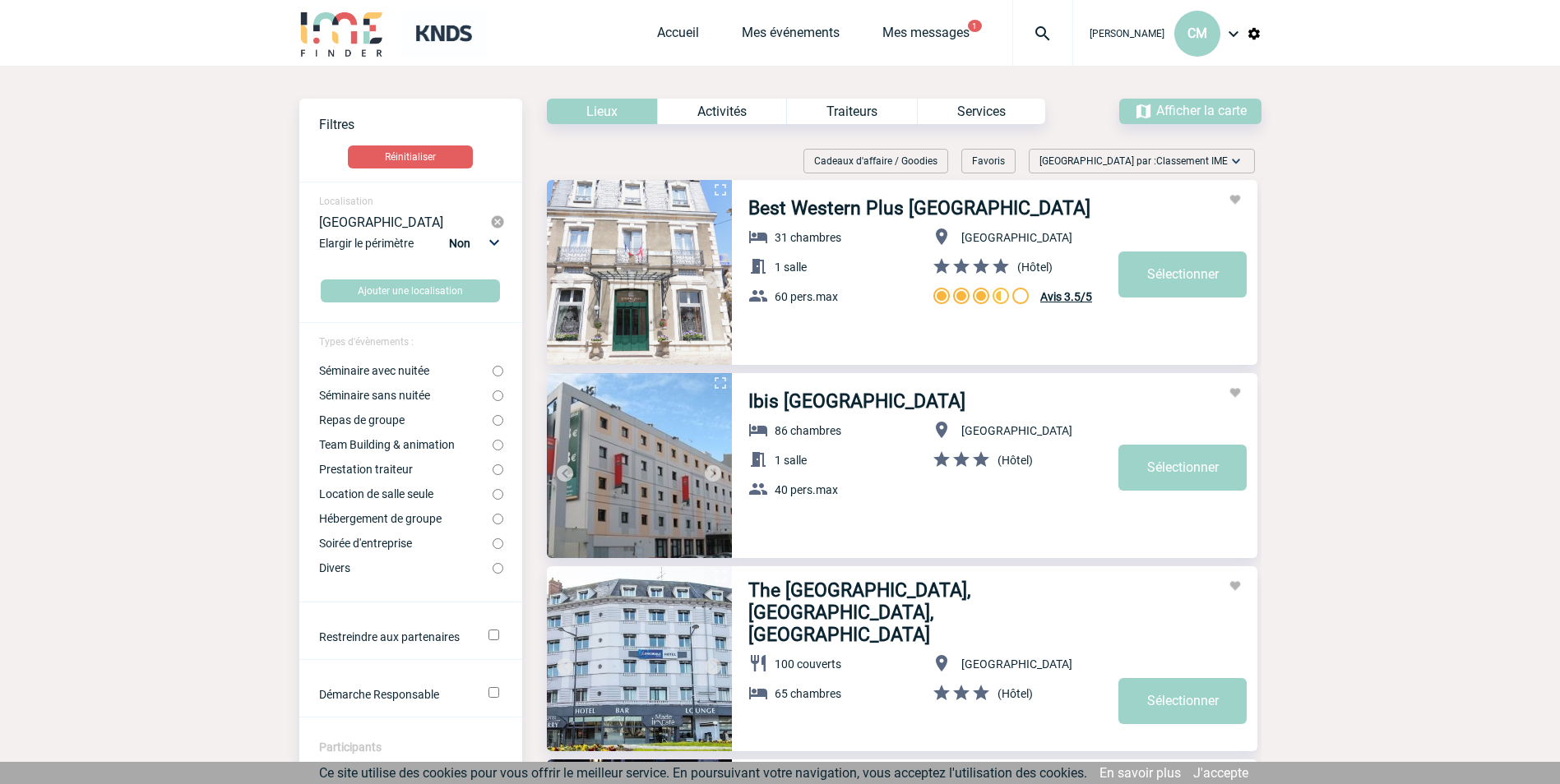
click at [497, 374] on input "Séminaire avec nuitée" at bounding box center [497, 371] width 10 height 10
radio input "true"
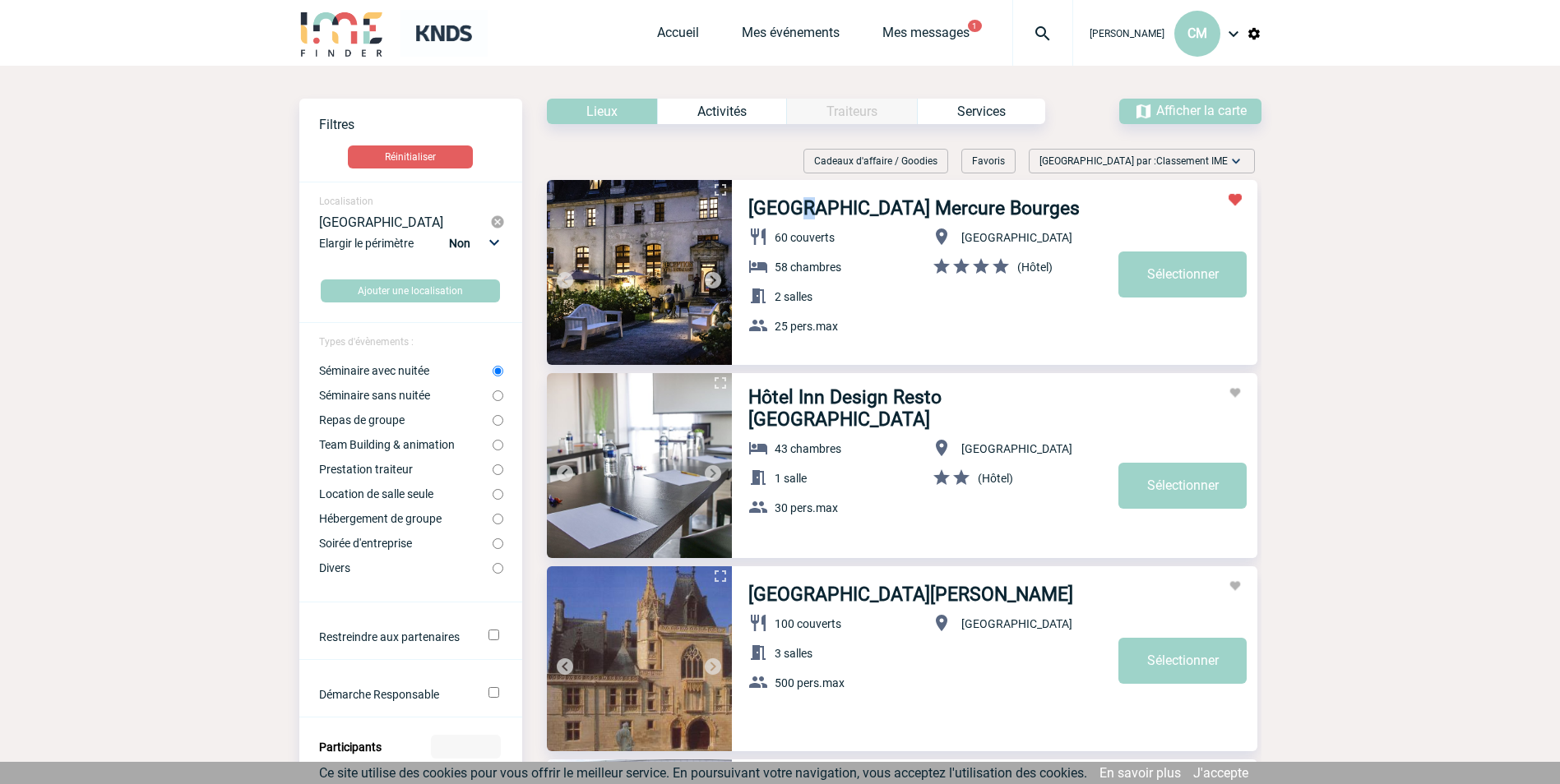
click at [796, 208] on link "[GEOGRAPHIC_DATA] Mercure Bourges" at bounding box center [914, 208] width 331 height 22
drag, startPoint x: 1105, startPoint y: 206, endPoint x: 1017, endPoint y: 205, distance: 88.0
click at [1017, 205] on h3 "[GEOGRAPHIC_DATA] Mercure Bourges" at bounding box center [995, 206] width 494 height 27
click at [814, 218] on link "[GEOGRAPHIC_DATA] Mercure Bourges" at bounding box center [914, 208] width 331 height 22
click at [1169, 277] on link "Sélectionner" at bounding box center [1182, 274] width 128 height 46
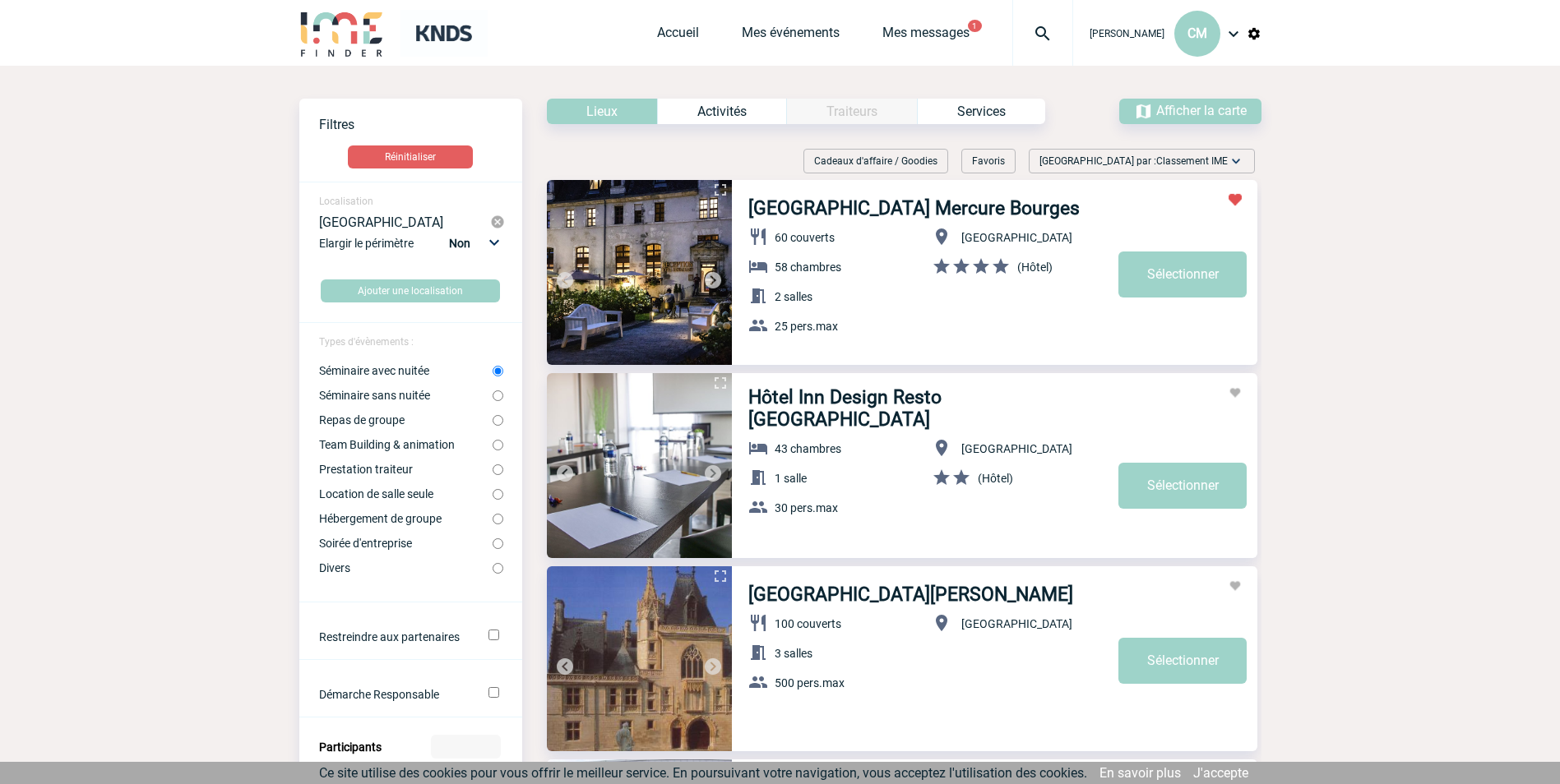
select select "1"
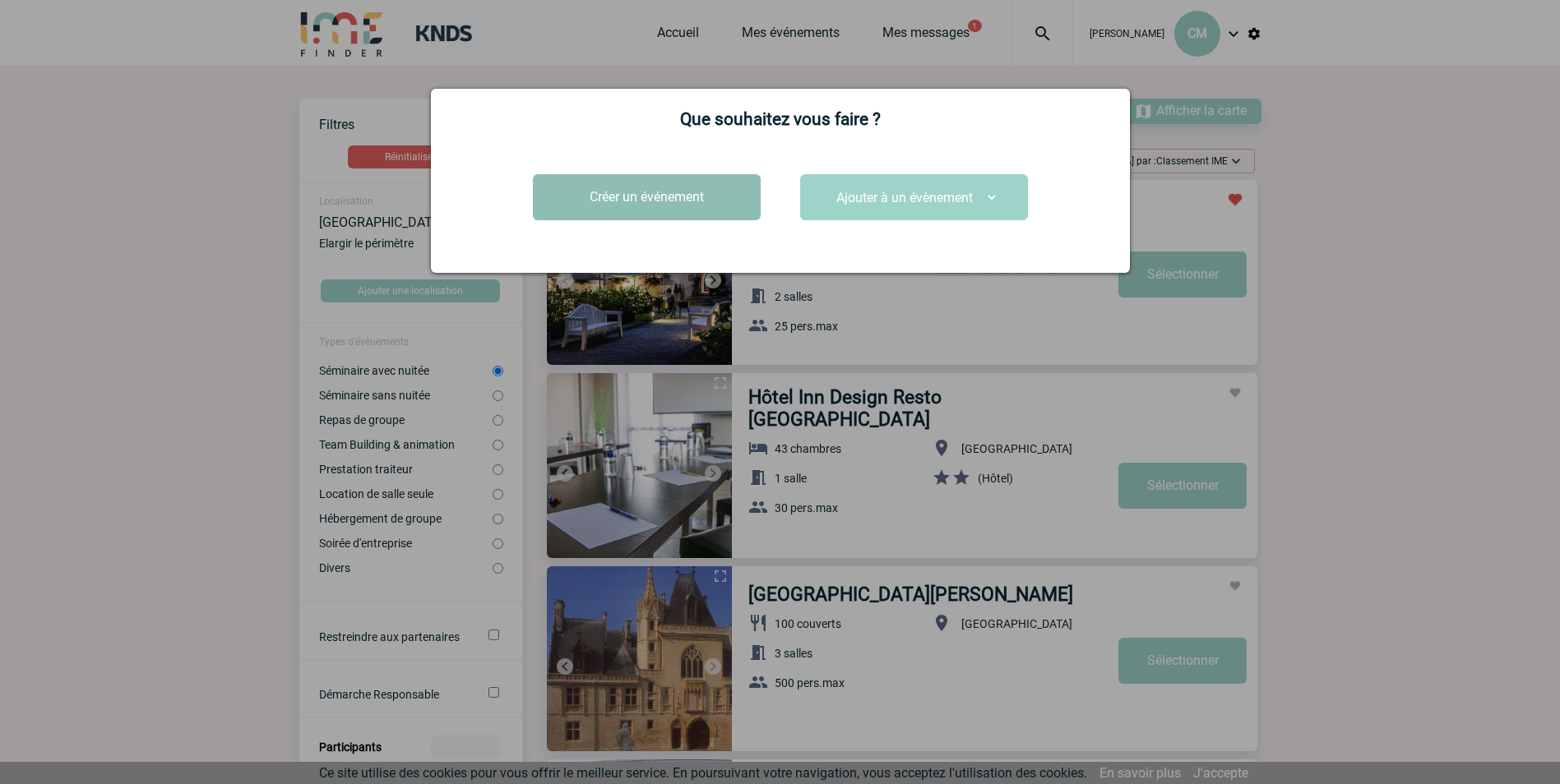
click at [690, 196] on button "Créer un événement" at bounding box center [646, 196] width 228 height 46
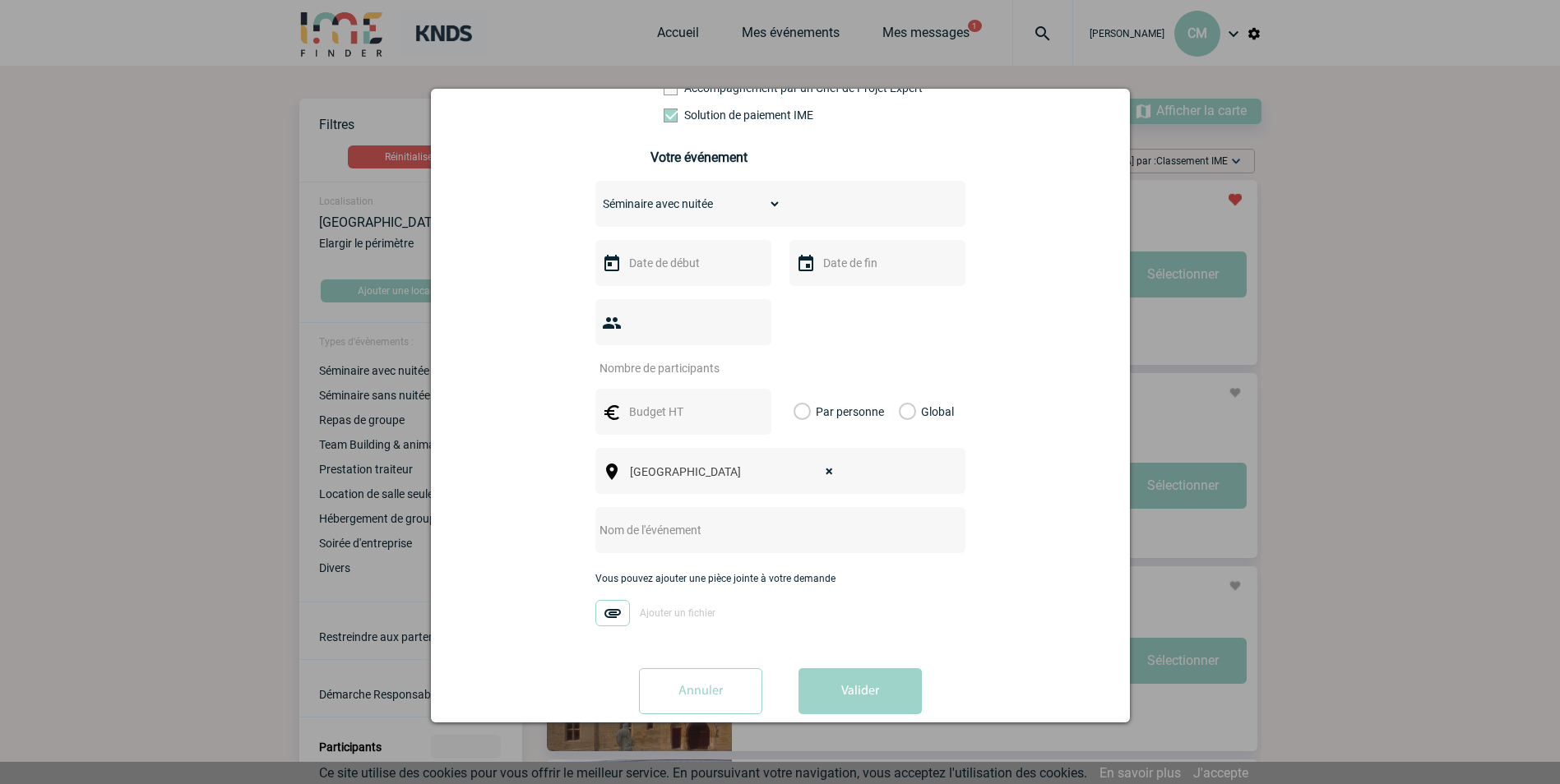
scroll to position [274, 0]
click at [640, 219] on div "Choisissez un type d'évènement Séminaire avec nuitée Séminaire sans nuitée Repa…" at bounding box center [780, 201] width 370 height 46
click at [644, 269] on input "text" at bounding box center [682, 260] width 114 height 22
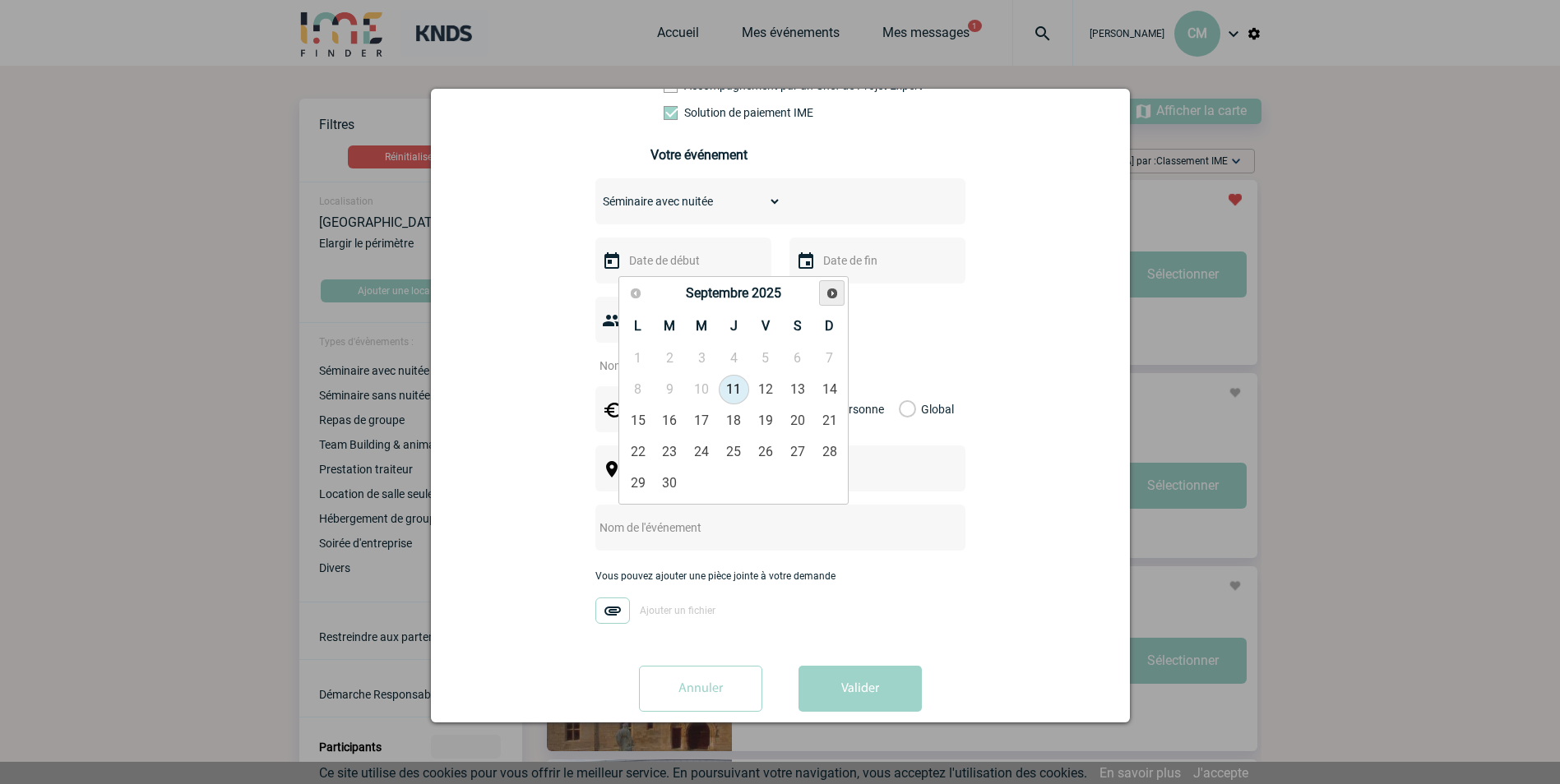
click at [831, 299] on span "Suivant" at bounding box center [832, 293] width 13 height 13
click at [832, 299] on span "Suivant" at bounding box center [832, 293] width 13 height 13
click at [672, 383] on link "9" at bounding box center [669, 389] width 30 height 29
type input "[DATE]"
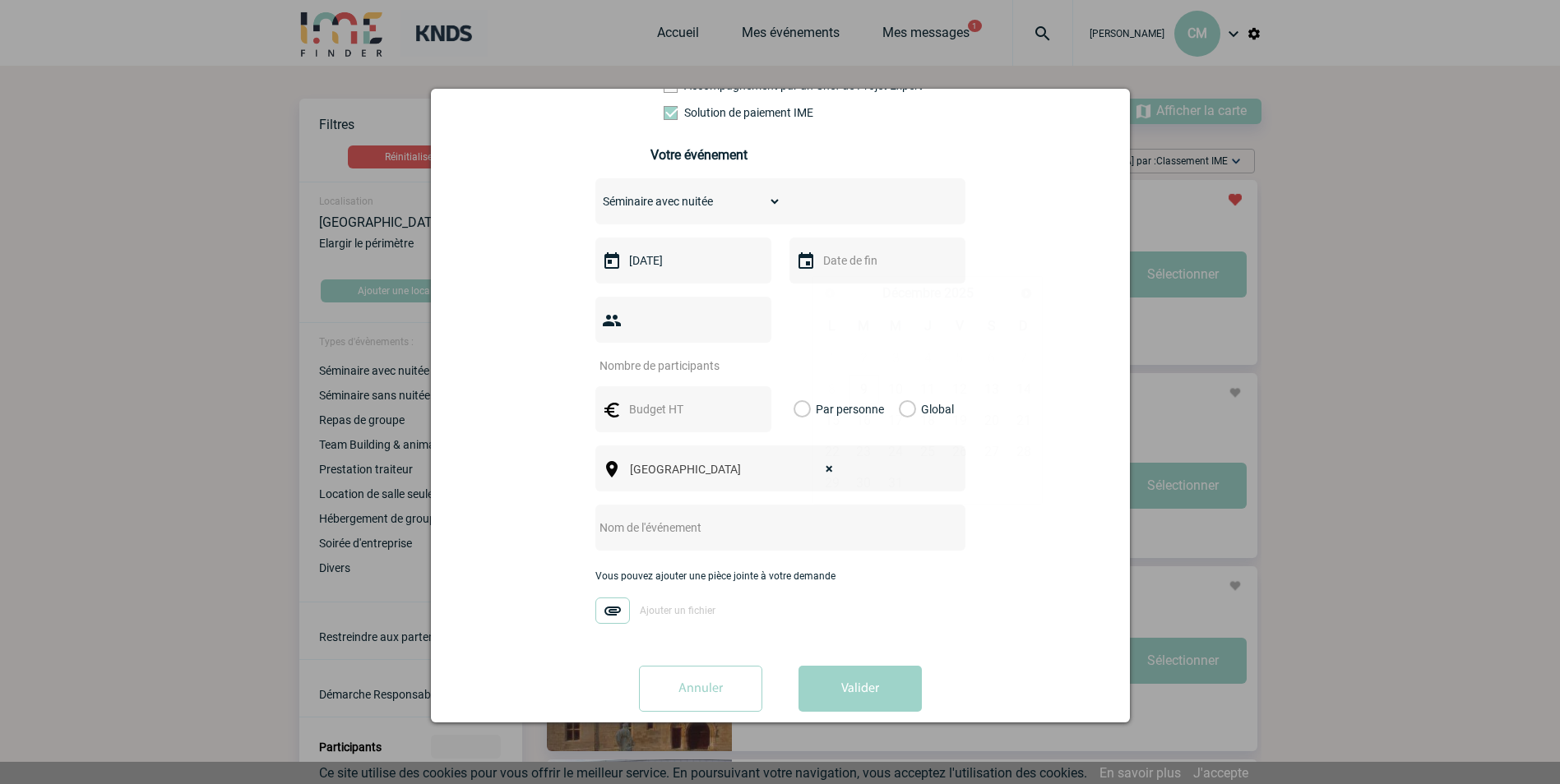
click at [871, 271] on input "text" at bounding box center [876, 260] width 114 height 22
click at [899, 395] on link "10" at bounding box center [895, 389] width 30 height 29
type input "10-12-2025"
click at [679, 355] on input "number" at bounding box center [672, 365] width 154 height 22
type input "7"
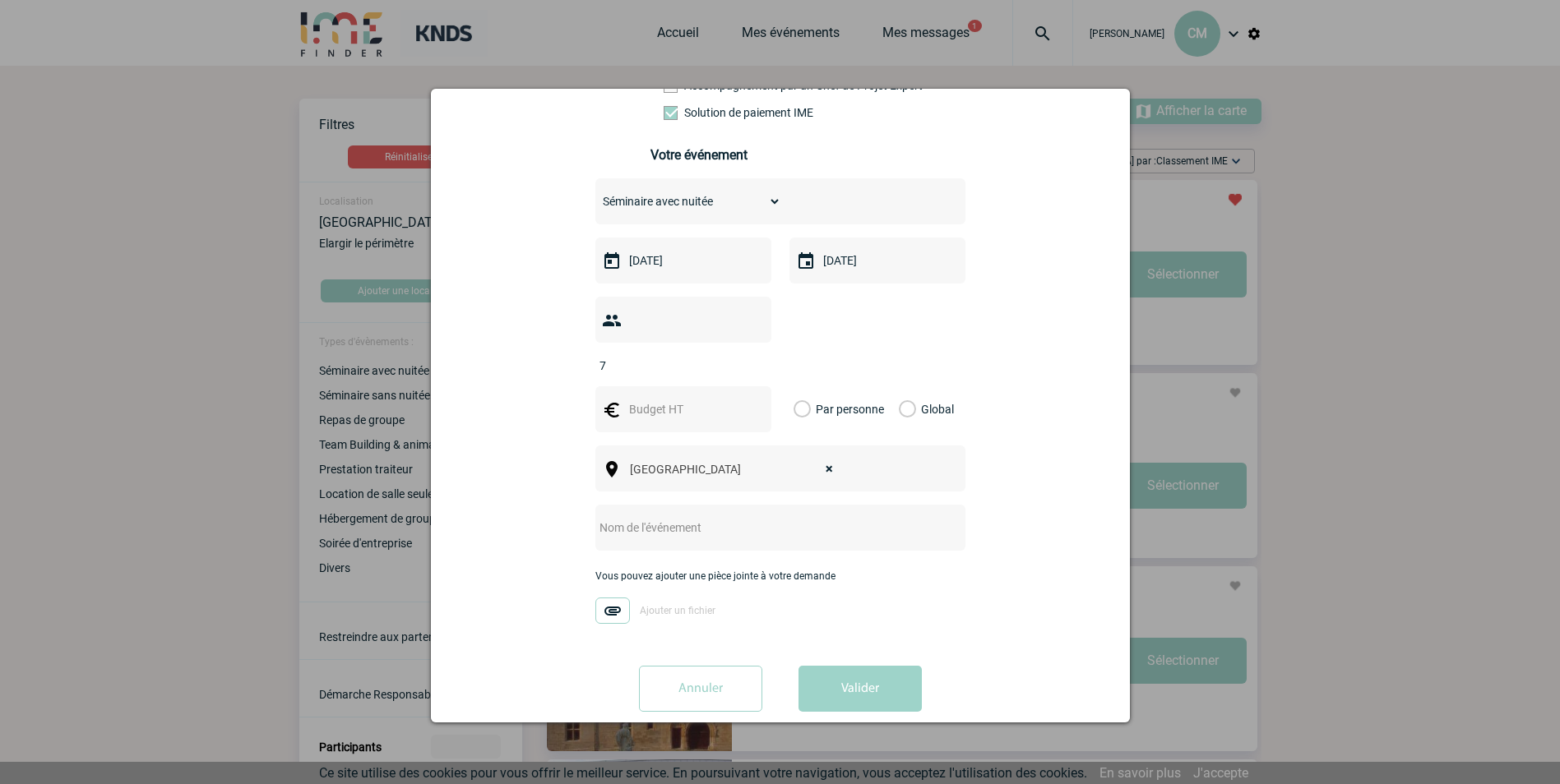
click at [674, 399] on input "text" at bounding box center [682, 409] width 114 height 22
type input "3"
click at [904, 386] on label "Global" at bounding box center [904, 408] width 10 height 46
click at [0, 0] on input "Global" at bounding box center [0, 0] width 0 height 0
click at [692, 399] on input "text" at bounding box center [682, 409] width 114 height 22
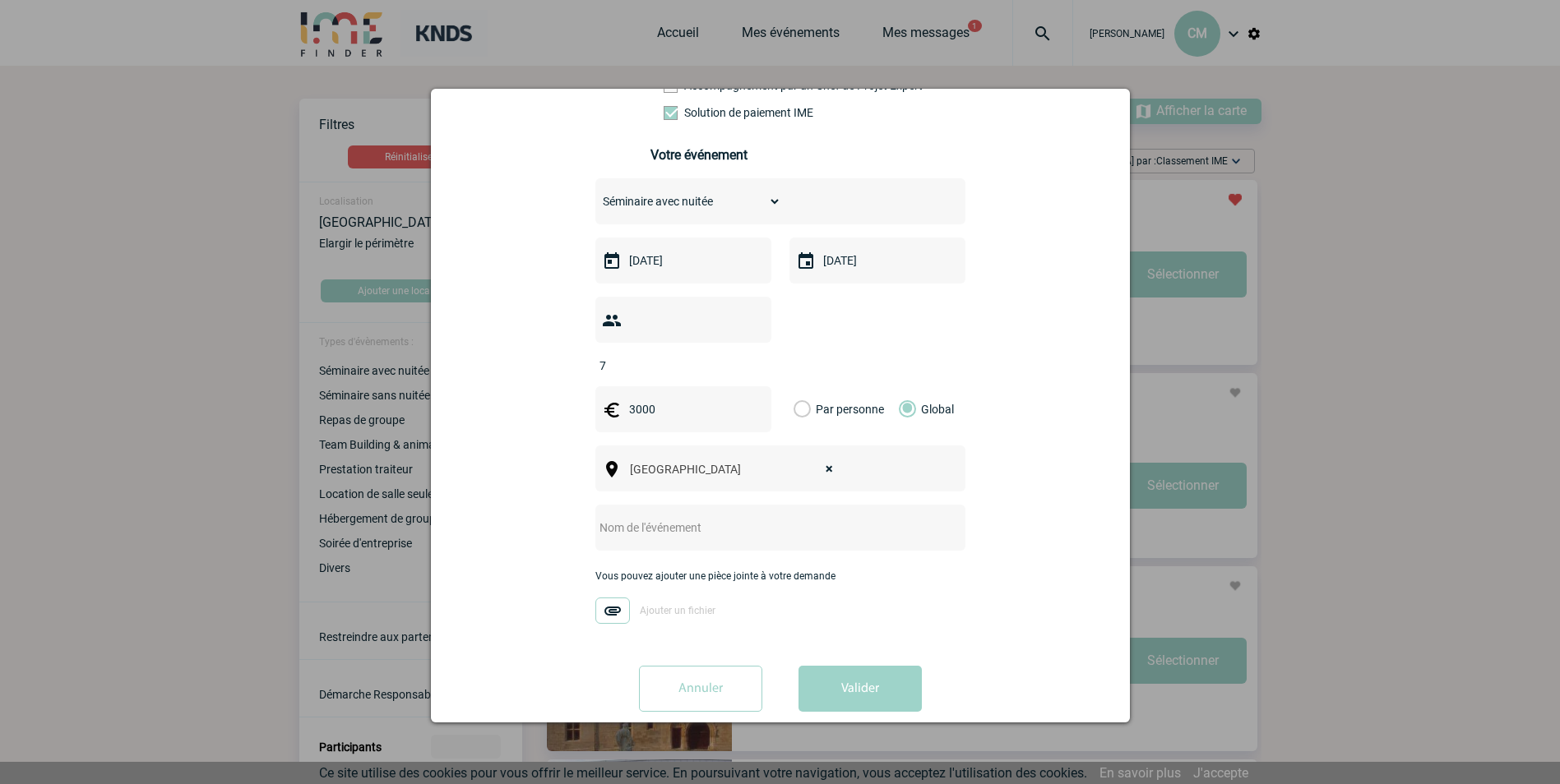
type input "3000"
click at [684, 517] on input "text" at bounding box center [758, 527] width 327 height 22
click at [655, 517] on input "text" at bounding box center [758, 527] width 327 height 22
paste input "Séminaire DSI/ERP"
type input "Séminaire DSI/ERP"
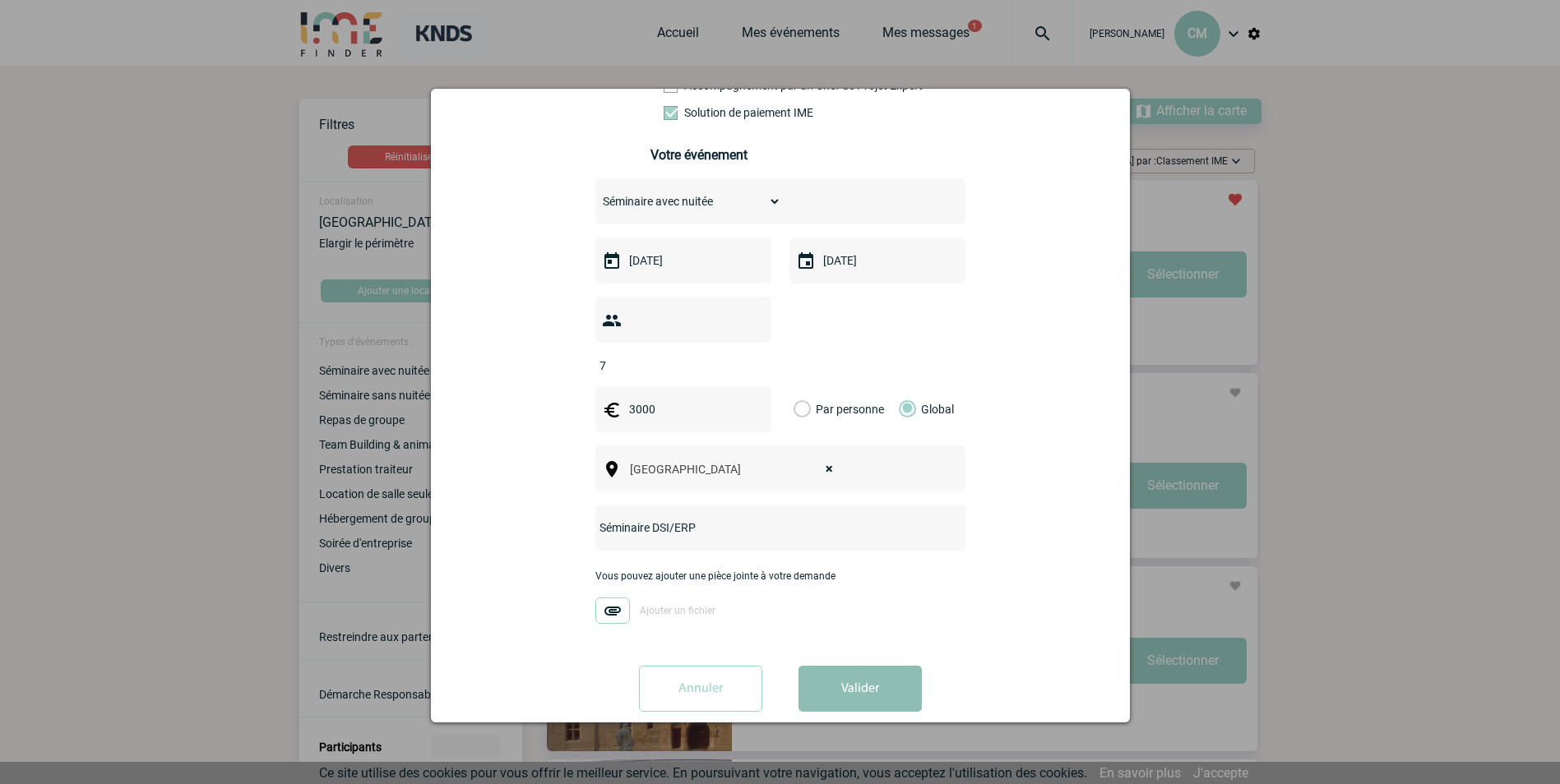
click at [840, 668] on button "Valider" at bounding box center [859, 688] width 123 height 46
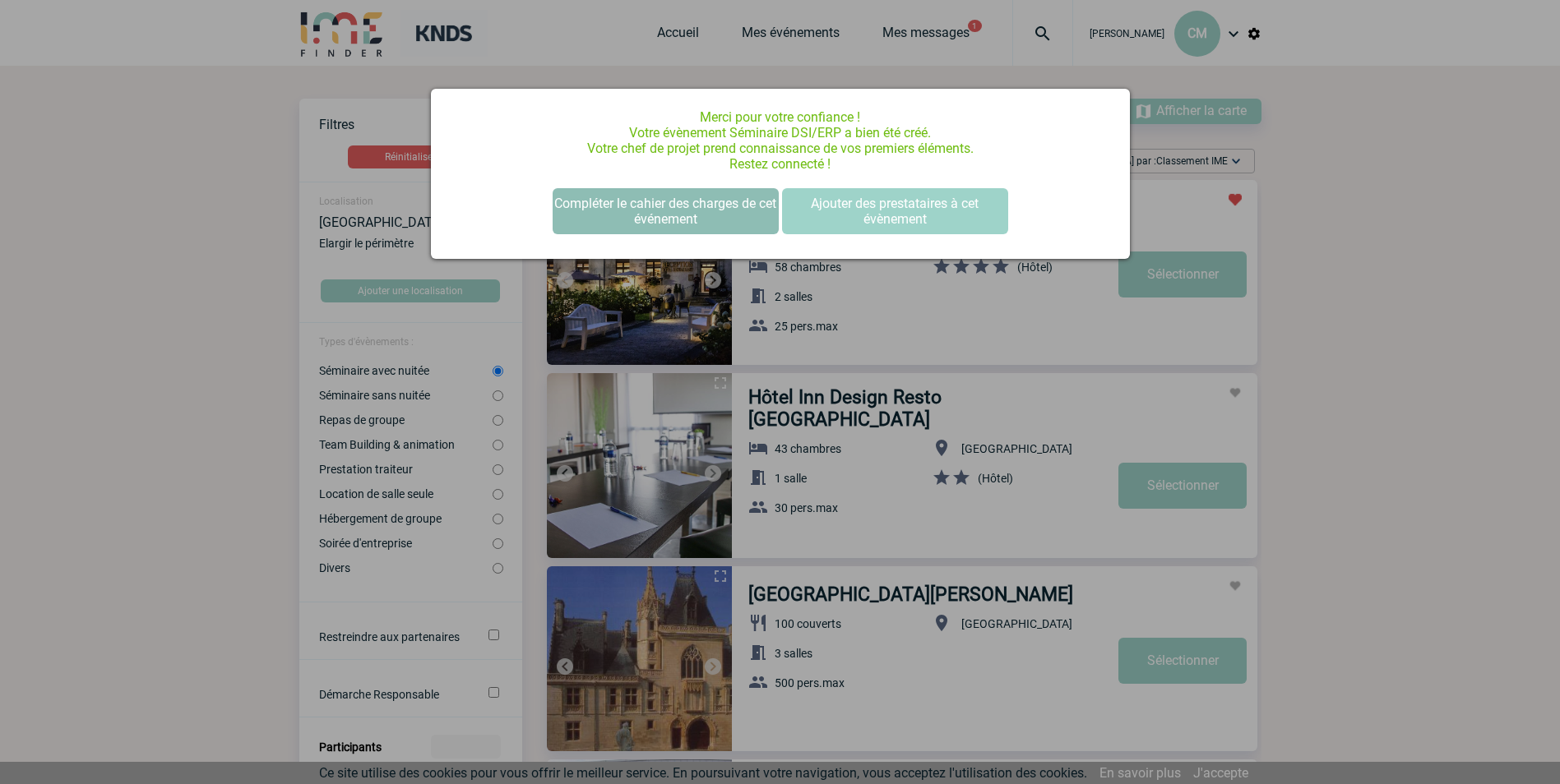
click at [647, 214] on button "Compléter le cahier des charges de cet événement" at bounding box center [665, 210] width 226 height 46
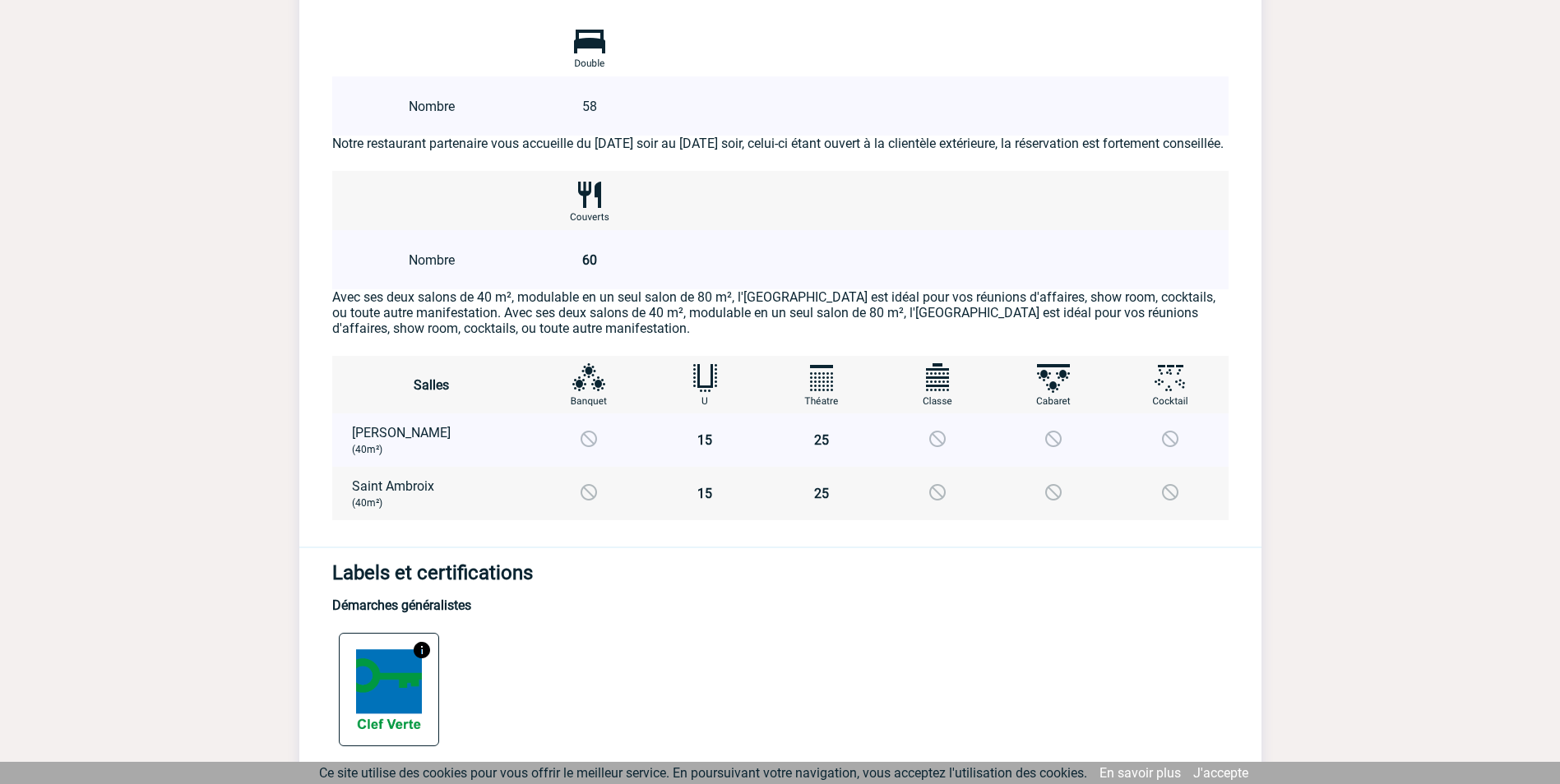
scroll to position [1173, 0]
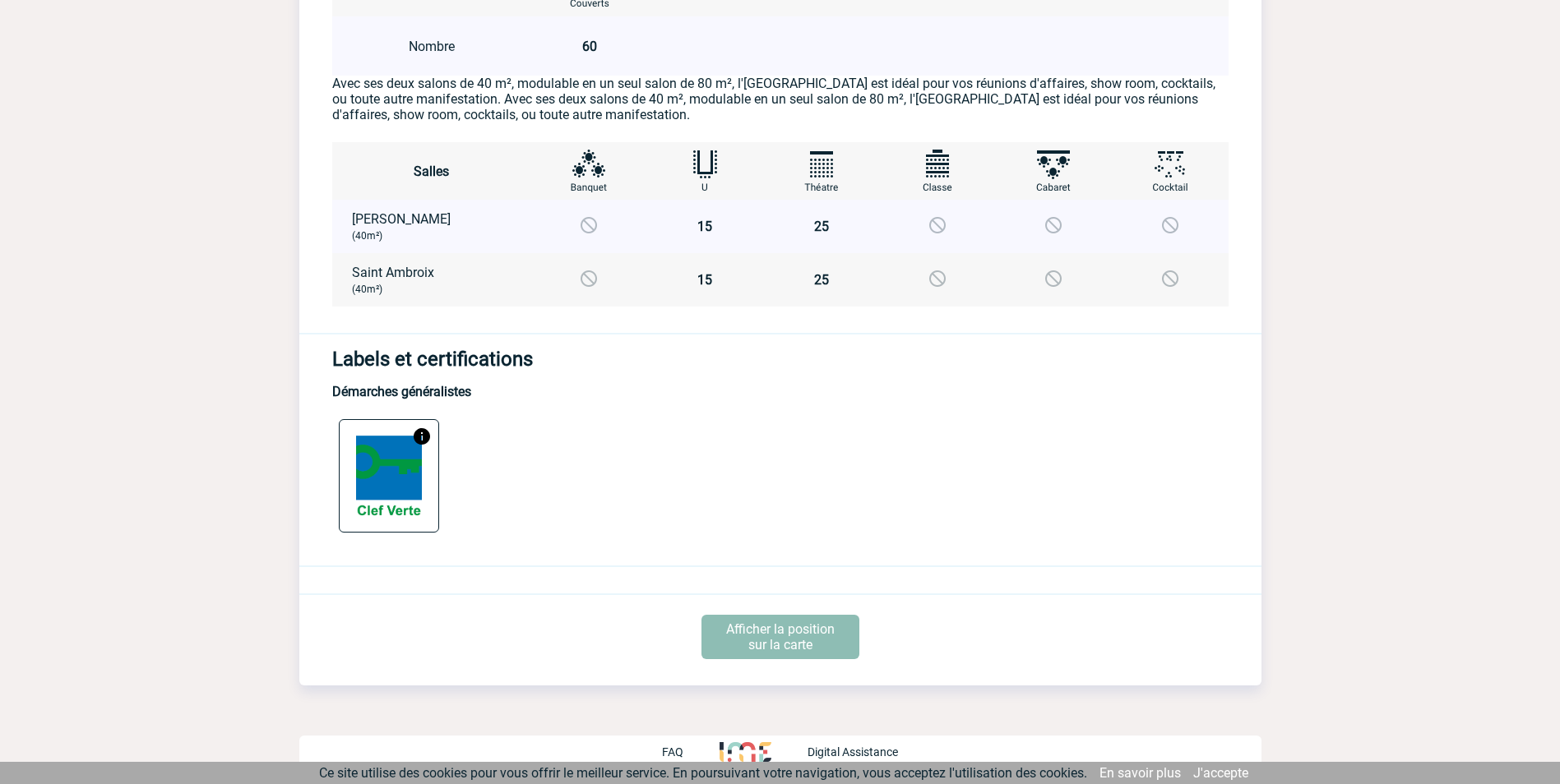
click at [755, 638] on p "Afficher la position sur la carte" at bounding box center [780, 638] width 158 height 45
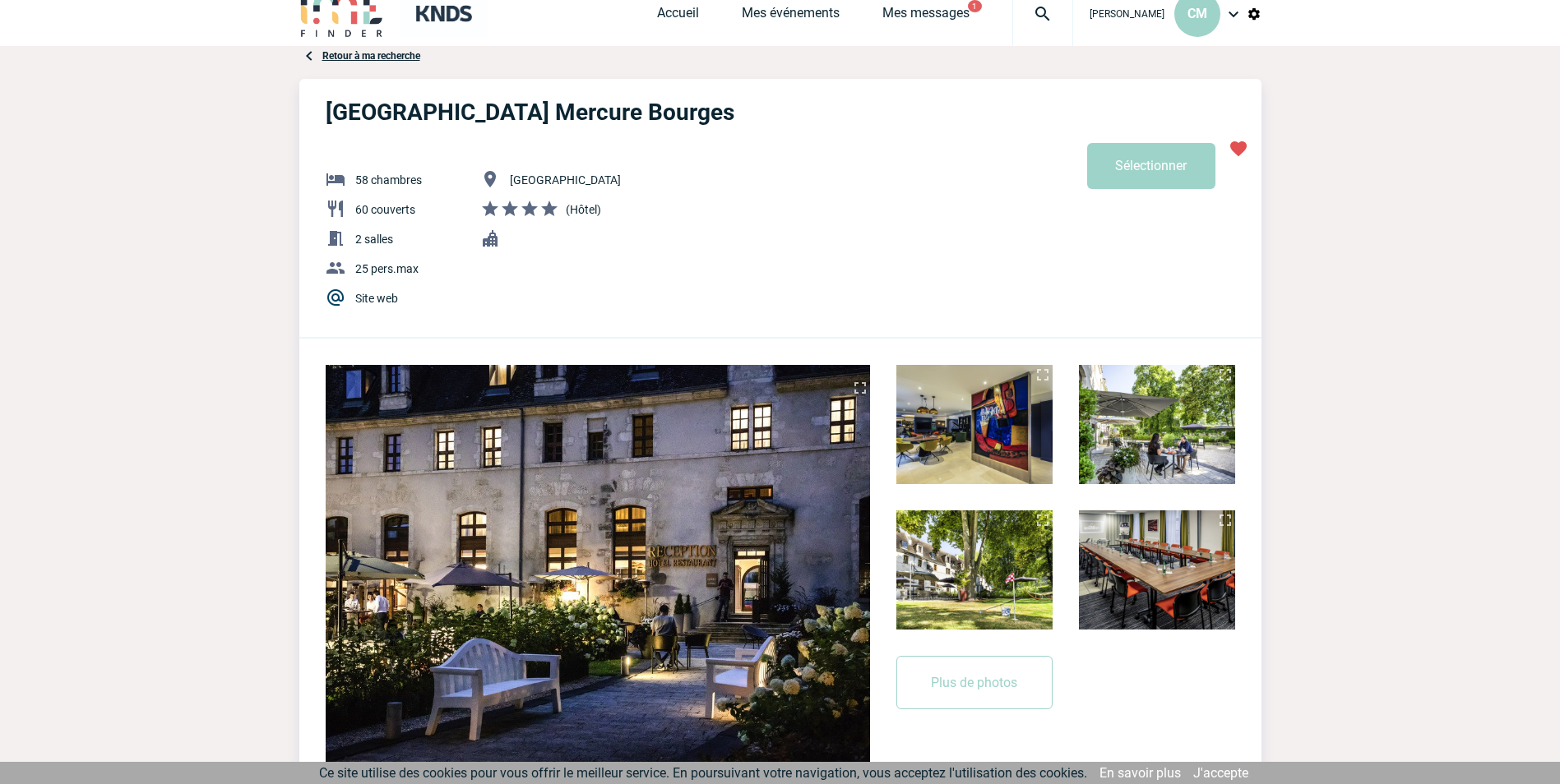
scroll to position [0, 0]
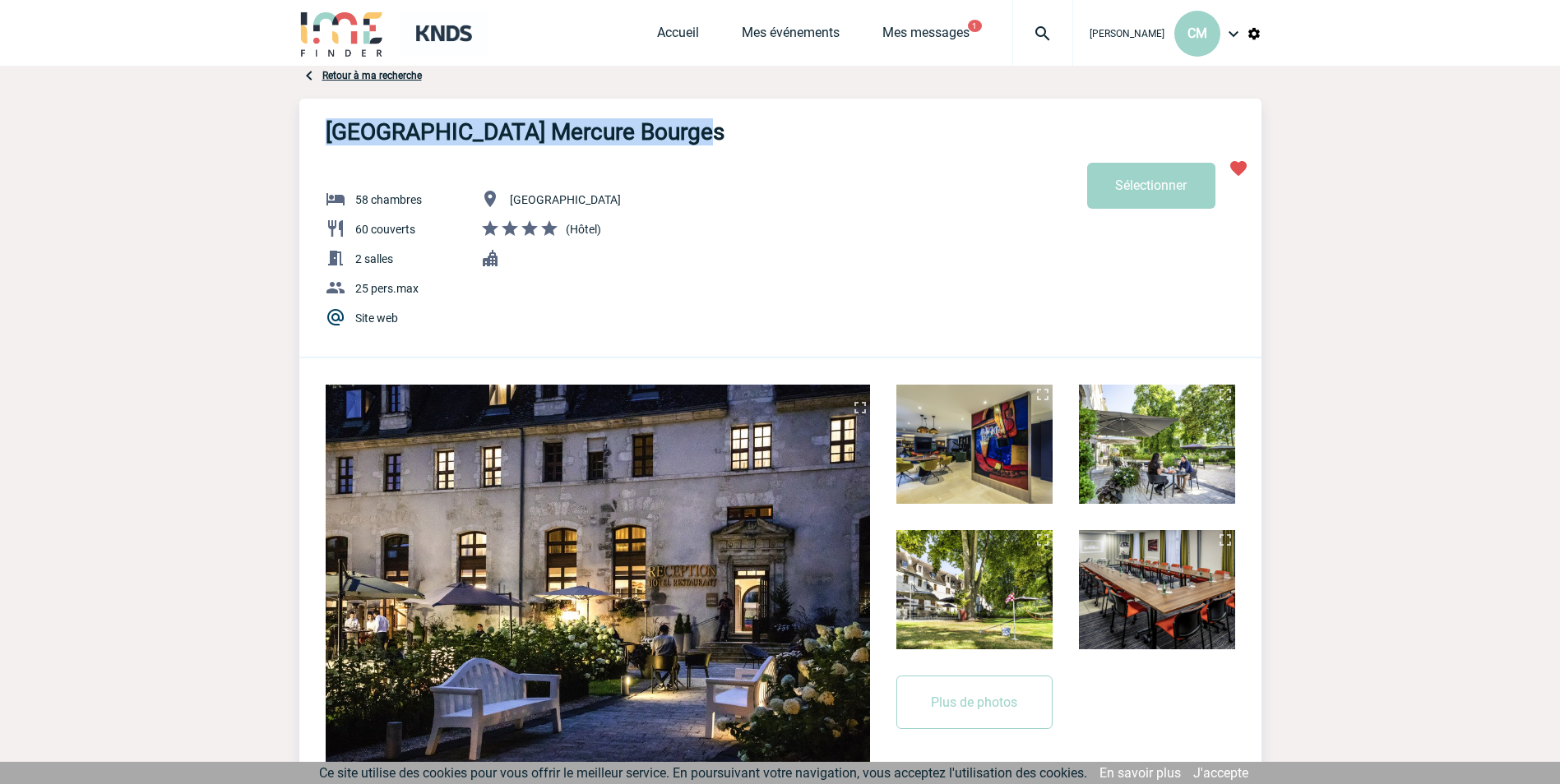
drag, startPoint x: 682, startPoint y: 136, endPoint x: 326, endPoint y: 127, distance: 356.1
click at [326, 127] on h3 "[GEOGRAPHIC_DATA] Mercure Bourges" at bounding box center [525, 131] width 399 height 27
copy h3 "[GEOGRAPHIC_DATA] Mercure Bourges"
click at [1232, 37] on img at bounding box center [1233, 34] width 20 height 20
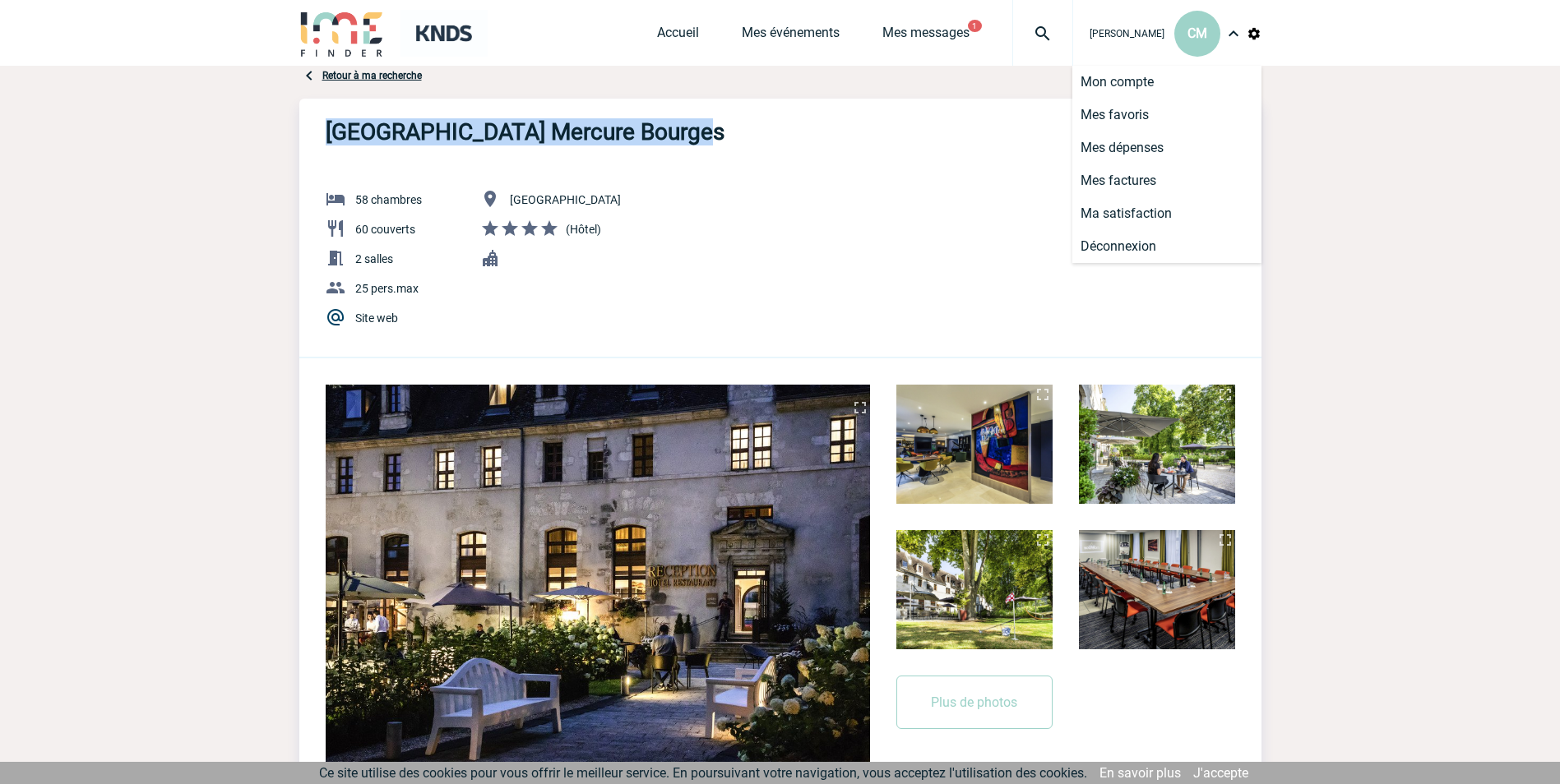
click at [1232, 37] on img at bounding box center [1233, 34] width 20 height 20
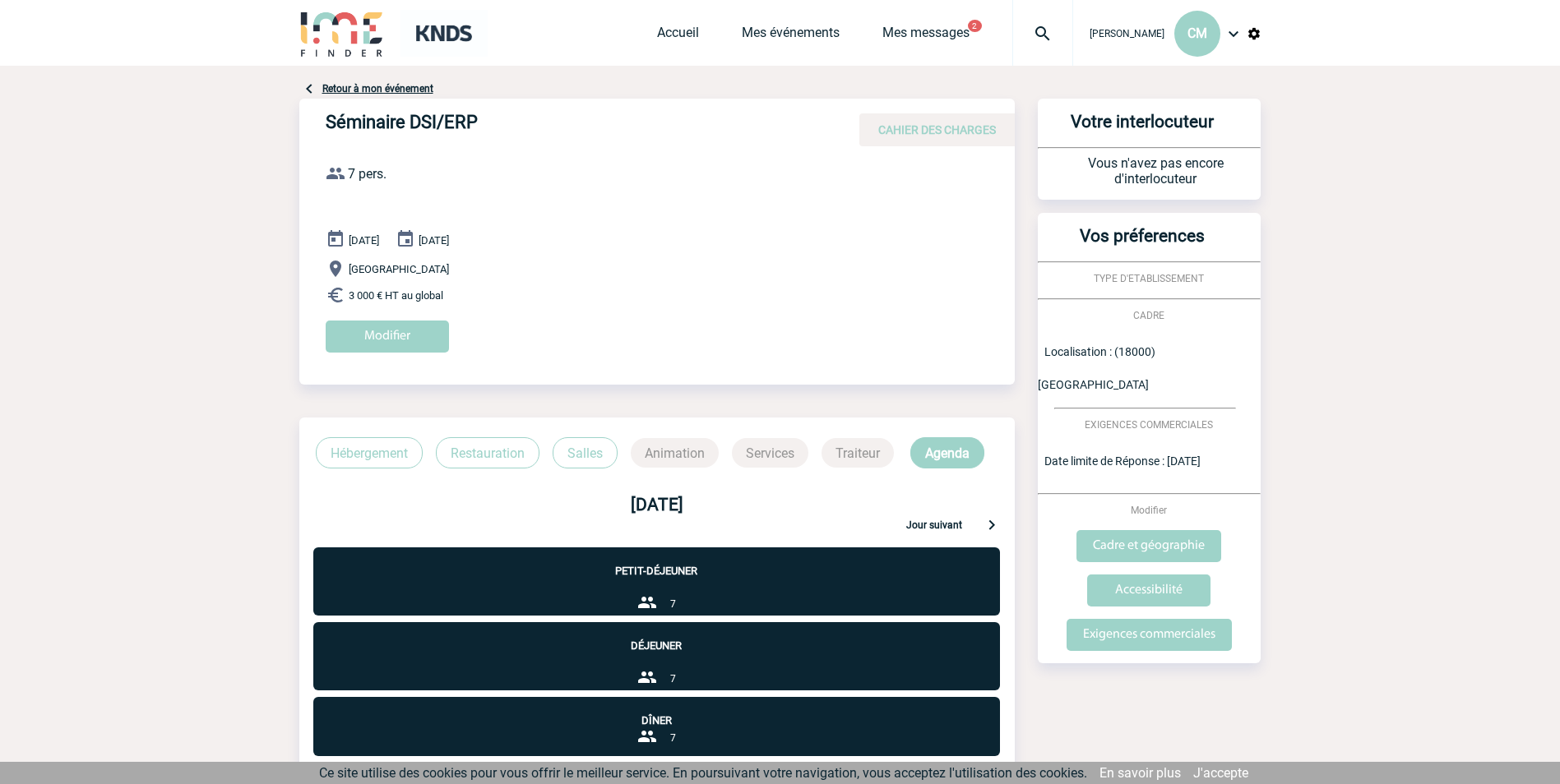
click at [401, 454] on p "Hébergement" at bounding box center [369, 453] width 107 height 31
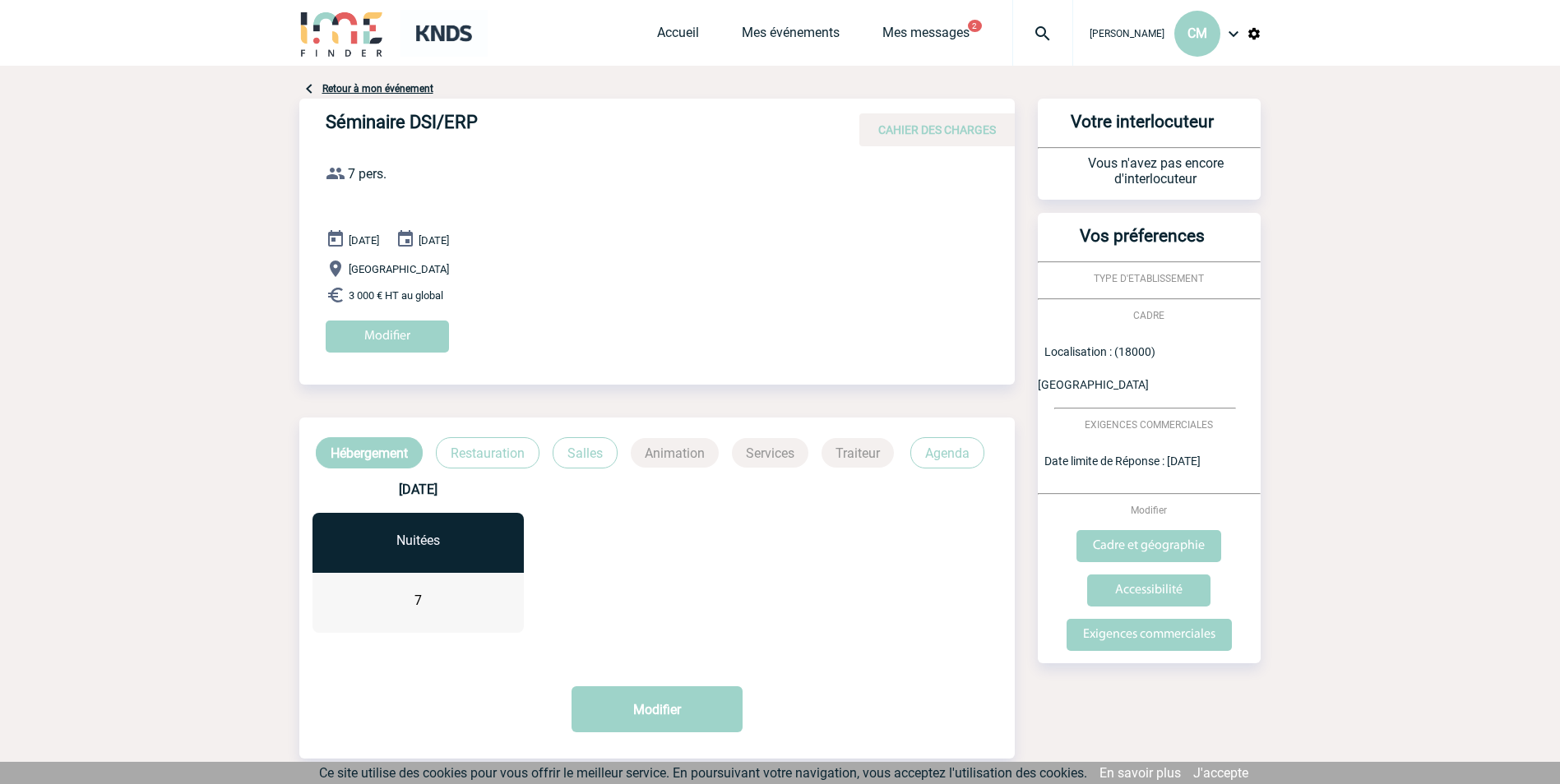
click at [484, 466] on p "Restauration" at bounding box center [488, 453] width 103 height 31
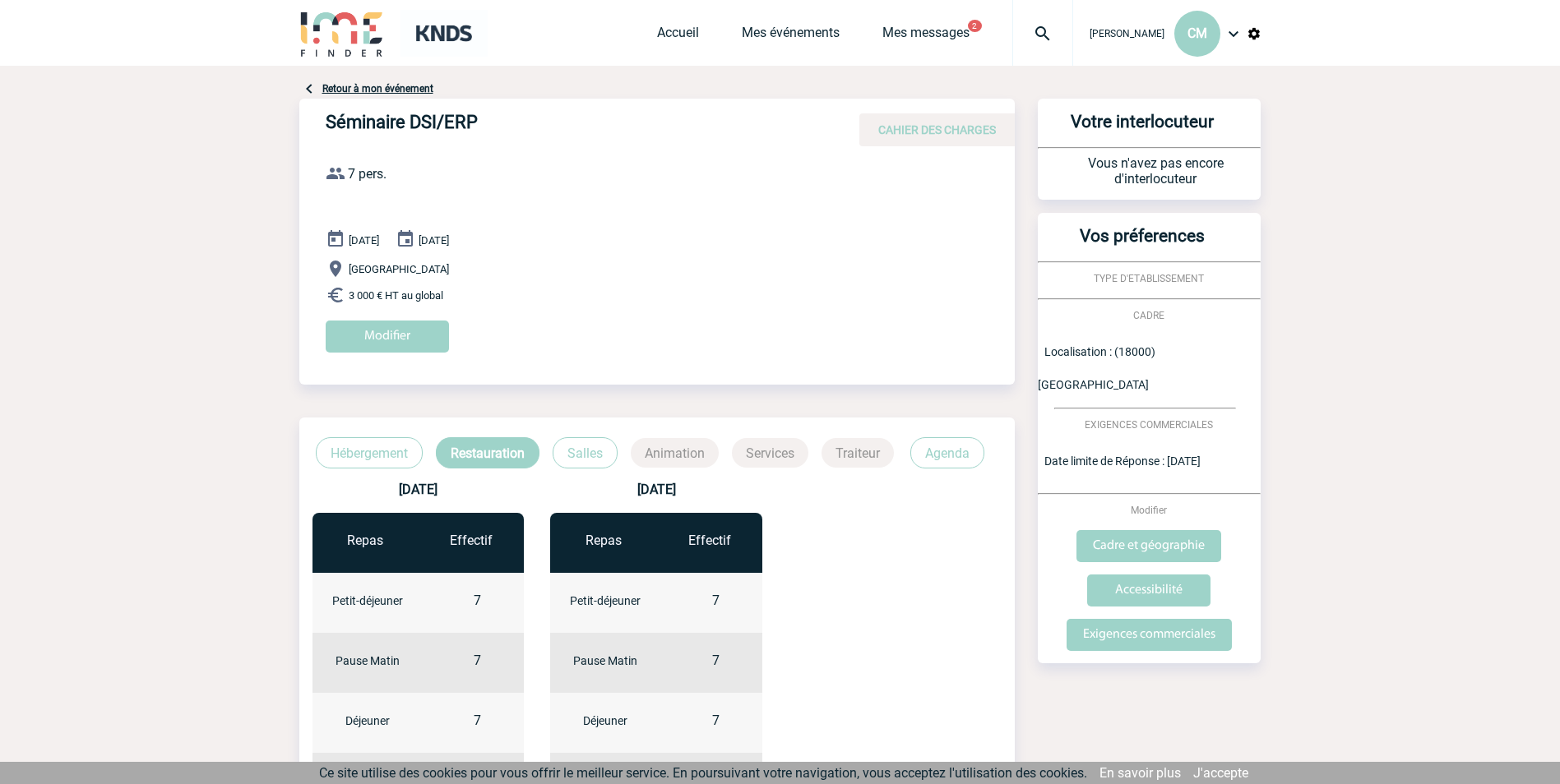
click at [605, 450] on p "Salles" at bounding box center [584, 453] width 65 height 31
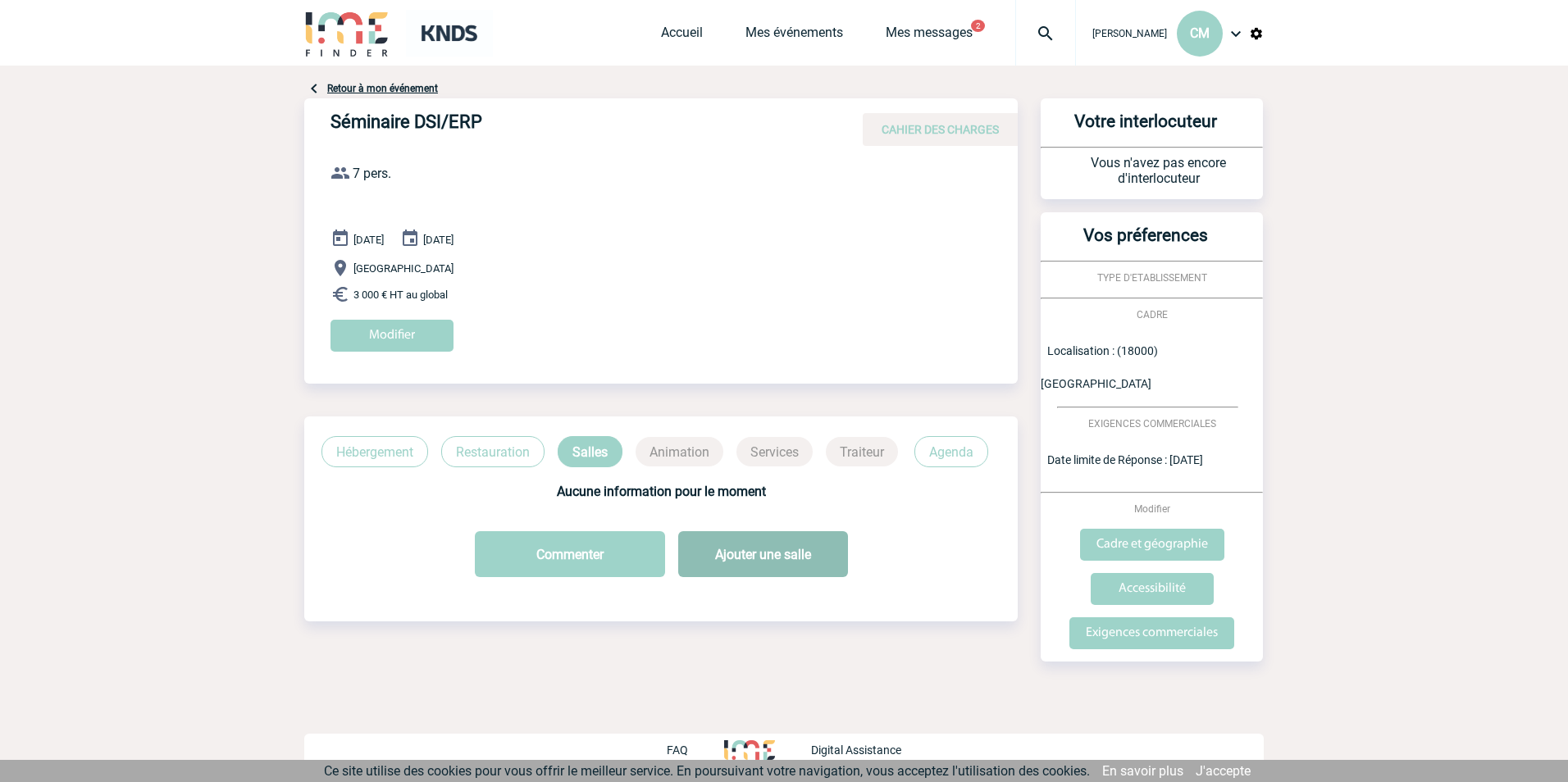
click at [740, 564] on button "Ajouter une salle" at bounding box center [763, 553] width 169 height 46
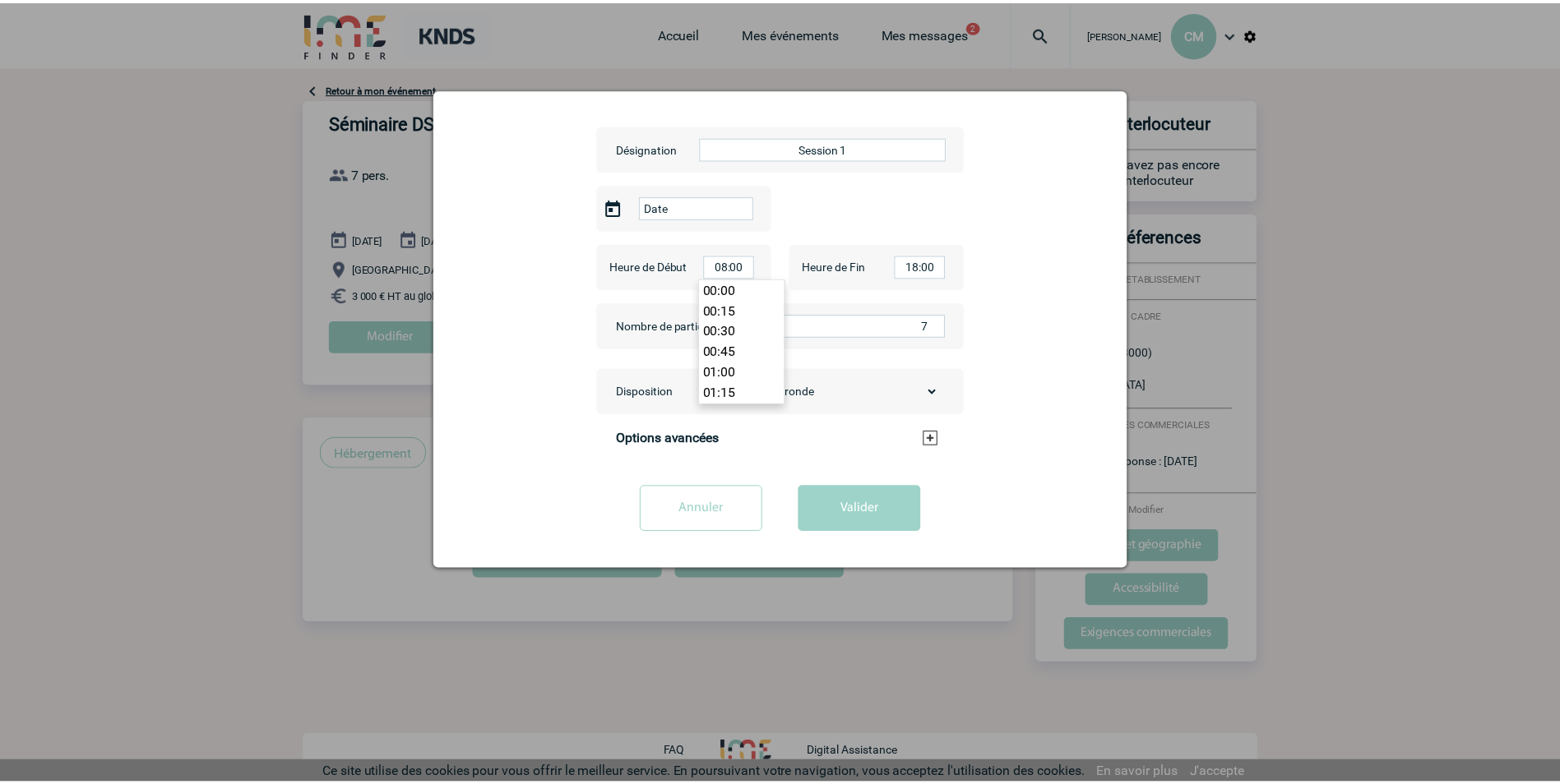
scroll to position [637, 0]
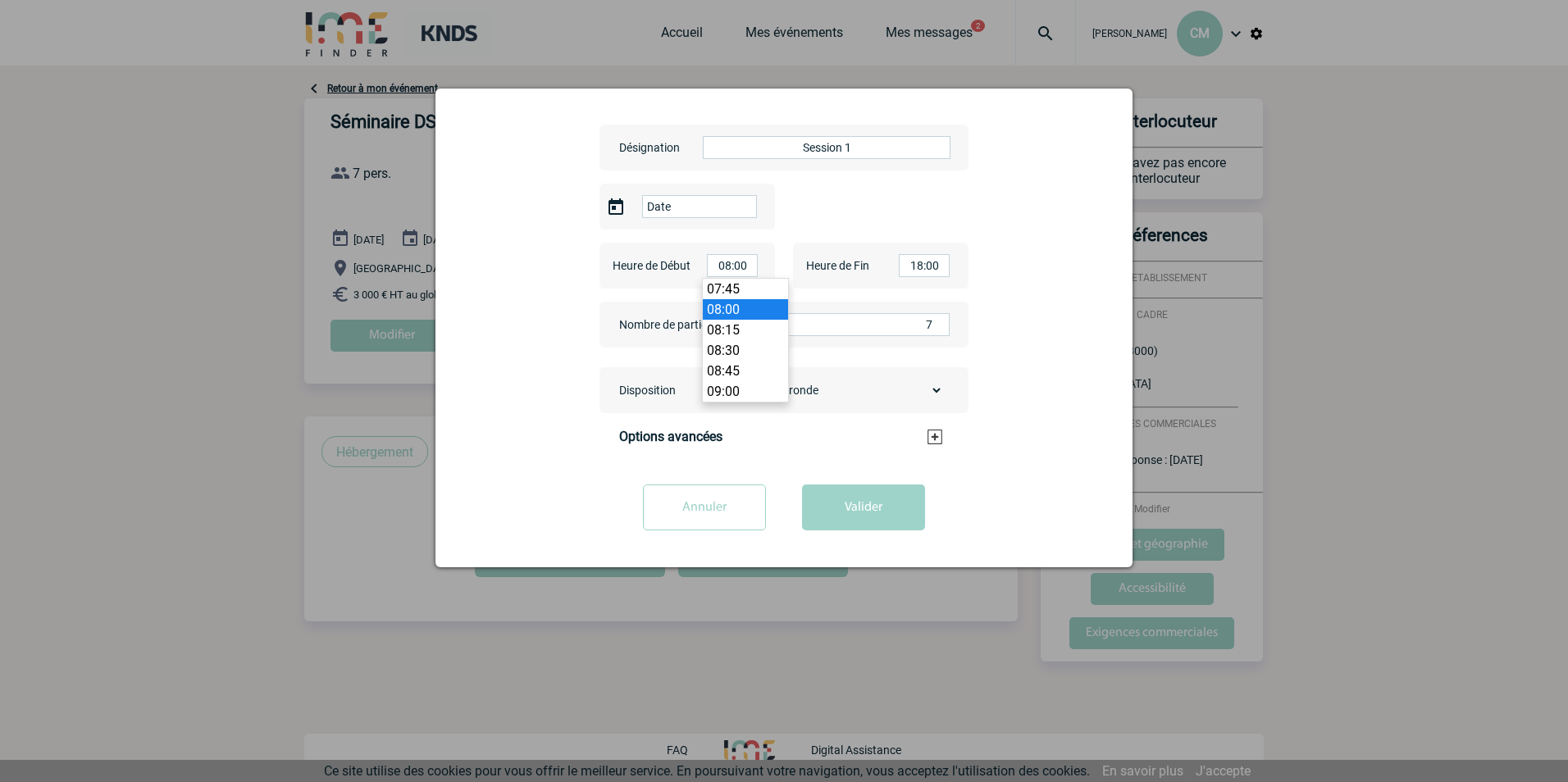
drag, startPoint x: 751, startPoint y: 264, endPoint x: 701, endPoint y: 264, distance: 50.0
click at [701, 264] on div "Heure de Début 08:00" at bounding box center [687, 265] width 175 height 46
type input "08:30"
click at [720, 358] on li "08:30" at bounding box center [745, 351] width 85 height 21
click at [832, 516] on button "Valider" at bounding box center [863, 507] width 123 height 46
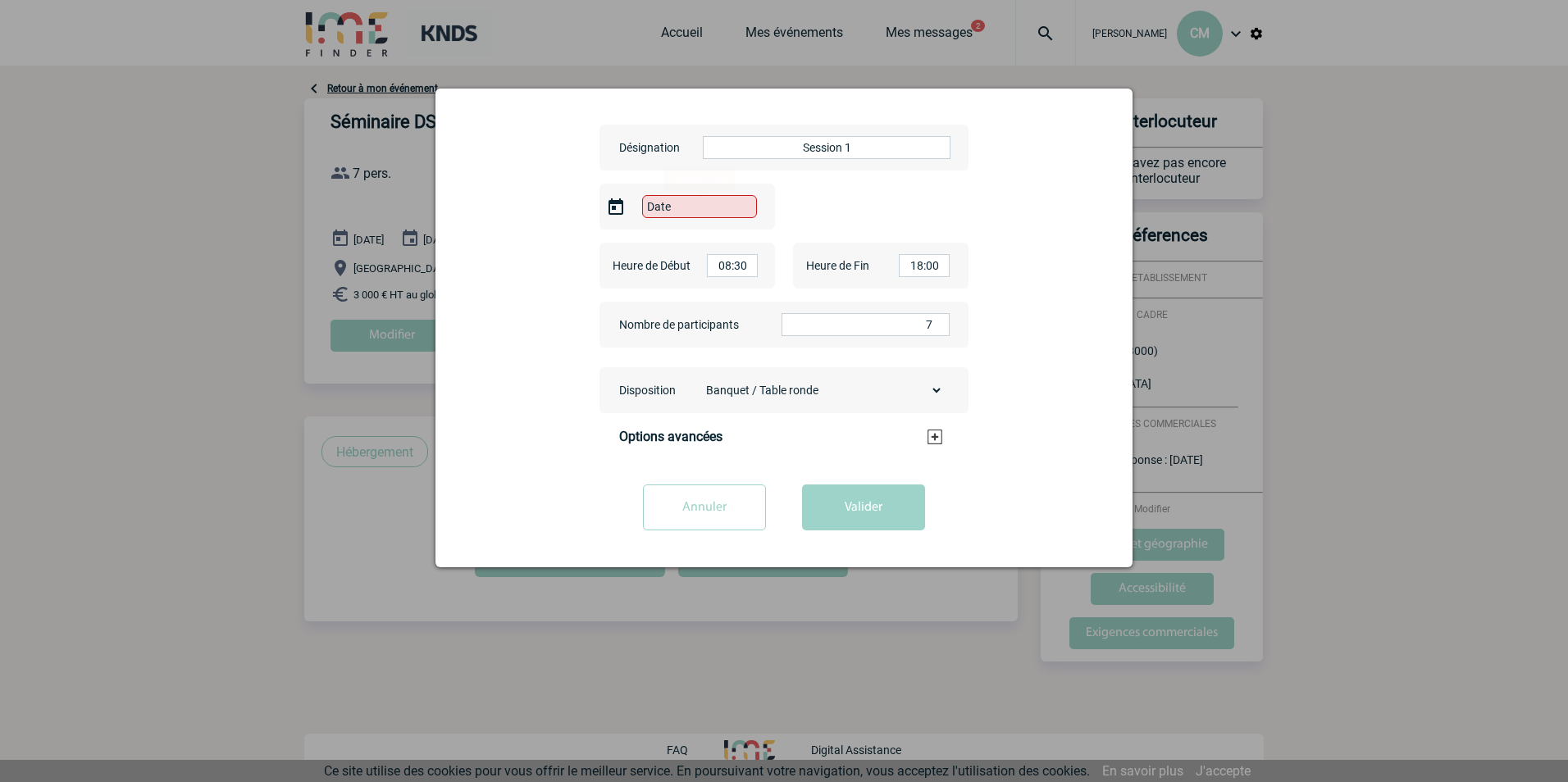
click at [680, 207] on input "Date" at bounding box center [700, 206] width 115 height 23
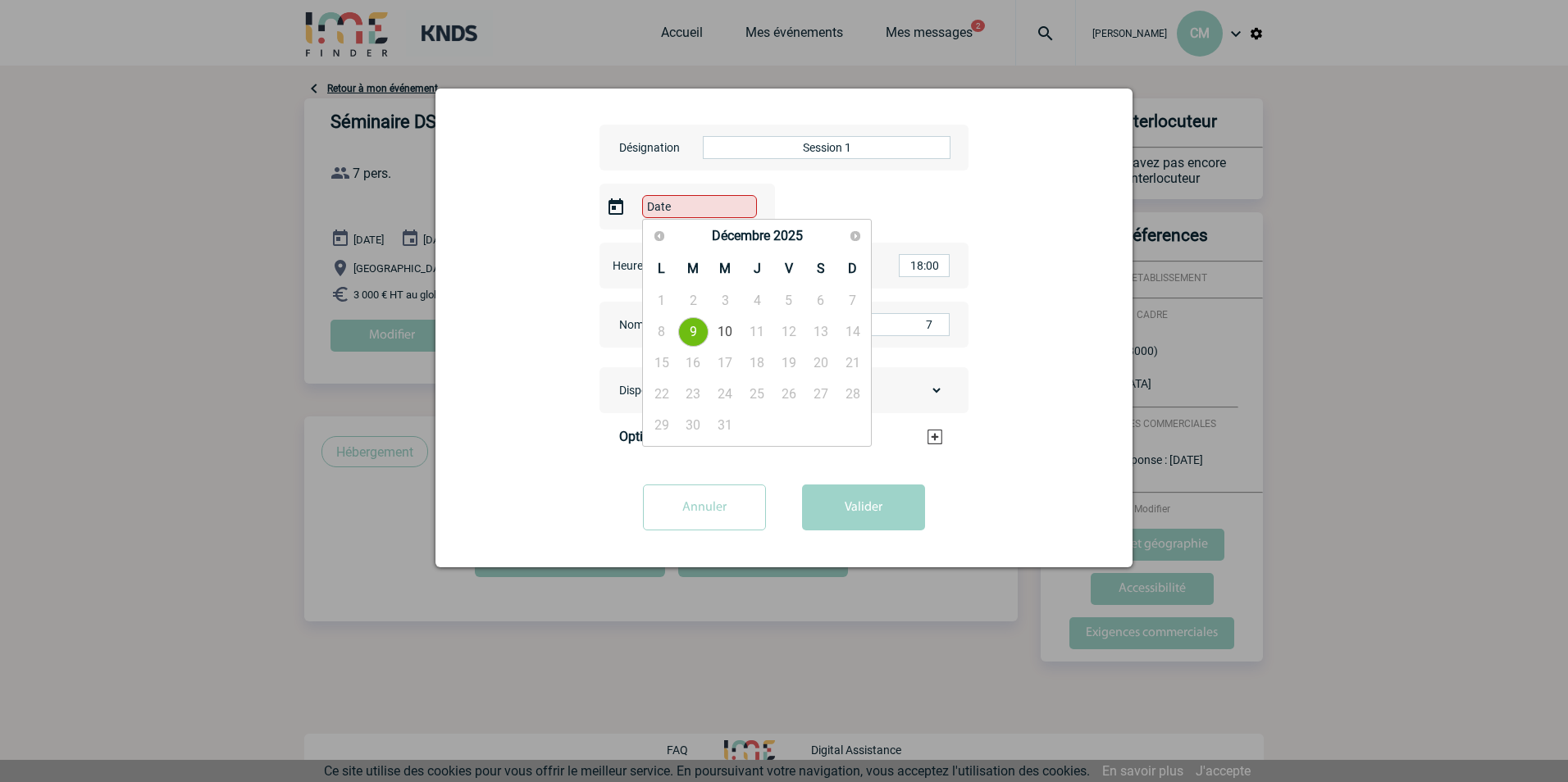
click at [690, 333] on link "9" at bounding box center [693, 332] width 30 height 29
type input "[DATE]"
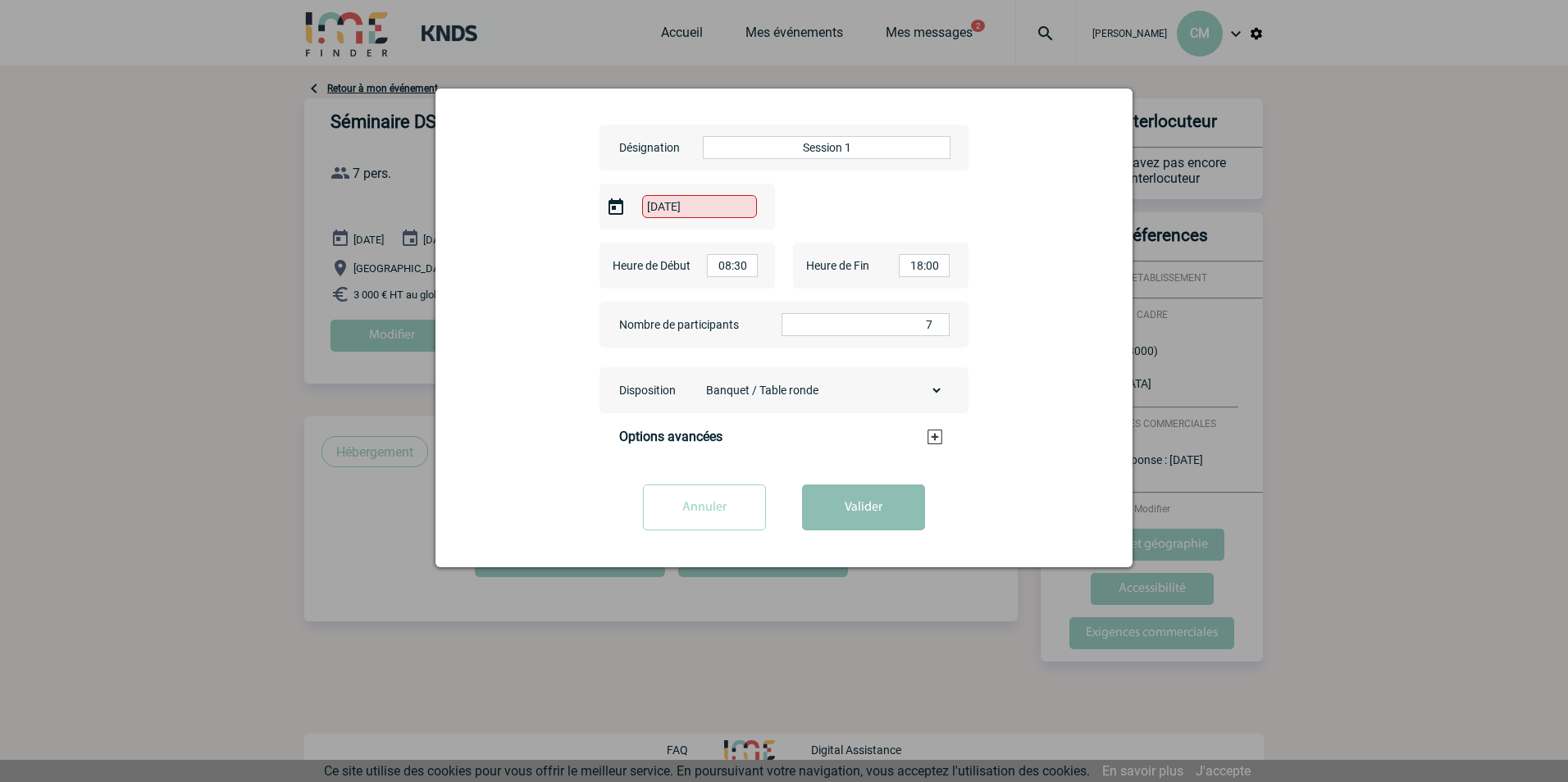
click at [858, 515] on button "Valider" at bounding box center [863, 507] width 123 height 46
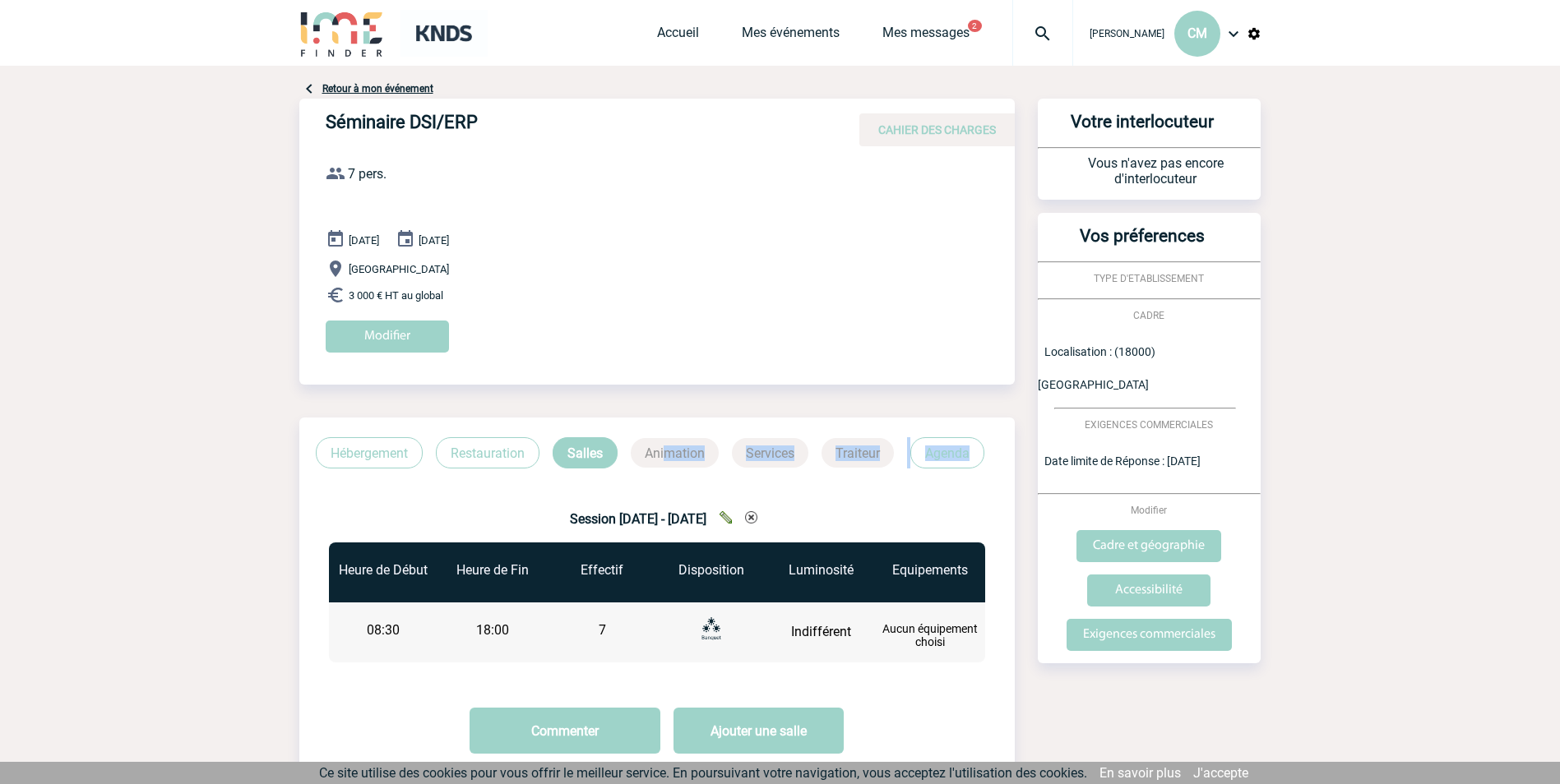
click at [665, 468] on div "Hébergement Restauration Salles Animation Services Traiteur Agenda Session [DAT…" at bounding box center [657, 598] width 715 height 361
drag, startPoint x: 665, startPoint y: 468, endPoint x: 658, endPoint y: 448, distance: 21.2
click at [658, 448] on p "Animation" at bounding box center [675, 453] width 88 height 29
click at [606, 464] on p "Salles" at bounding box center [584, 453] width 65 height 31
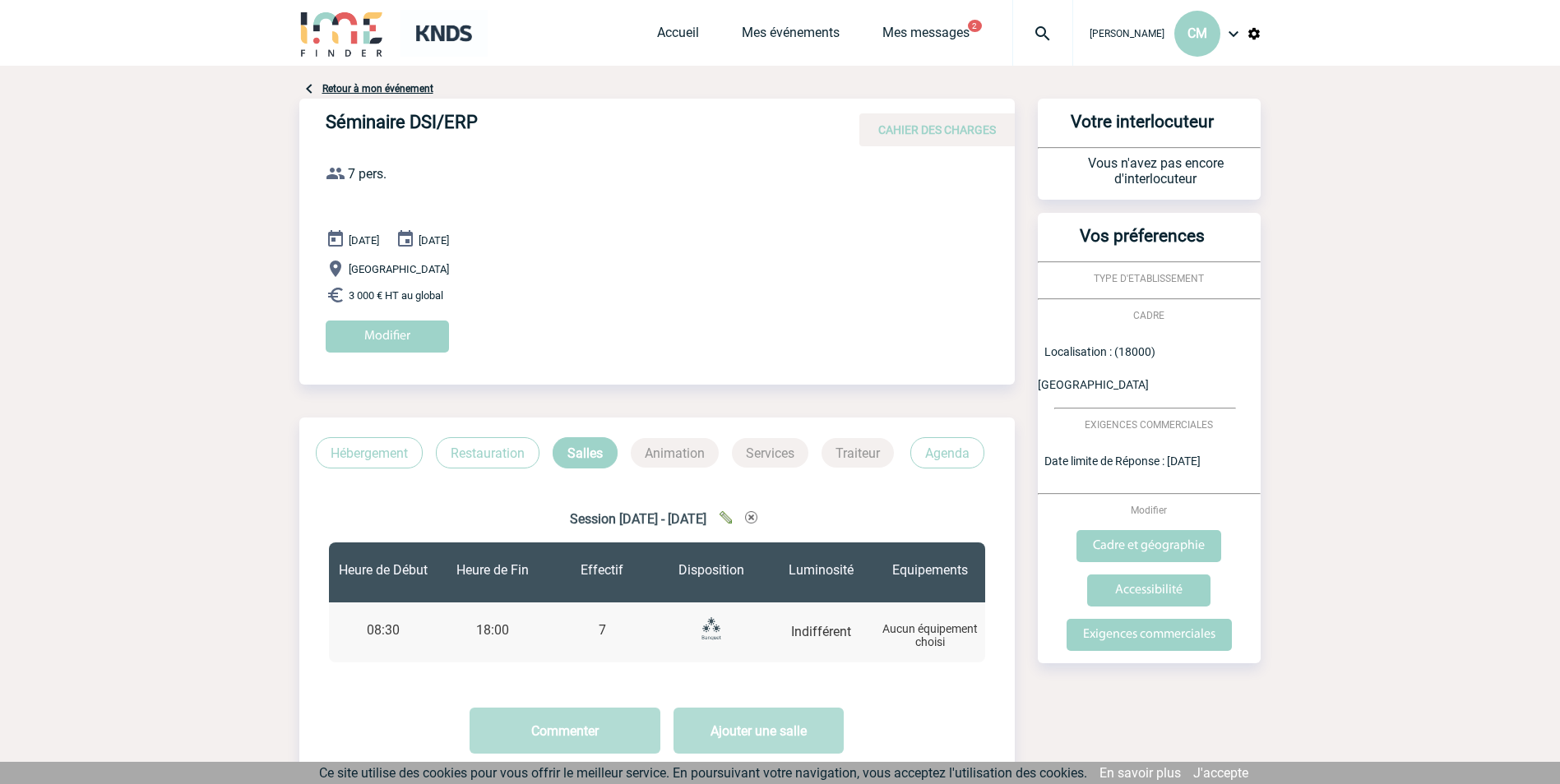
click at [652, 456] on p "Animation" at bounding box center [675, 453] width 88 height 29
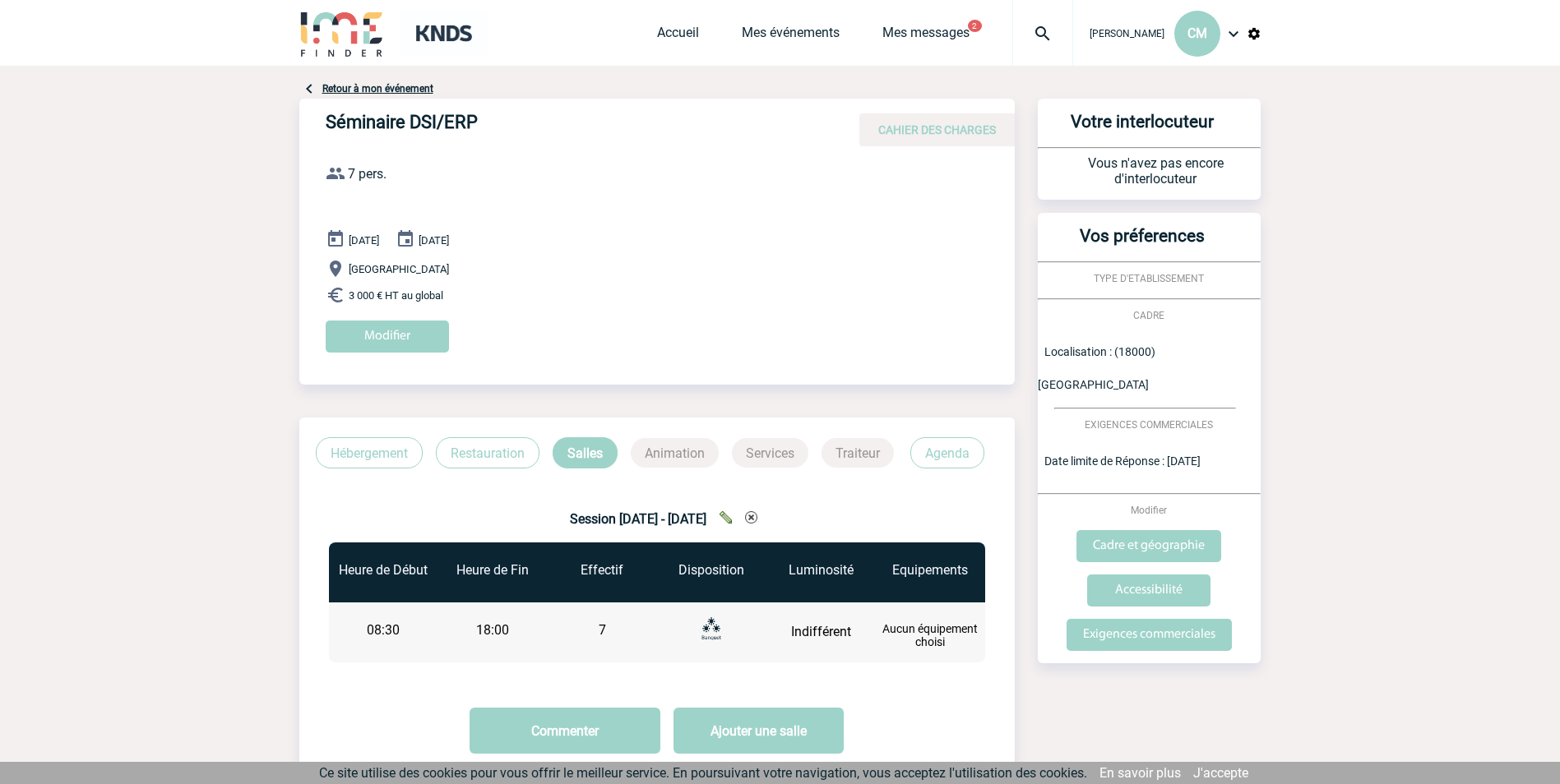
click at [652, 451] on p "Animation" at bounding box center [675, 453] width 88 height 29
drag, startPoint x: 652, startPoint y: 451, endPoint x: 601, endPoint y: 450, distance: 51.0
click at [601, 450] on p "Salles" at bounding box center [584, 453] width 65 height 31
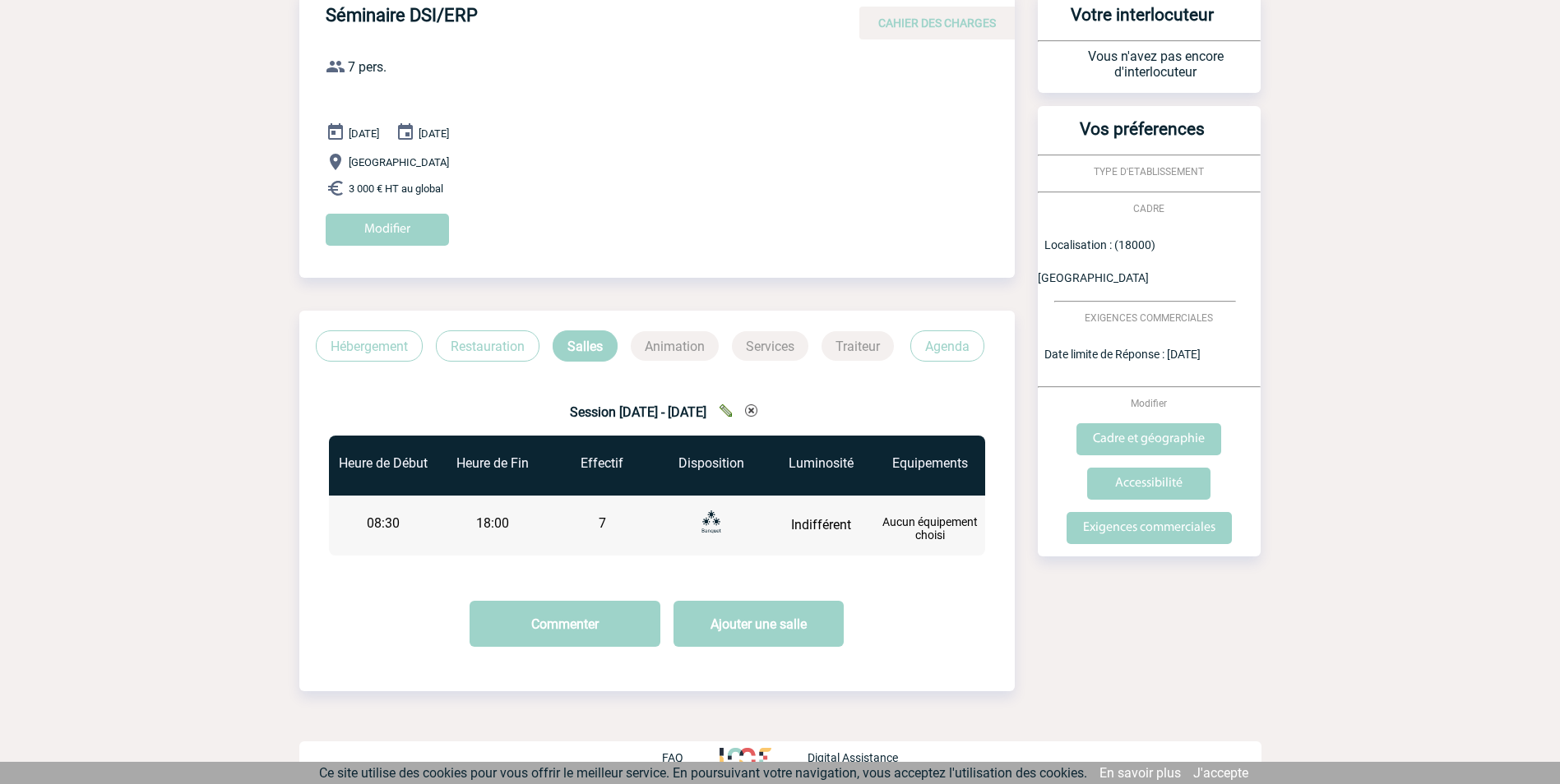
scroll to position [111, 0]
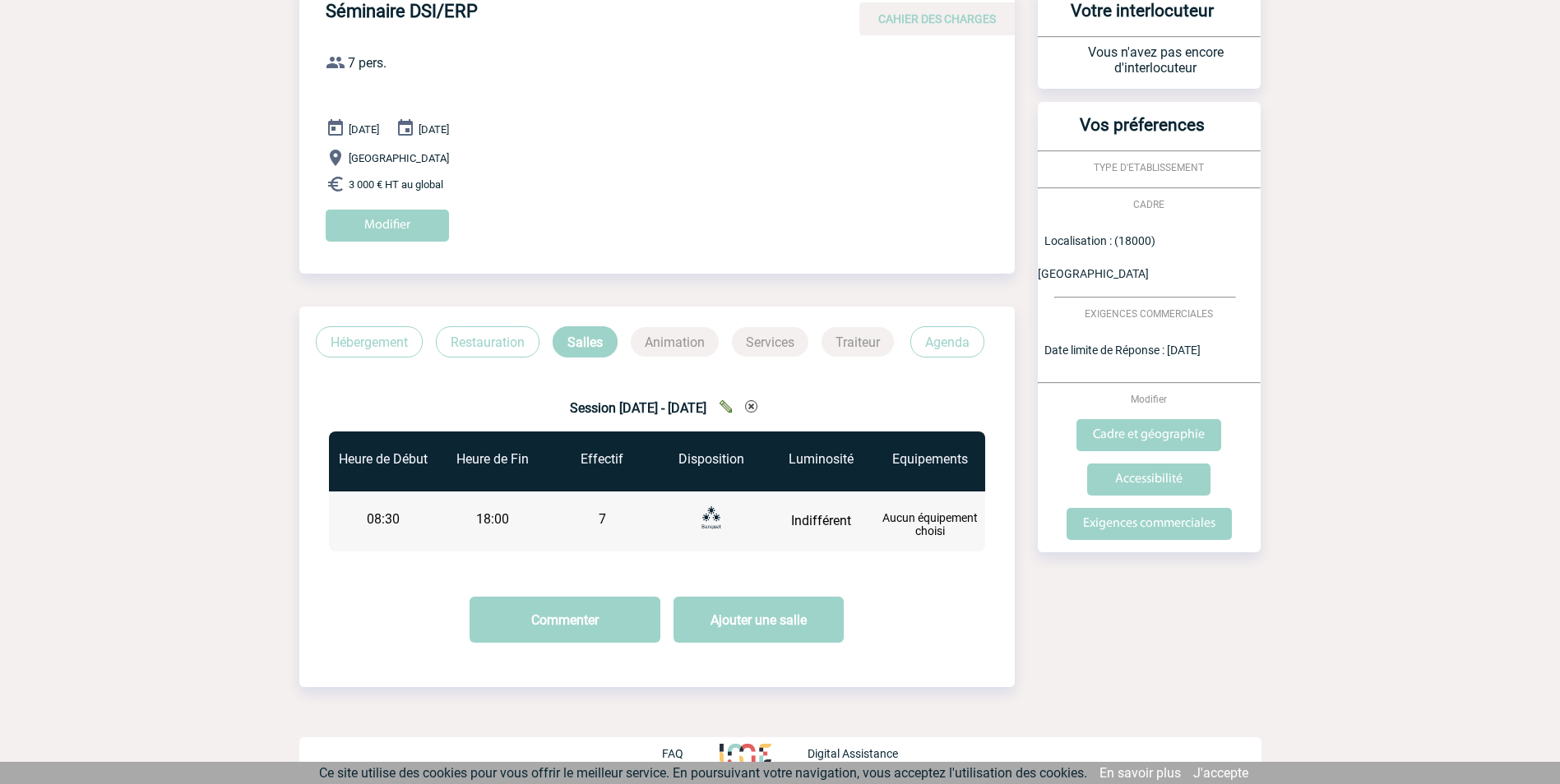
click at [690, 345] on p "Animation" at bounding box center [675, 342] width 88 height 29
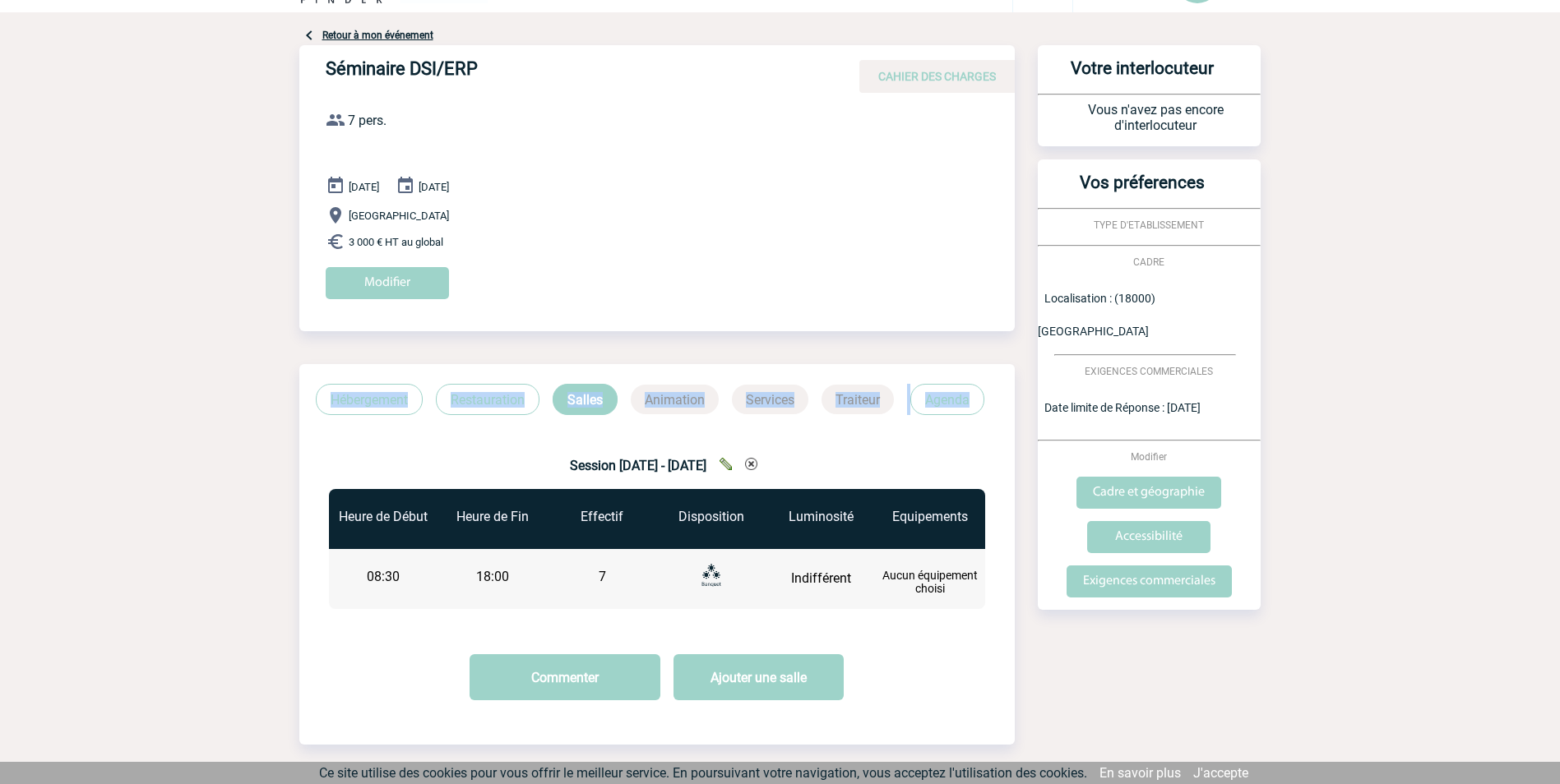
scroll to position [0, 0]
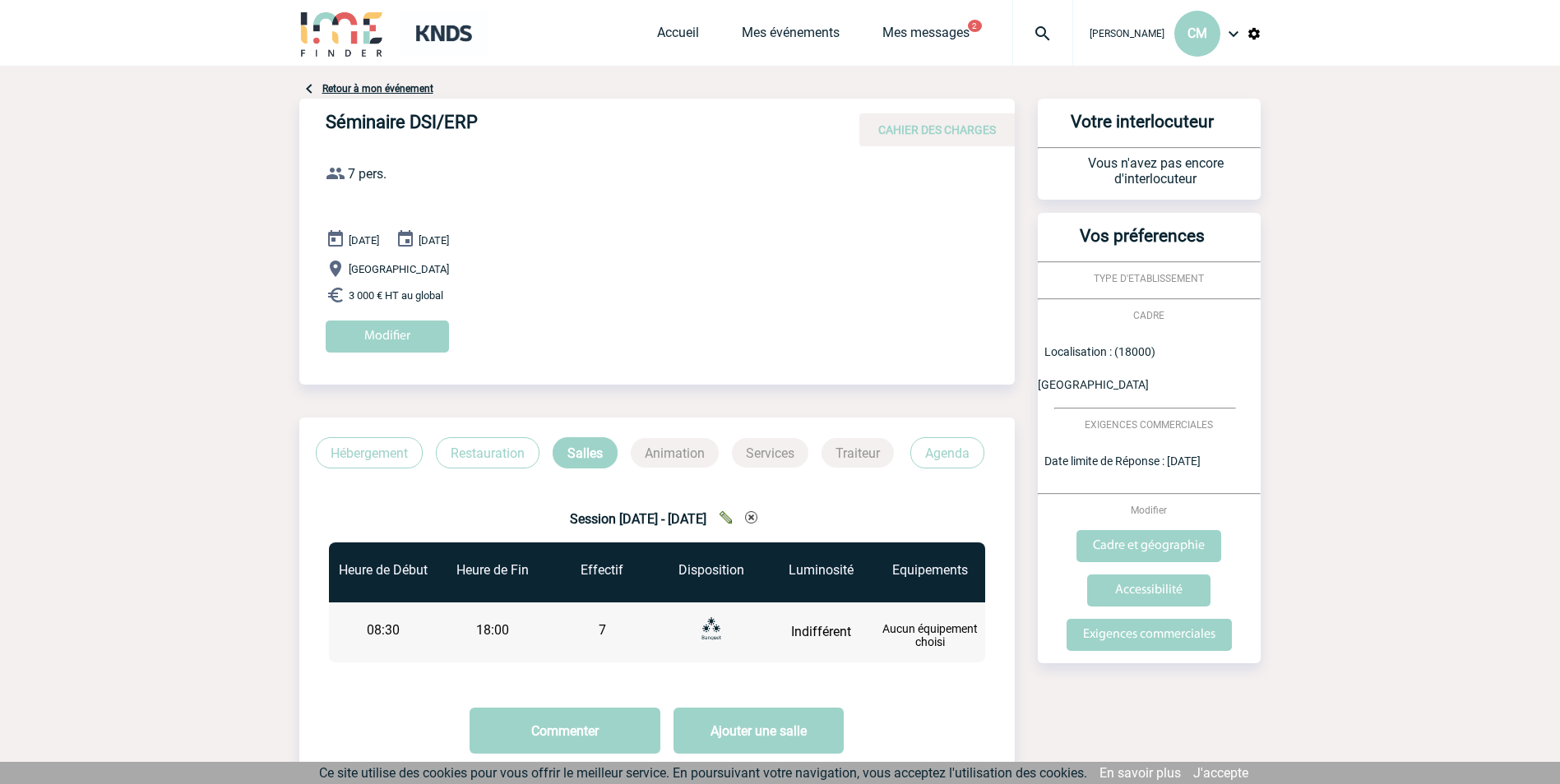
click at [938, 129] on span "CAHIER DES CHARGES" at bounding box center [937, 129] width 117 height 13
drag, startPoint x: 658, startPoint y: 450, endPoint x: 631, endPoint y: 450, distance: 27.0
click at [658, 450] on p "Animation" at bounding box center [675, 453] width 88 height 29
click at [589, 452] on p "Salles" at bounding box center [584, 453] width 65 height 31
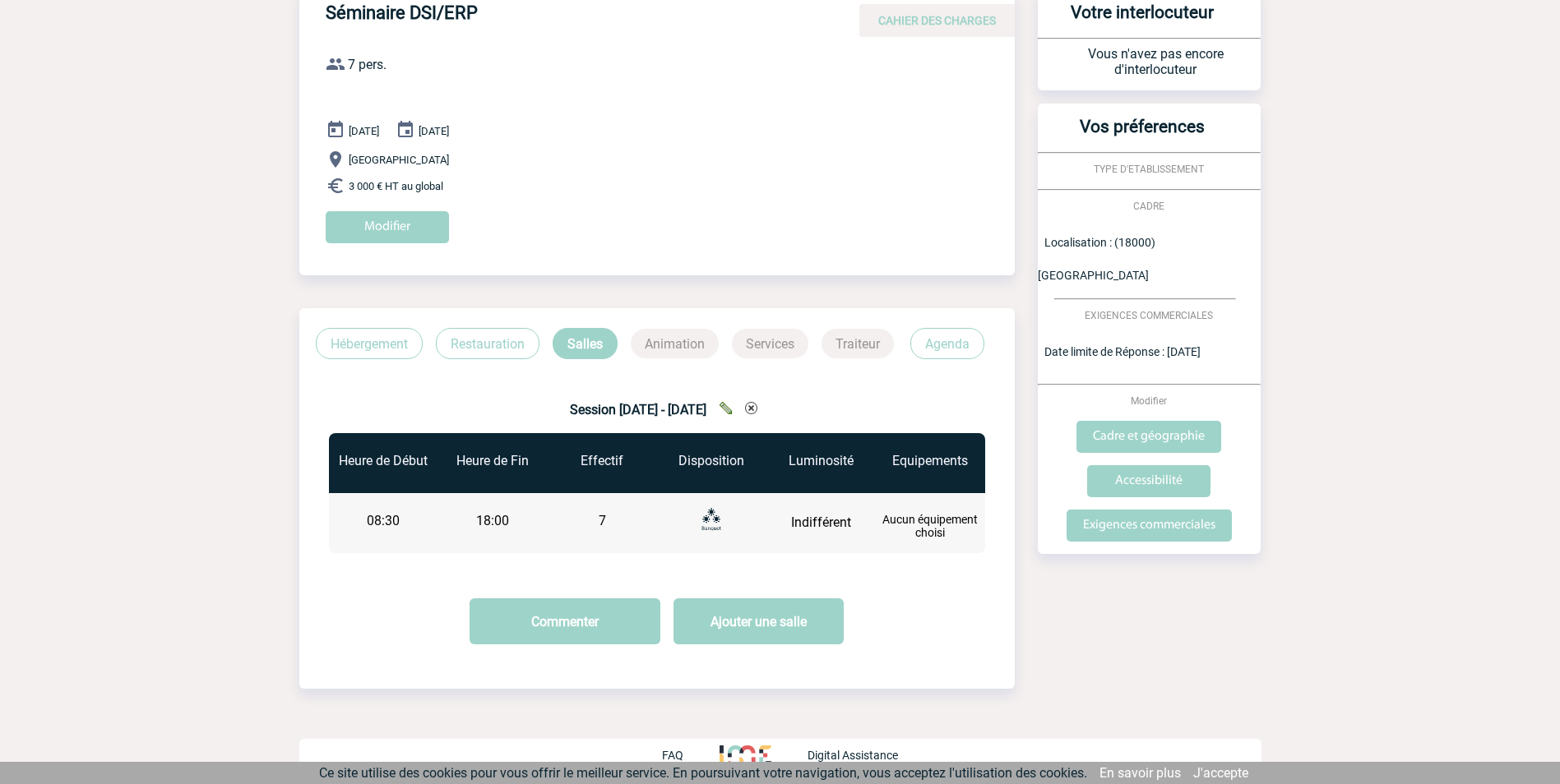
scroll to position [111, 0]
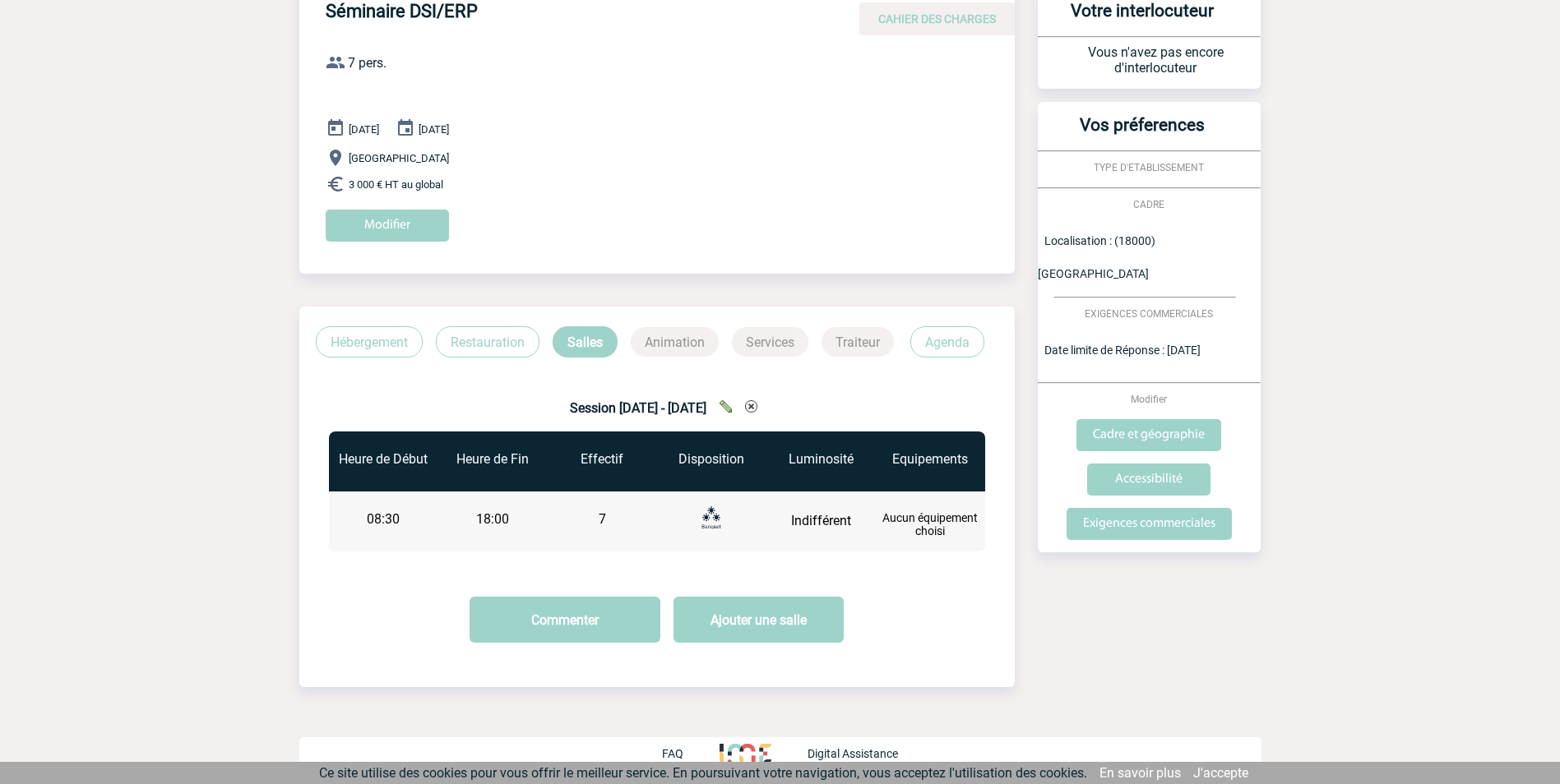
click at [495, 340] on p "Restauration" at bounding box center [488, 342] width 103 height 31
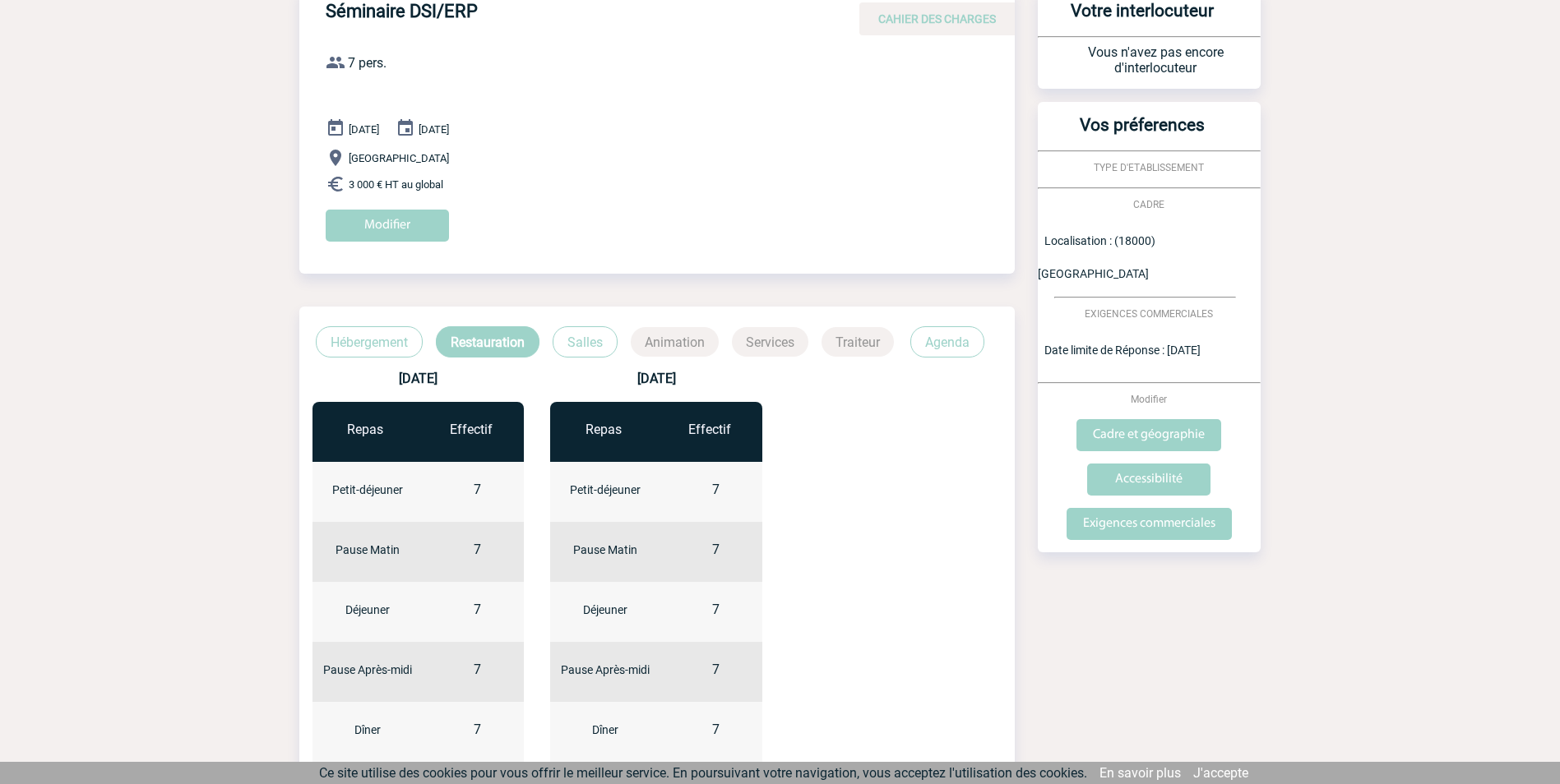
click at [345, 356] on p "Hébergement" at bounding box center [369, 342] width 107 height 31
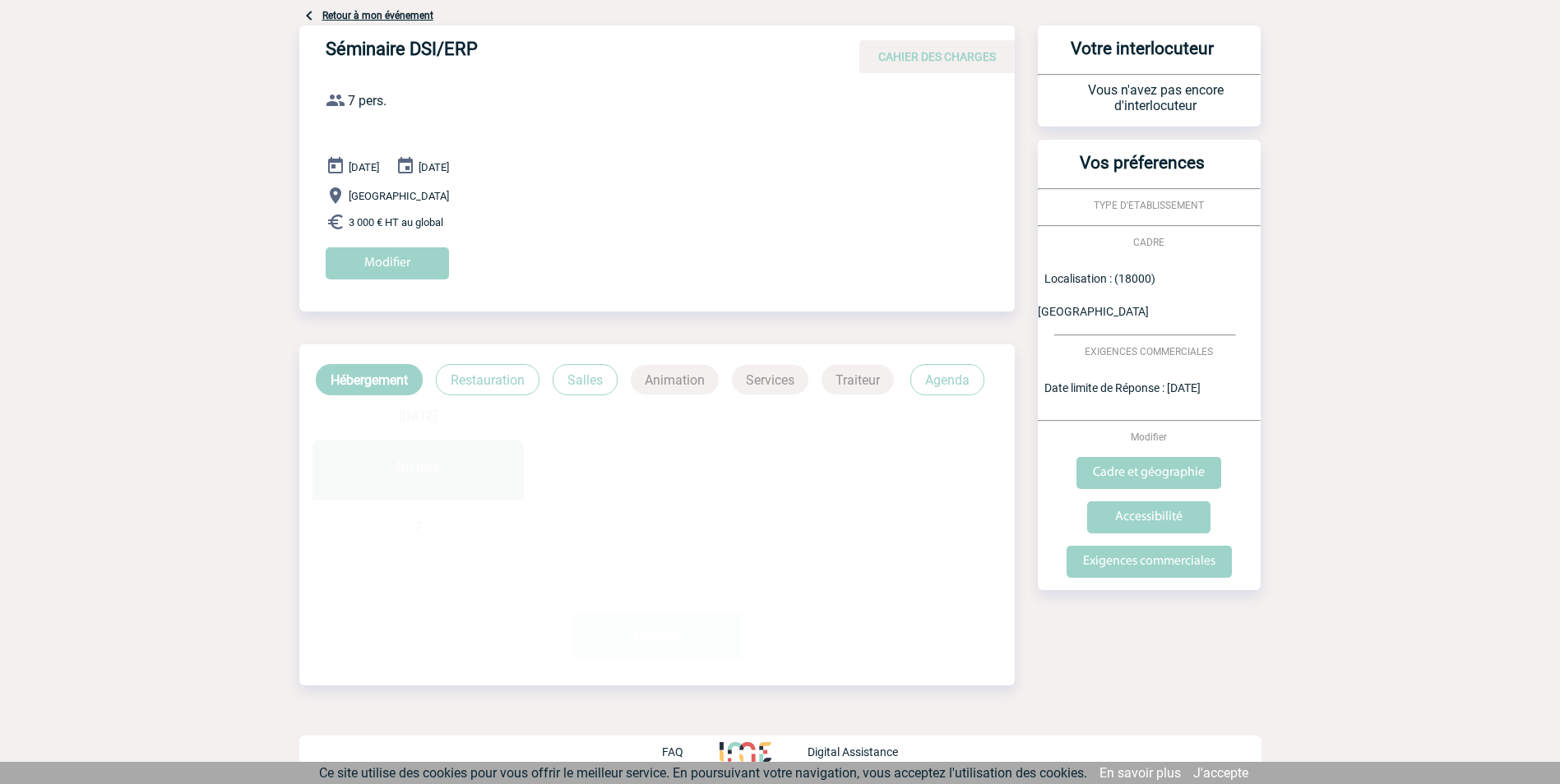
scroll to position [72, 0]
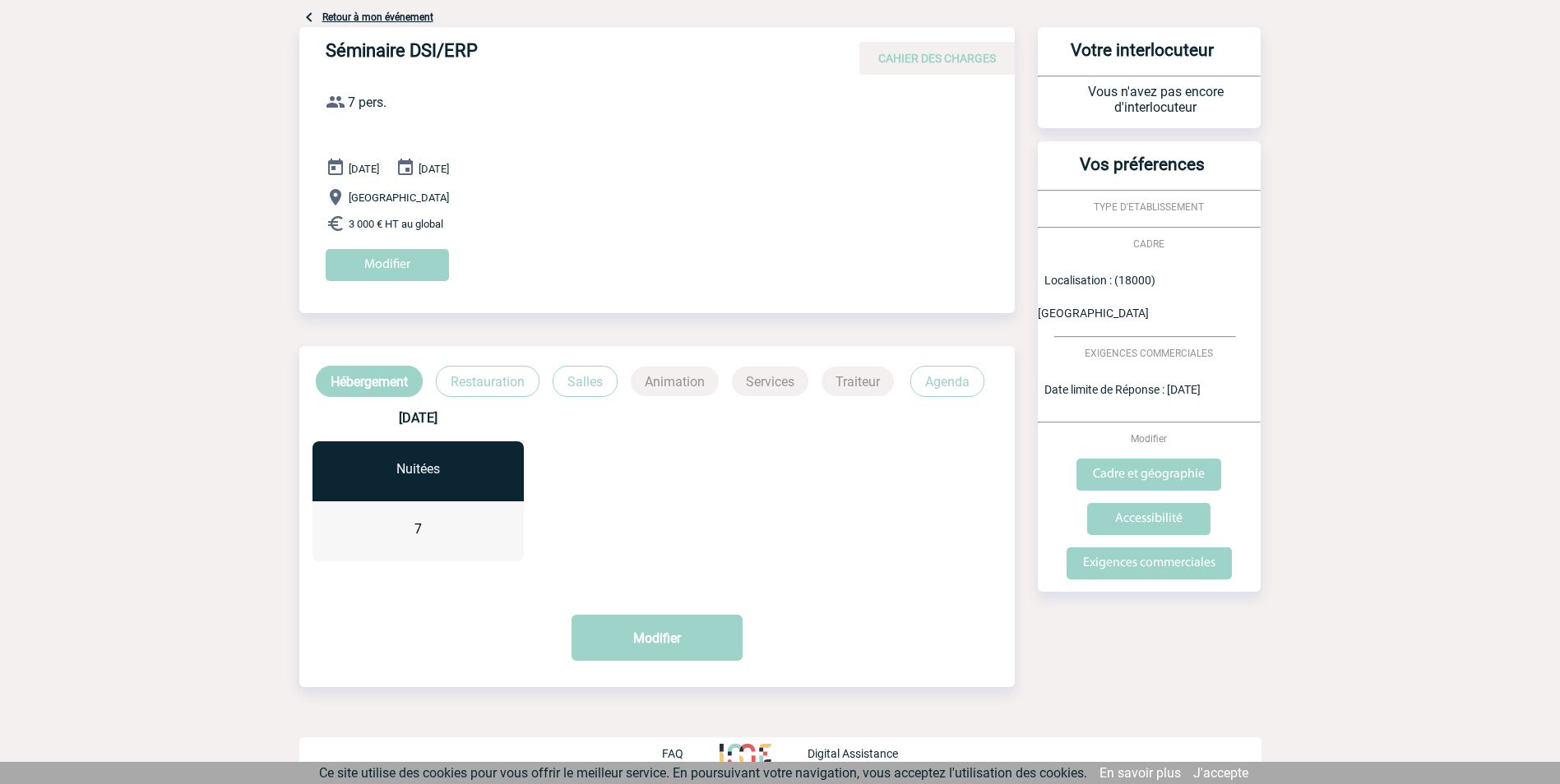
click at [657, 385] on p "Animation" at bounding box center [675, 382] width 88 height 29
drag, startPoint x: 657, startPoint y: 385, endPoint x: 574, endPoint y: 384, distance: 83.0
click at [574, 384] on p "Salles" at bounding box center [584, 382] width 65 height 31
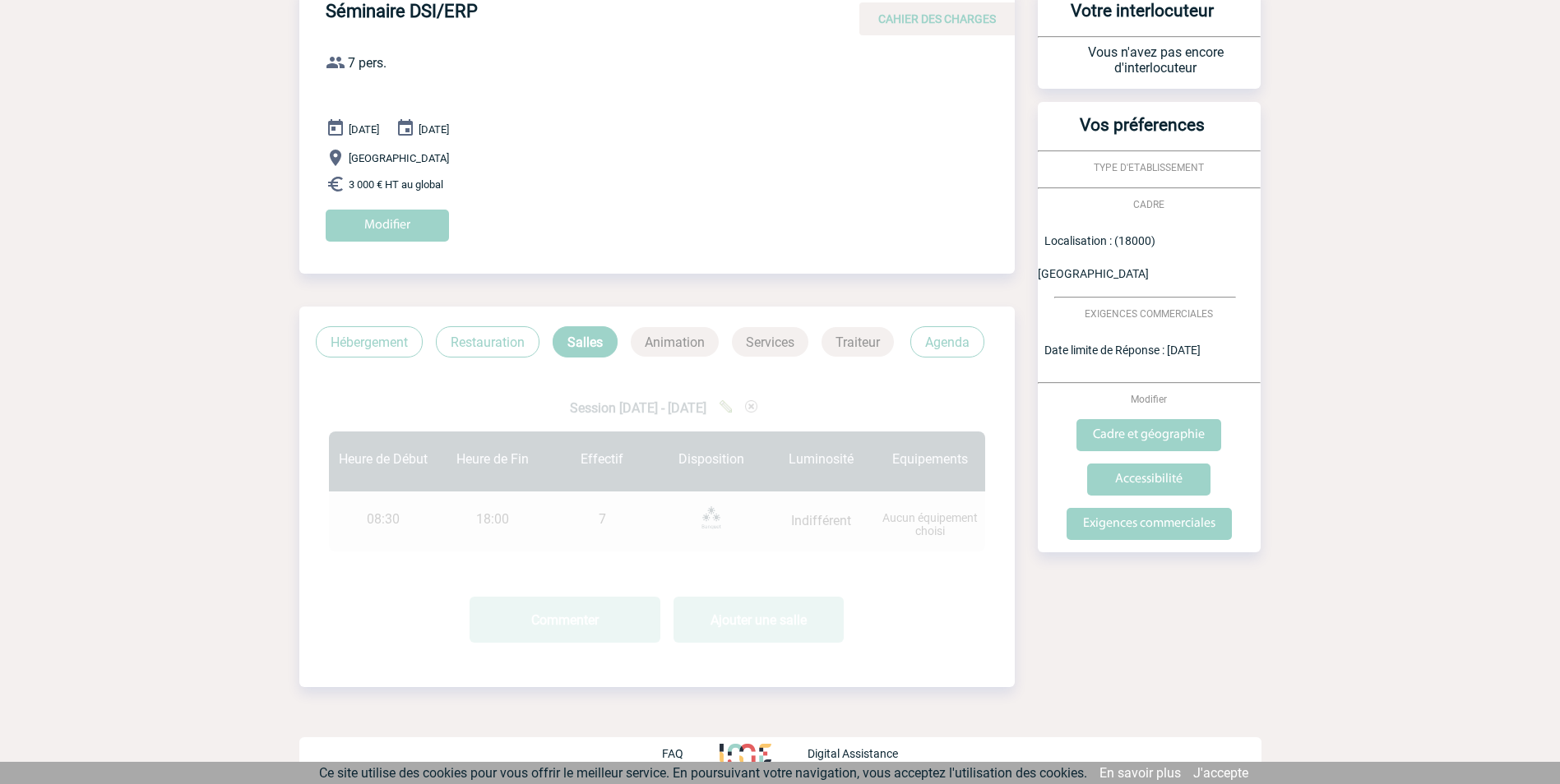
click at [574, 384] on div "Session [DATE] - [DATE] Heure de Début Heure de Fin Effectif" at bounding box center [657, 470] width 715 height 224
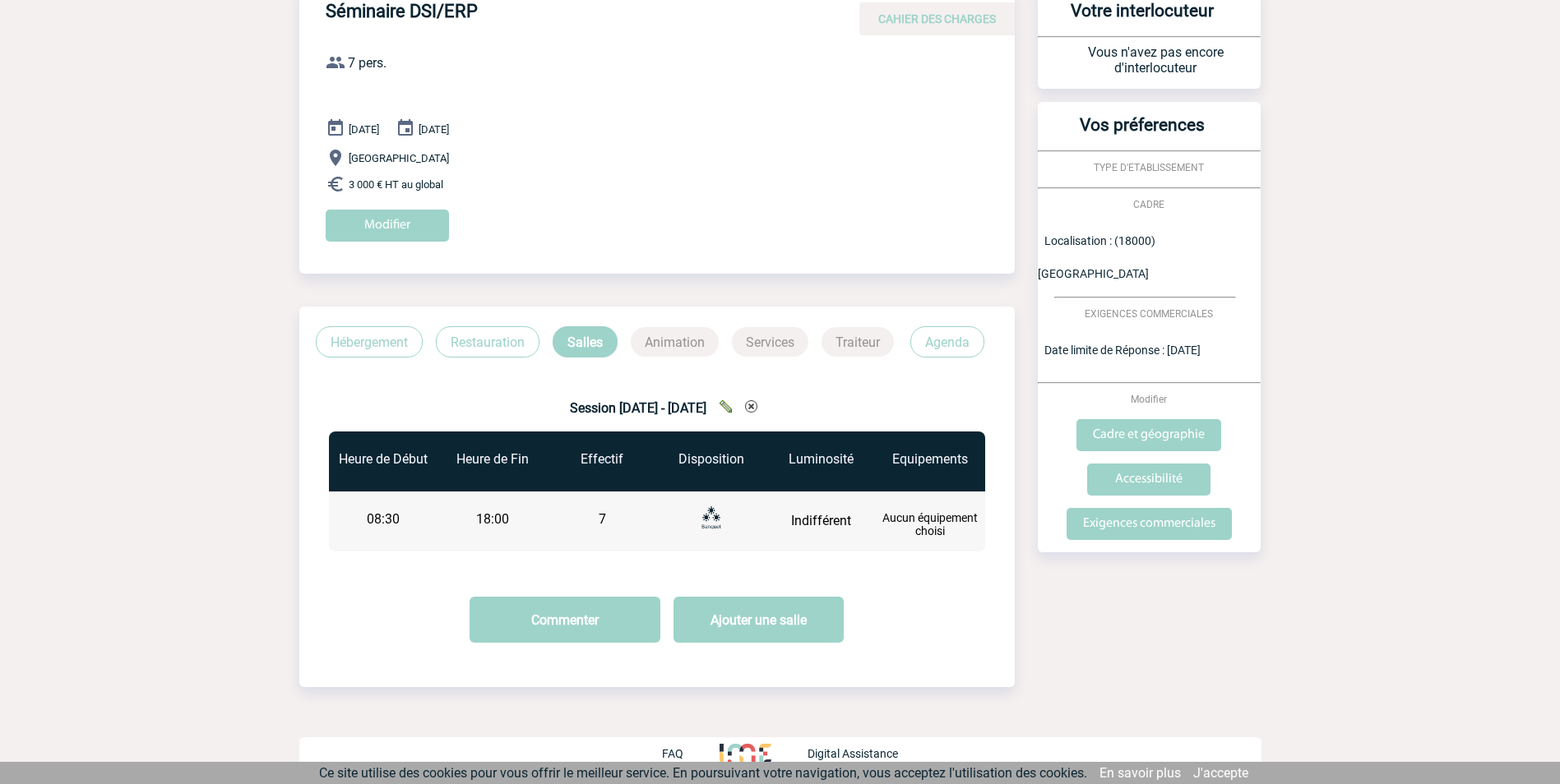
drag, startPoint x: 574, startPoint y: 384, endPoint x: 660, endPoint y: 337, distance: 98.0
click at [660, 337] on p "Animation" at bounding box center [675, 342] width 88 height 29
click at [1112, 613] on div "Retour à mon événement Séminaire DSI/ERP CAHIER DES CHARGES Séminaire DSI/ERP d…" at bounding box center [780, 370] width 962 height 831
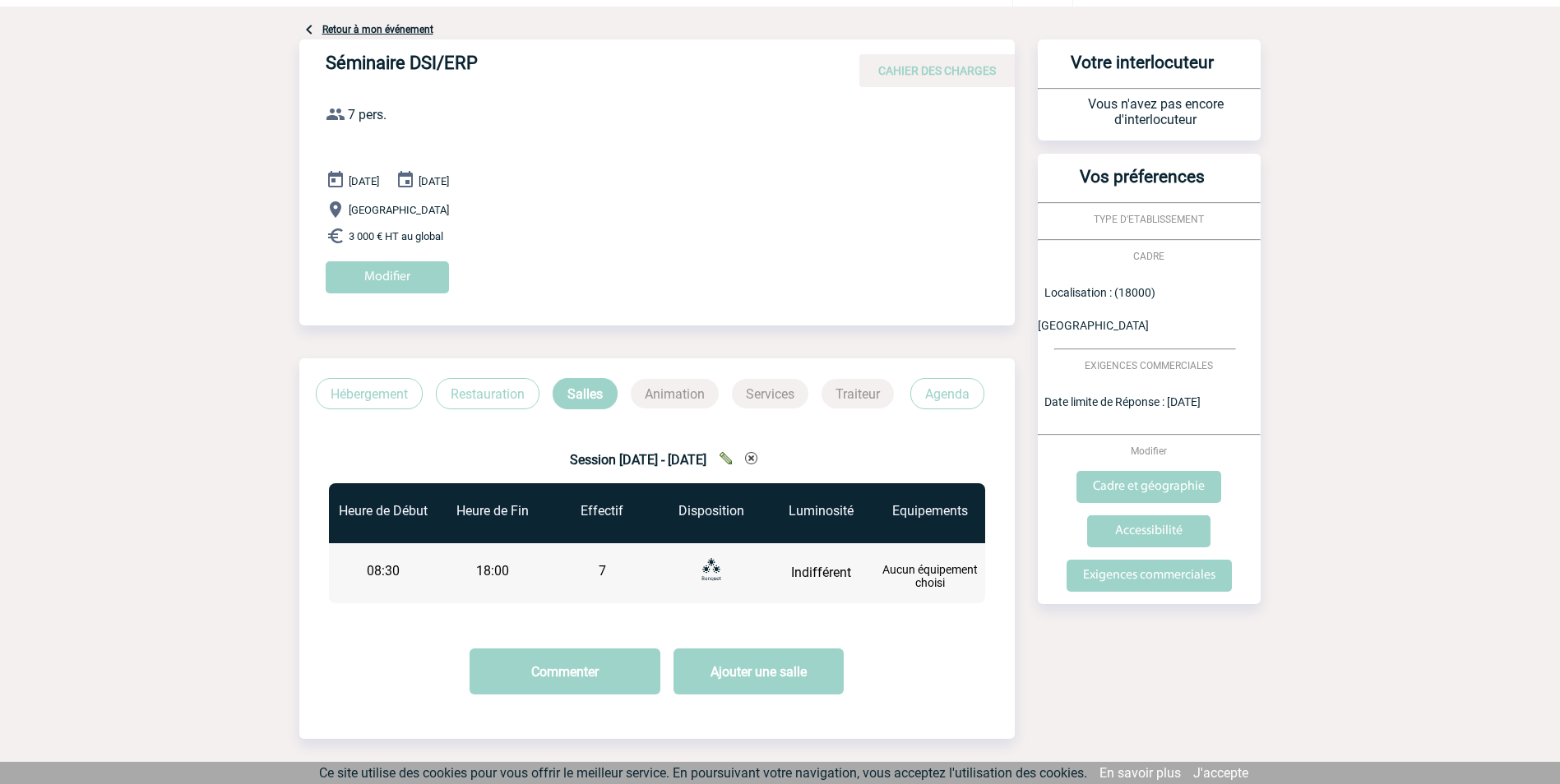
scroll to position [0, 0]
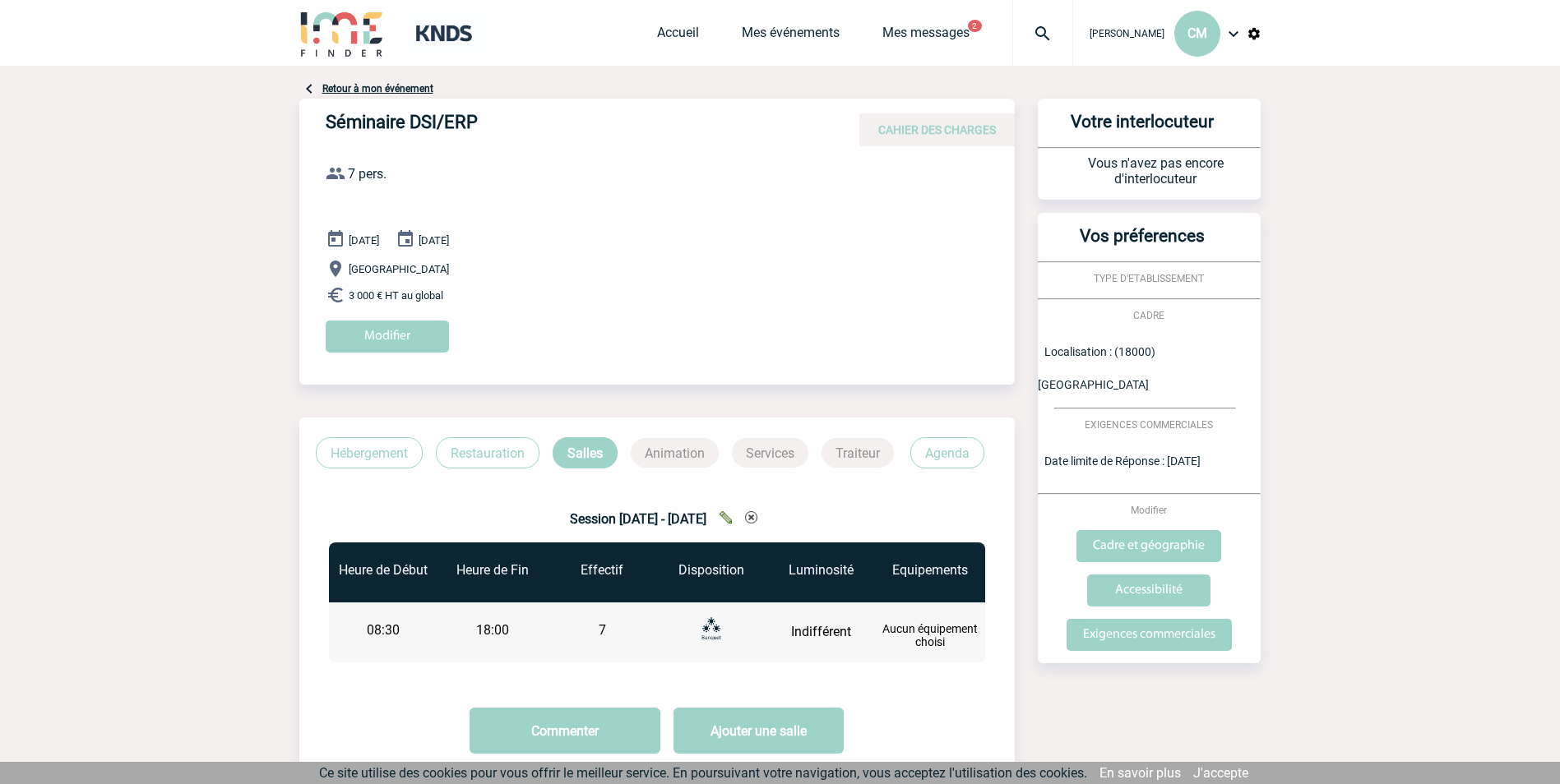
click at [783, 451] on p "Services" at bounding box center [770, 453] width 77 height 29
click at [778, 451] on p "Services" at bounding box center [770, 453] width 77 height 29
drag, startPoint x: 778, startPoint y: 451, endPoint x: 764, endPoint y: 444, distance: 15.7
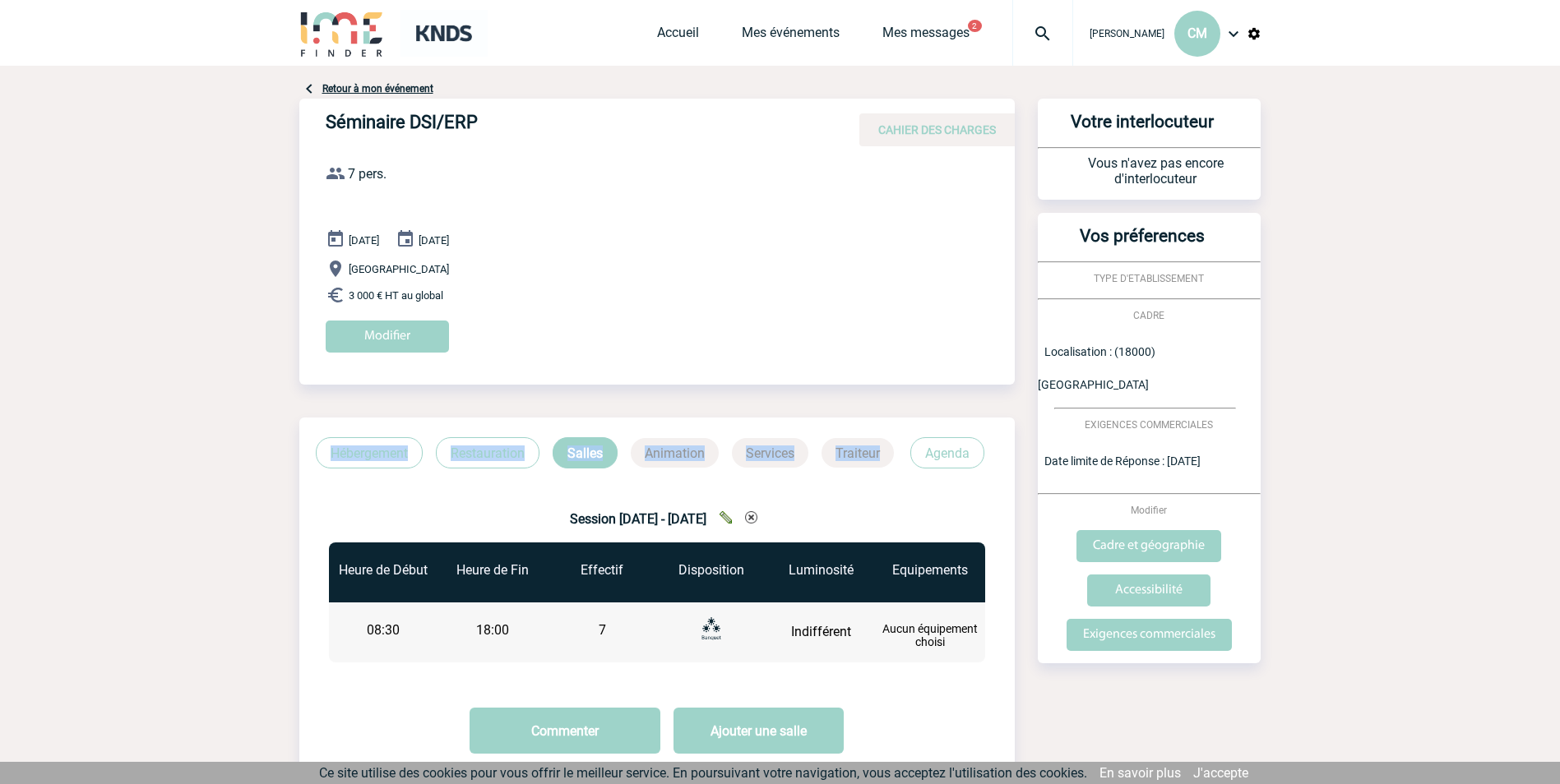
click at [765, 447] on p "Services" at bounding box center [770, 453] width 77 height 29
click at [768, 446] on p "Services" at bounding box center [770, 453] width 77 height 29
click at [764, 440] on p "Services" at bounding box center [770, 453] width 77 height 29
click at [415, 352] on div "Modifier" at bounding box center [671, 343] width 690 height 45
click at [411, 341] on input "Modifier" at bounding box center [387, 336] width 123 height 32
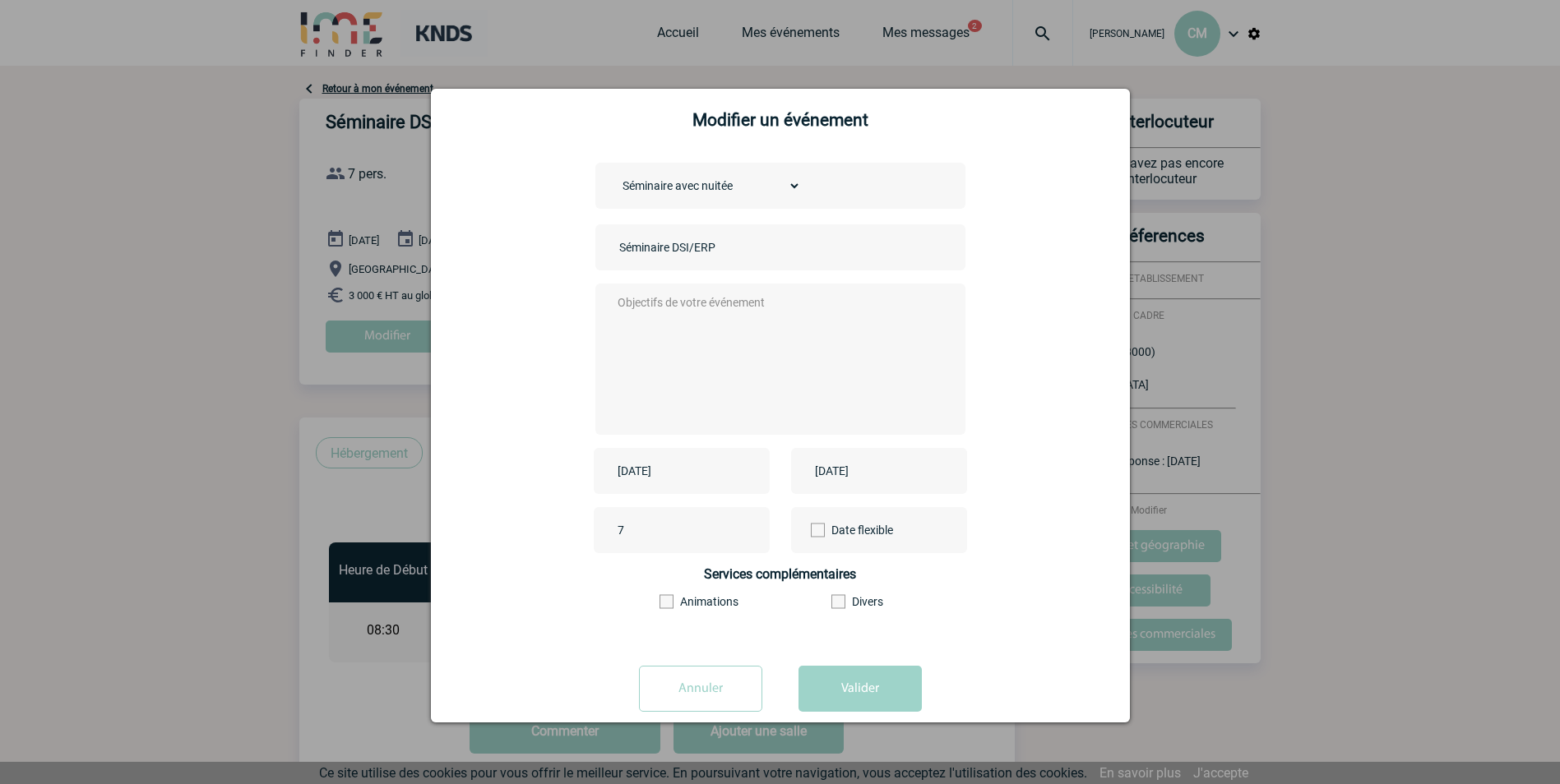
scroll to position [44, 0]
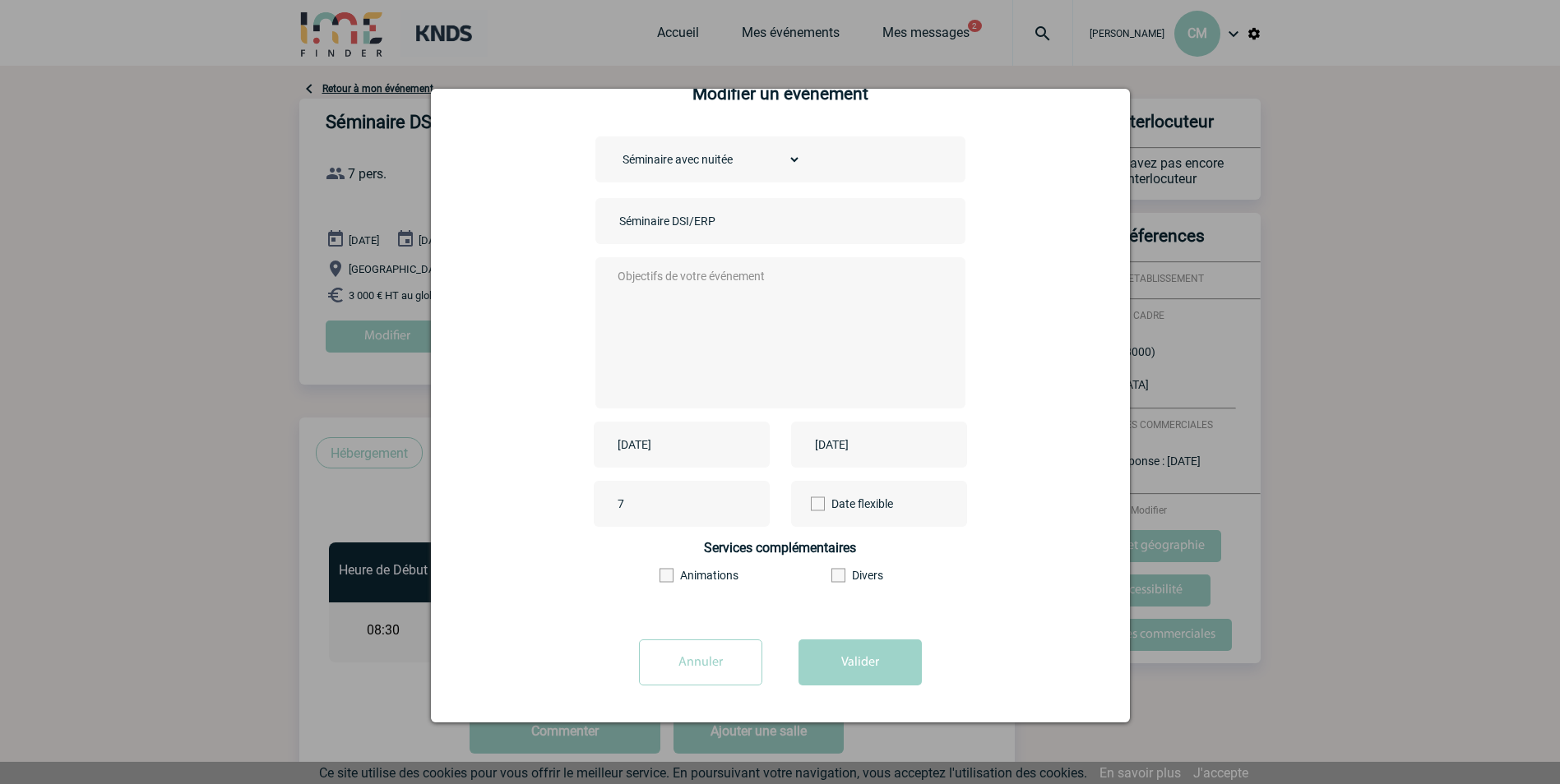
click at [660, 573] on span at bounding box center [666, 576] width 14 height 14
click at [0, 0] on input"] "Animations" at bounding box center [0, 0] width 0 height 0
click at [850, 669] on button "Valider" at bounding box center [859, 662] width 123 height 46
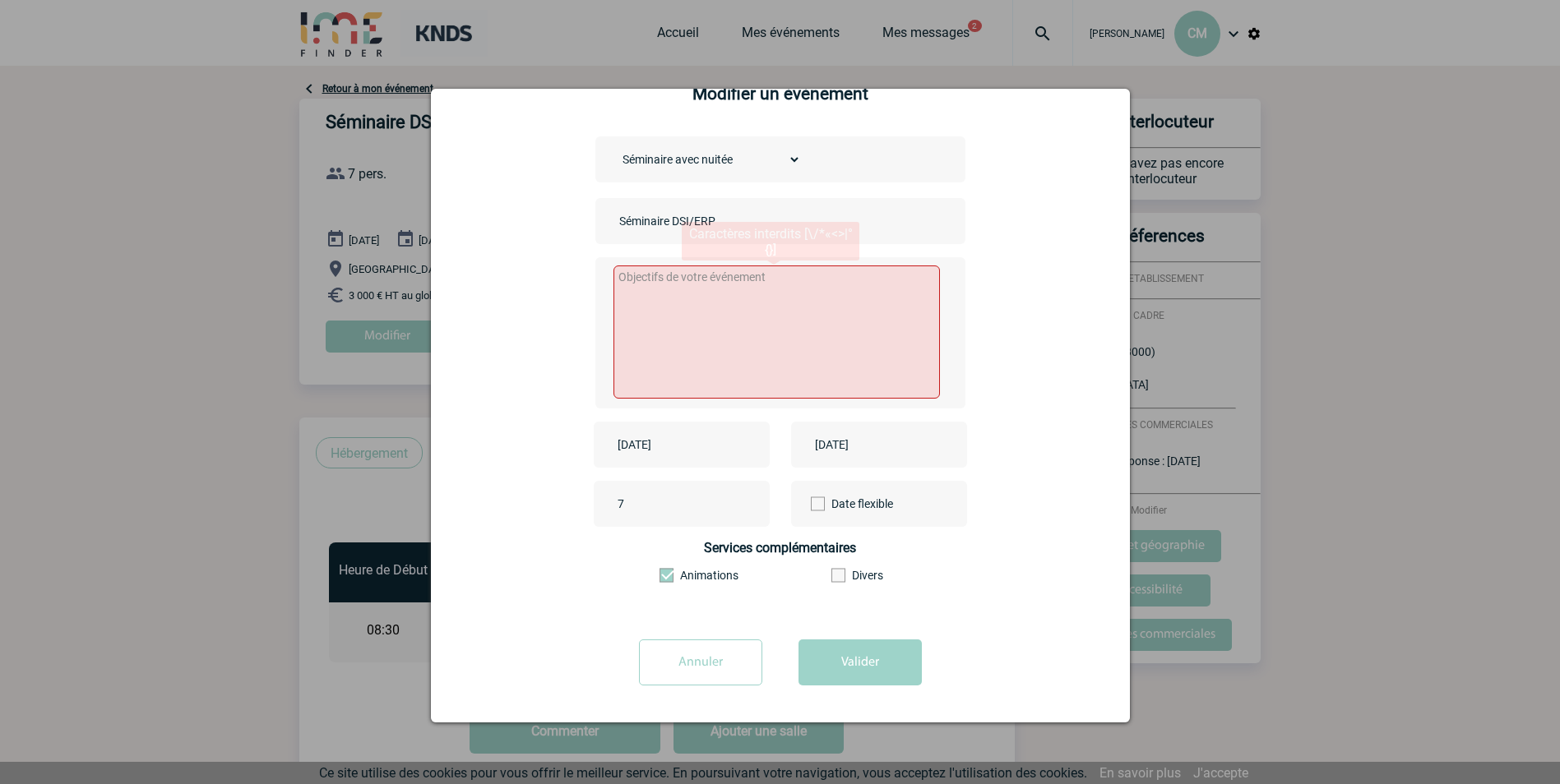
click at [738, 305] on textarea at bounding box center [777, 332] width 327 height 134
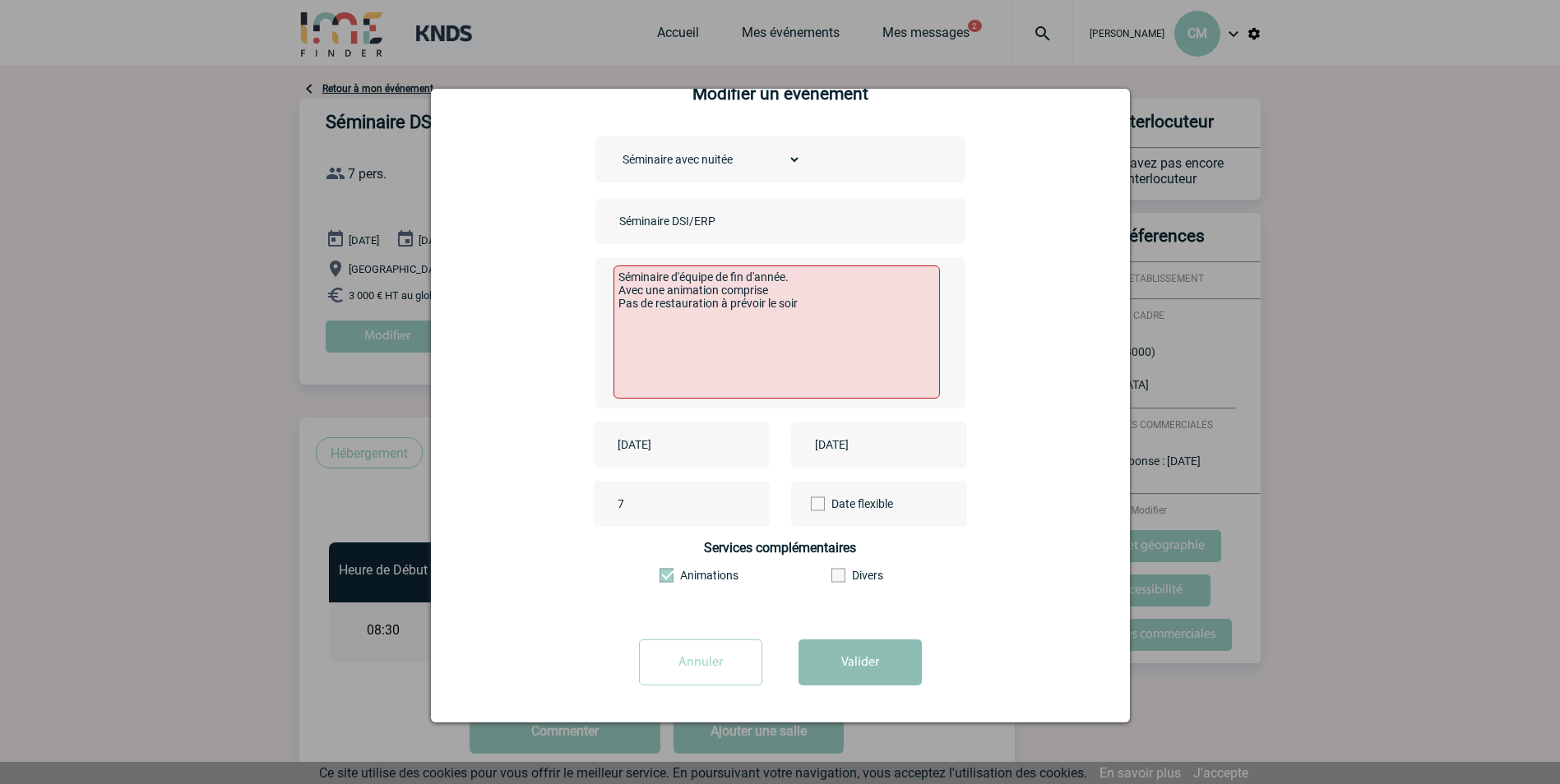
type textarea "Séminaire d'équipe de fin d'année. Avec une animation comprise Pas de restaurat…"
click at [886, 658] on button "Valider" at bounding box center [859, 662] width 123 height 46
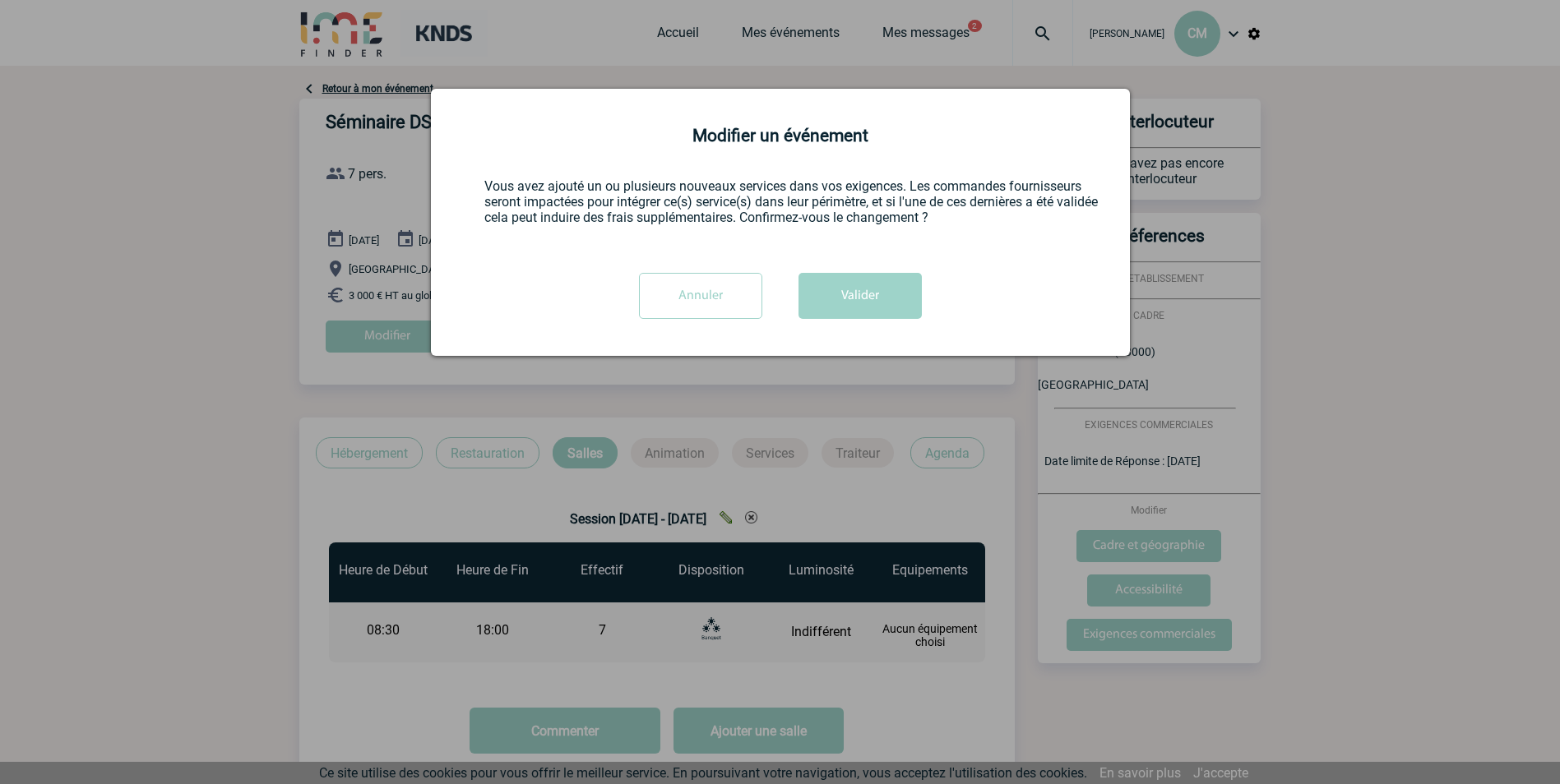
scroll to position [0, 0]
click at [825, 296] on button "Valider" at bounding box center [859, 296] width 123 height 46
click at [859, 296] on button "Valider" at bounding box center [859, 296] width 123 height 46
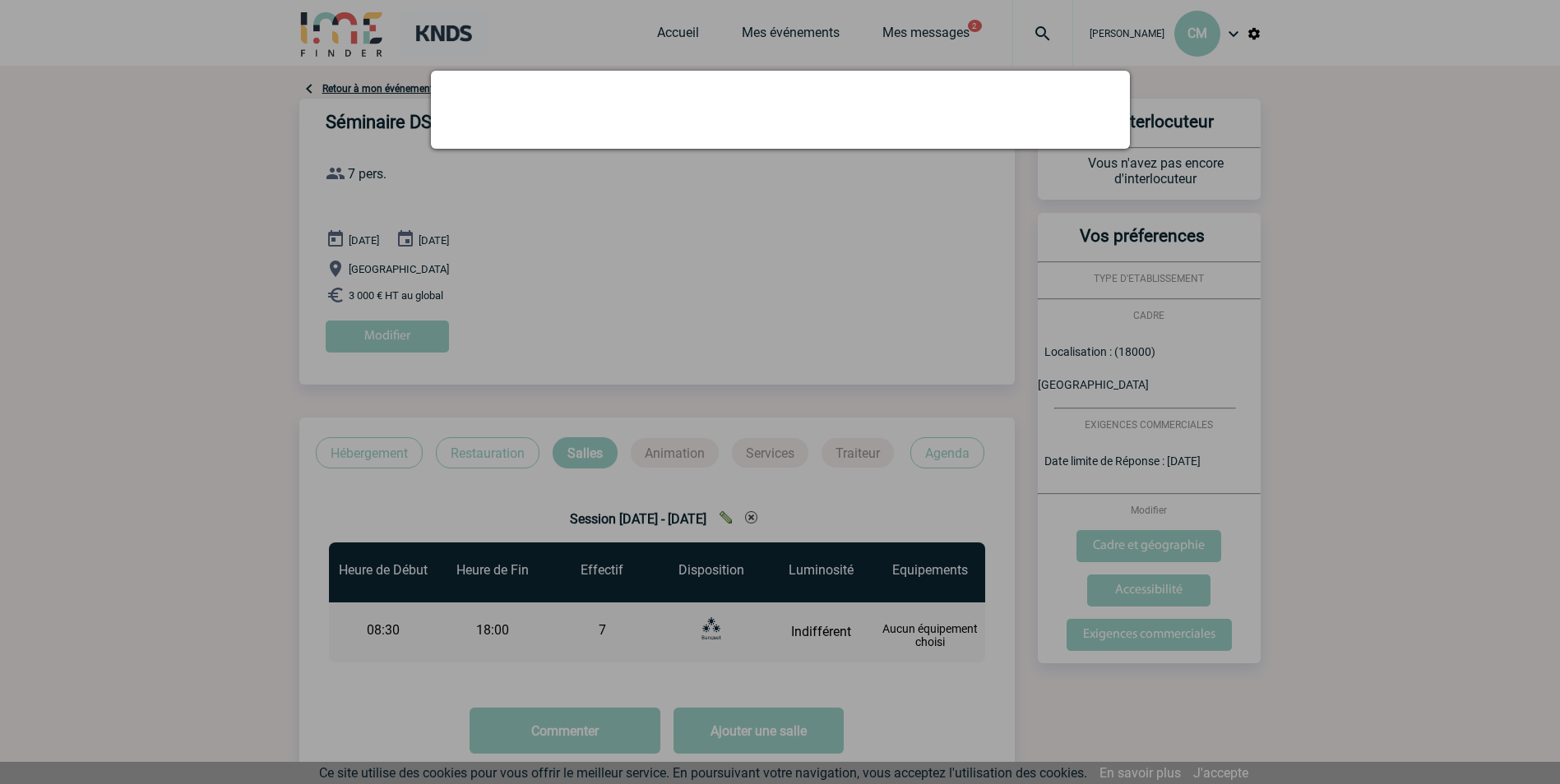
click at [859, 296] on div at bounding box center [780, 392] width 1560 height 784
